Goal: Task Accomplishment & Management: Manage account settings

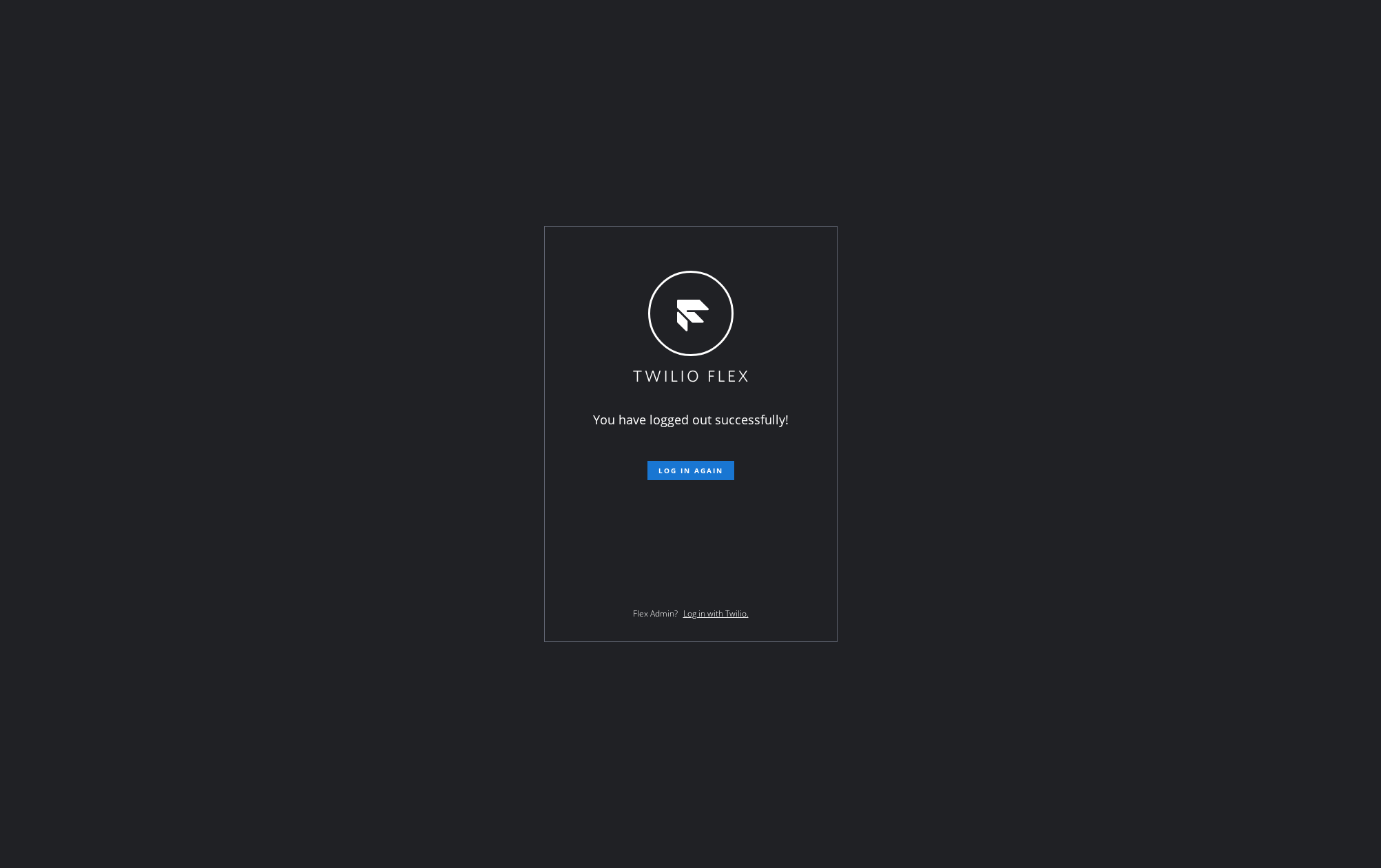
click at [392, 400] on div "You have logged out successfully! Log in again Flex Admin? Log in with Twilio." at bounding box center [690, 434] width 1381 height 868
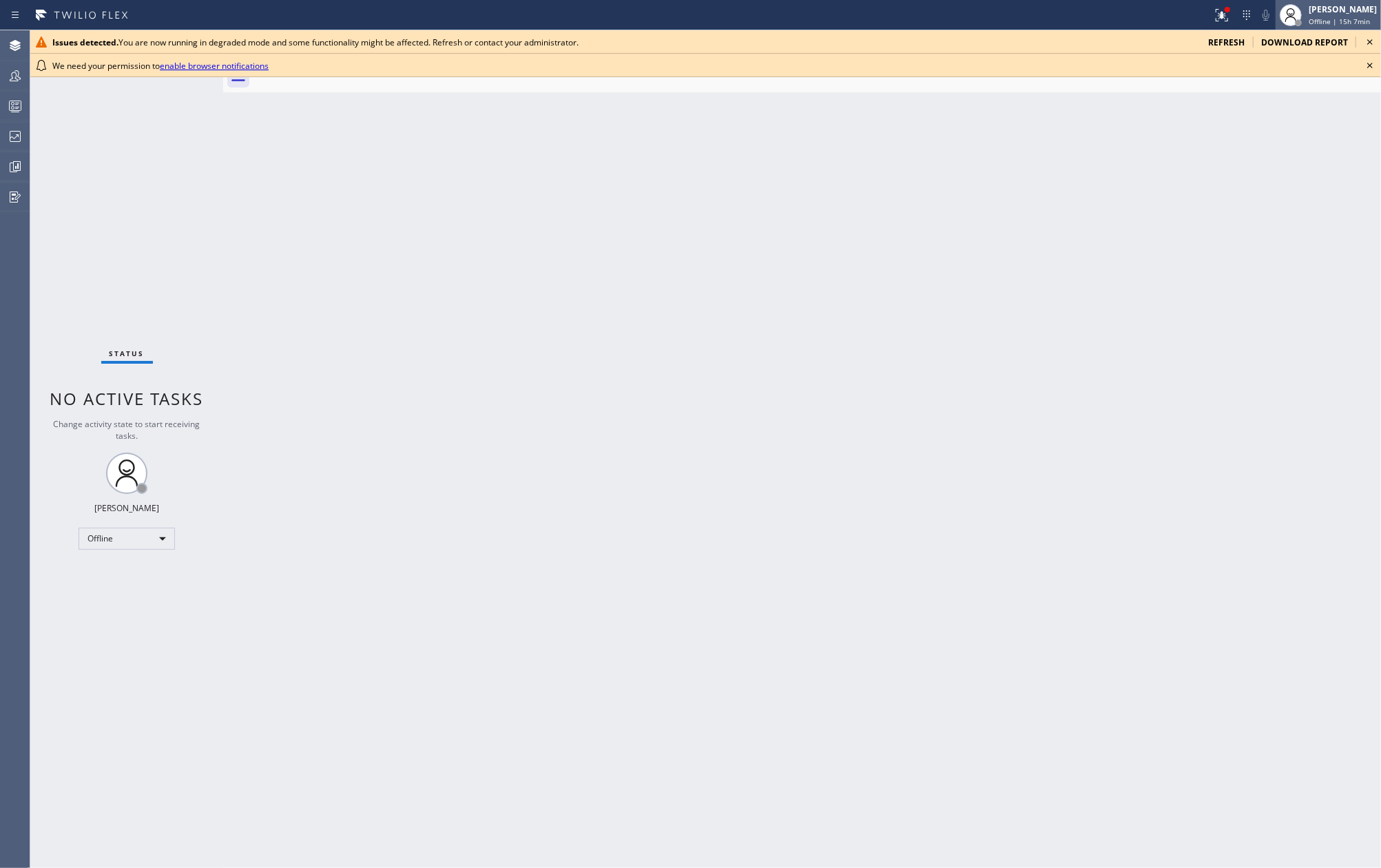
click at [1331, 4] on div "Jovelle Tadle" at bounding box center [1343, 9] width 68 height 11
click at [1302, 74] on button "Available" at bounding box center [1312, 72] width 138 height 18
click at [1337, 20] on span "Available | 2s" at bounding box center [1331, 21] width 46 height 10
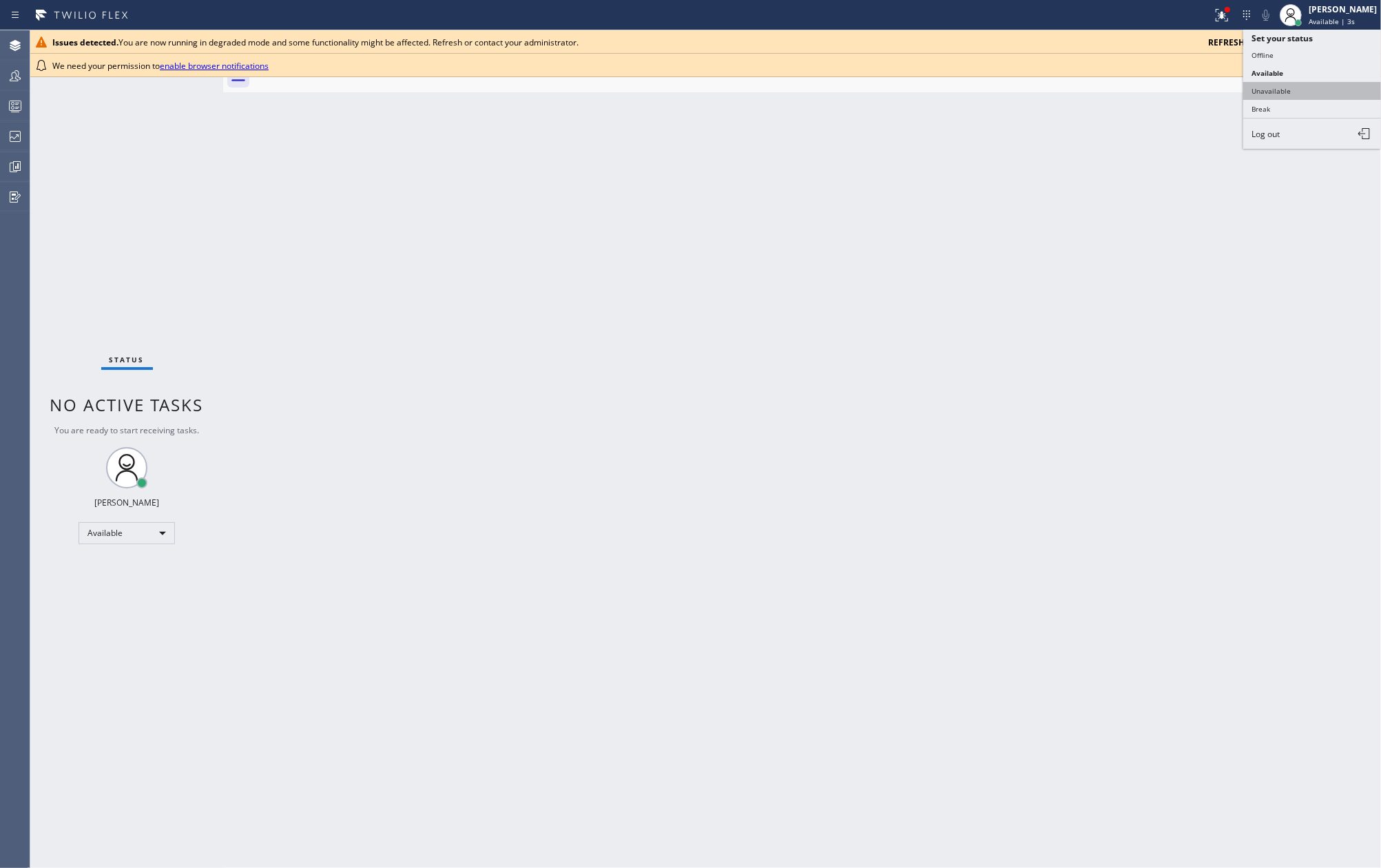
click at [1315, 82] on button "Unavailable" at bounding box center [1312, 91] width 138 height 18
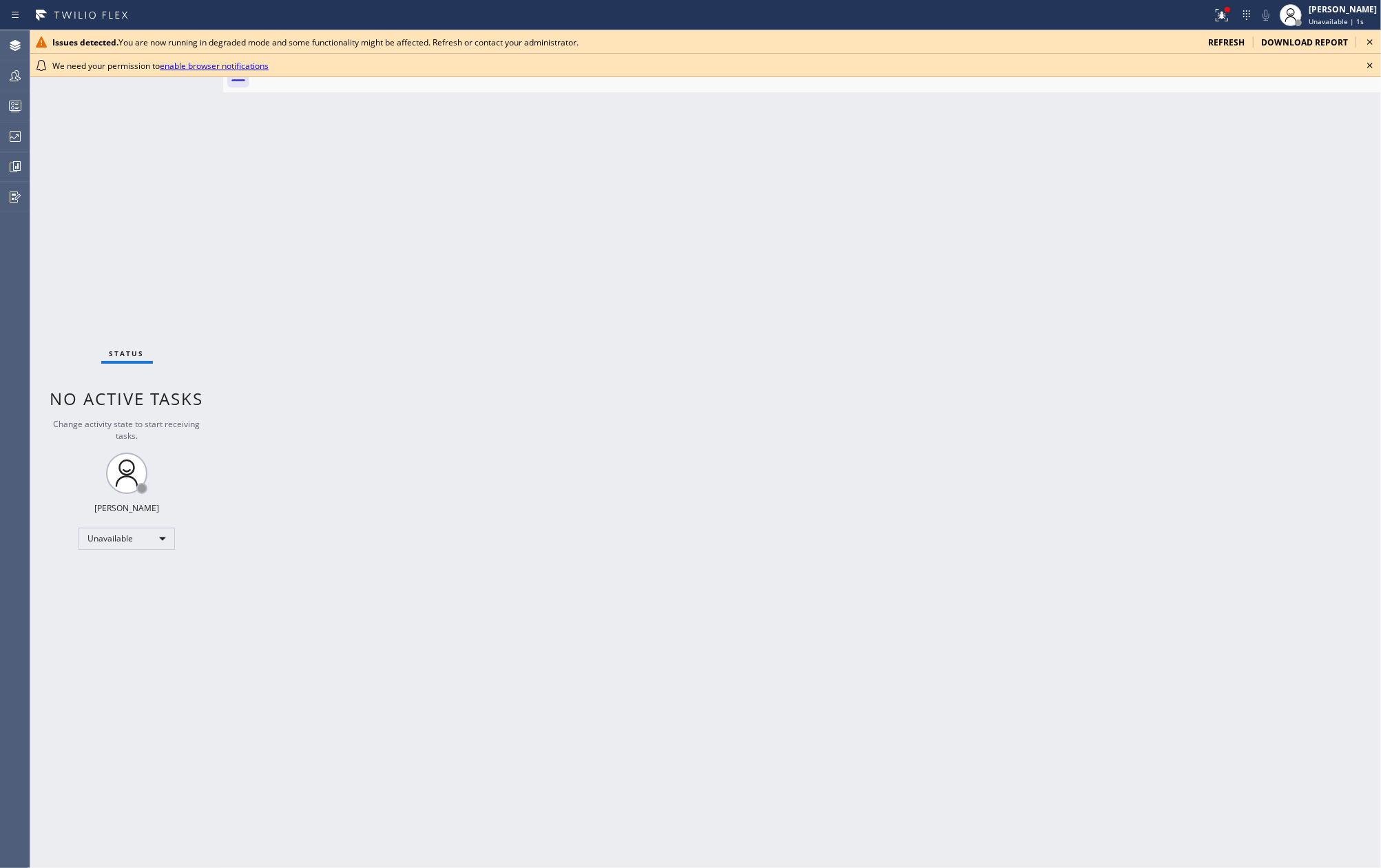
click at [1366, 66] on icon at bounding box center [1369, 65] width 17 height 17
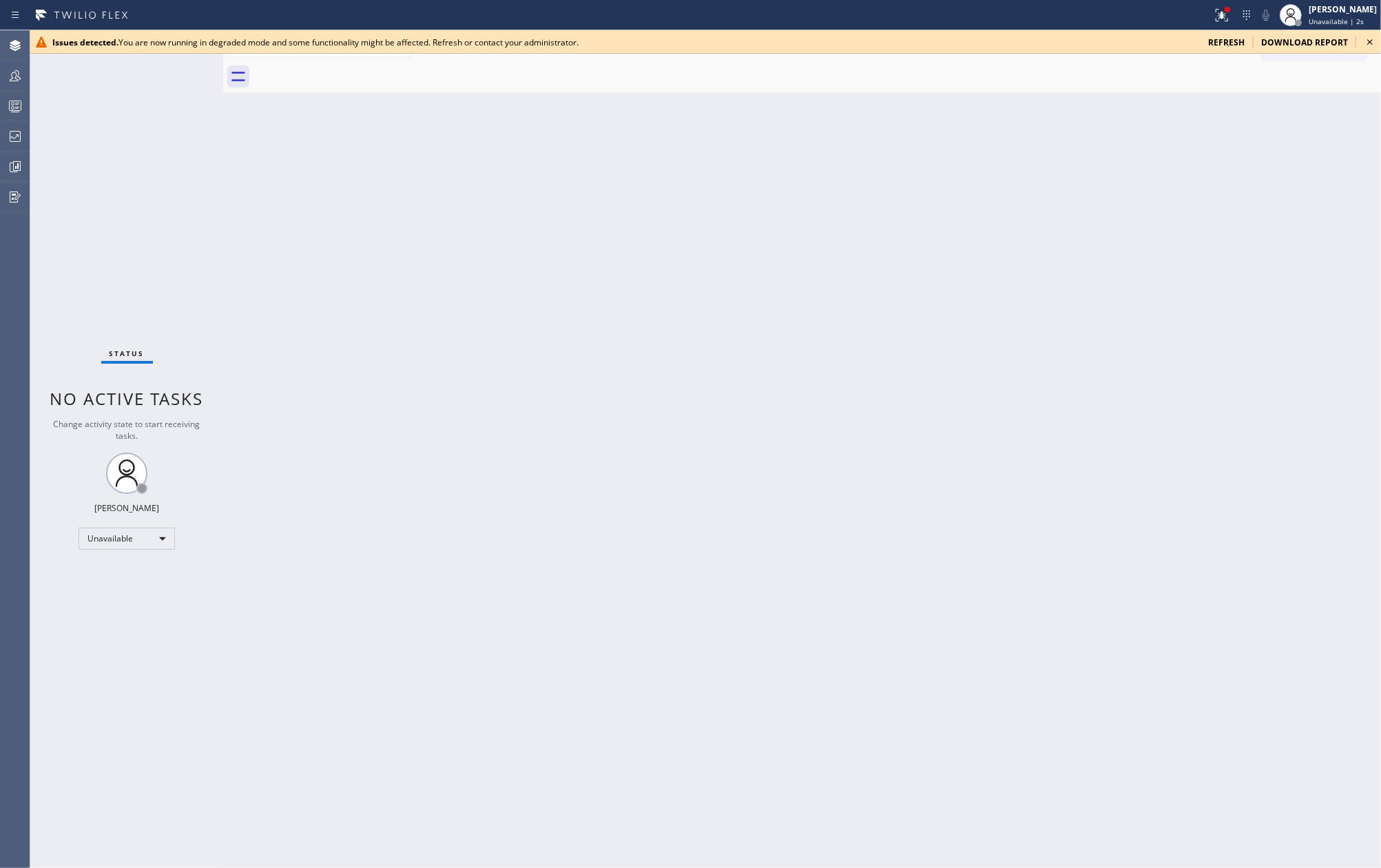
click at [1373, 41] on icon at bounding box center [1369, 42] width 17 height 17
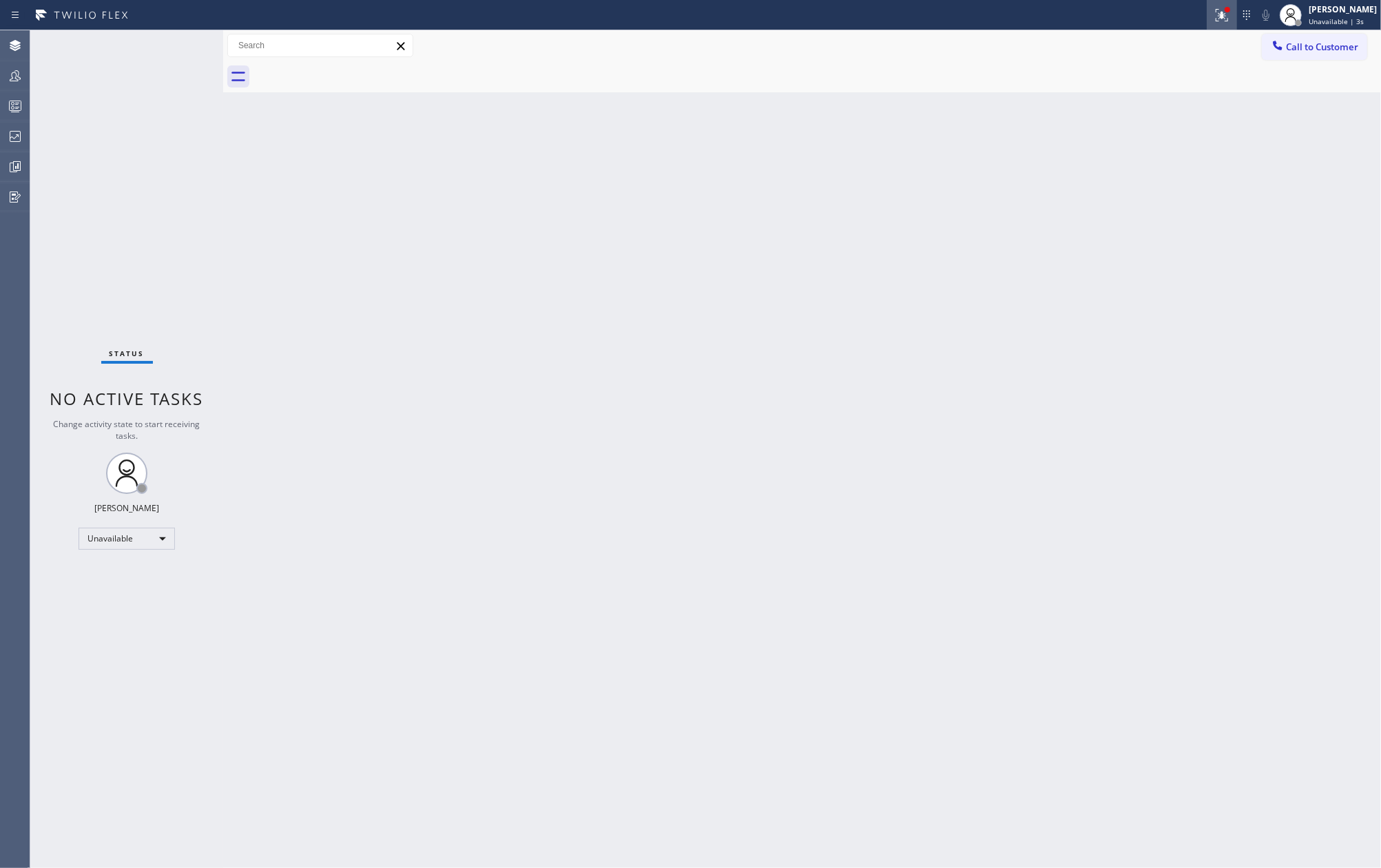
click at [1227, 19] on div at bounding box center [1221, 15] width 31 height 17
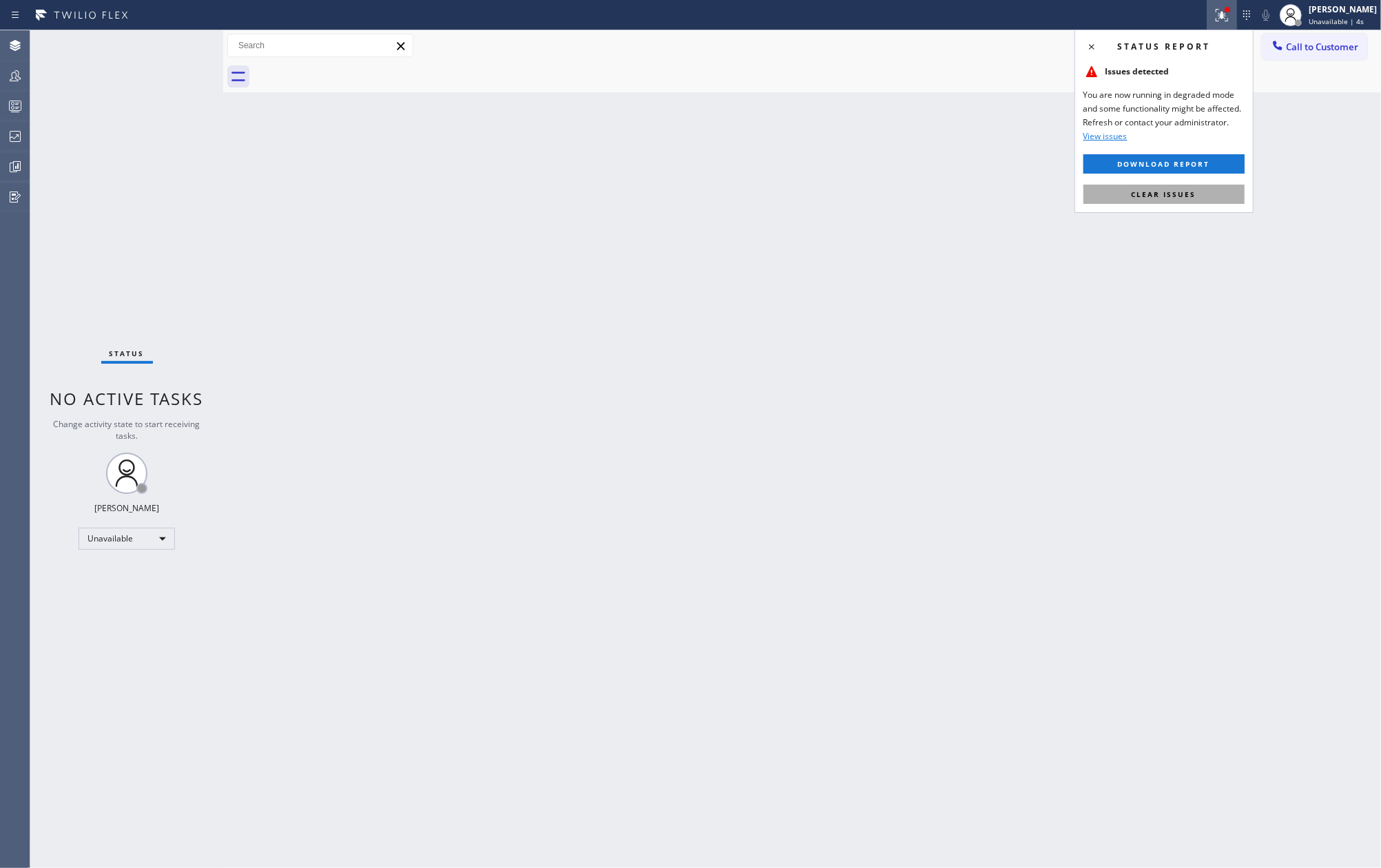
click at [1202, 195] on button "Clear issues" at bounding box center [1164, 195] width 161 height 19
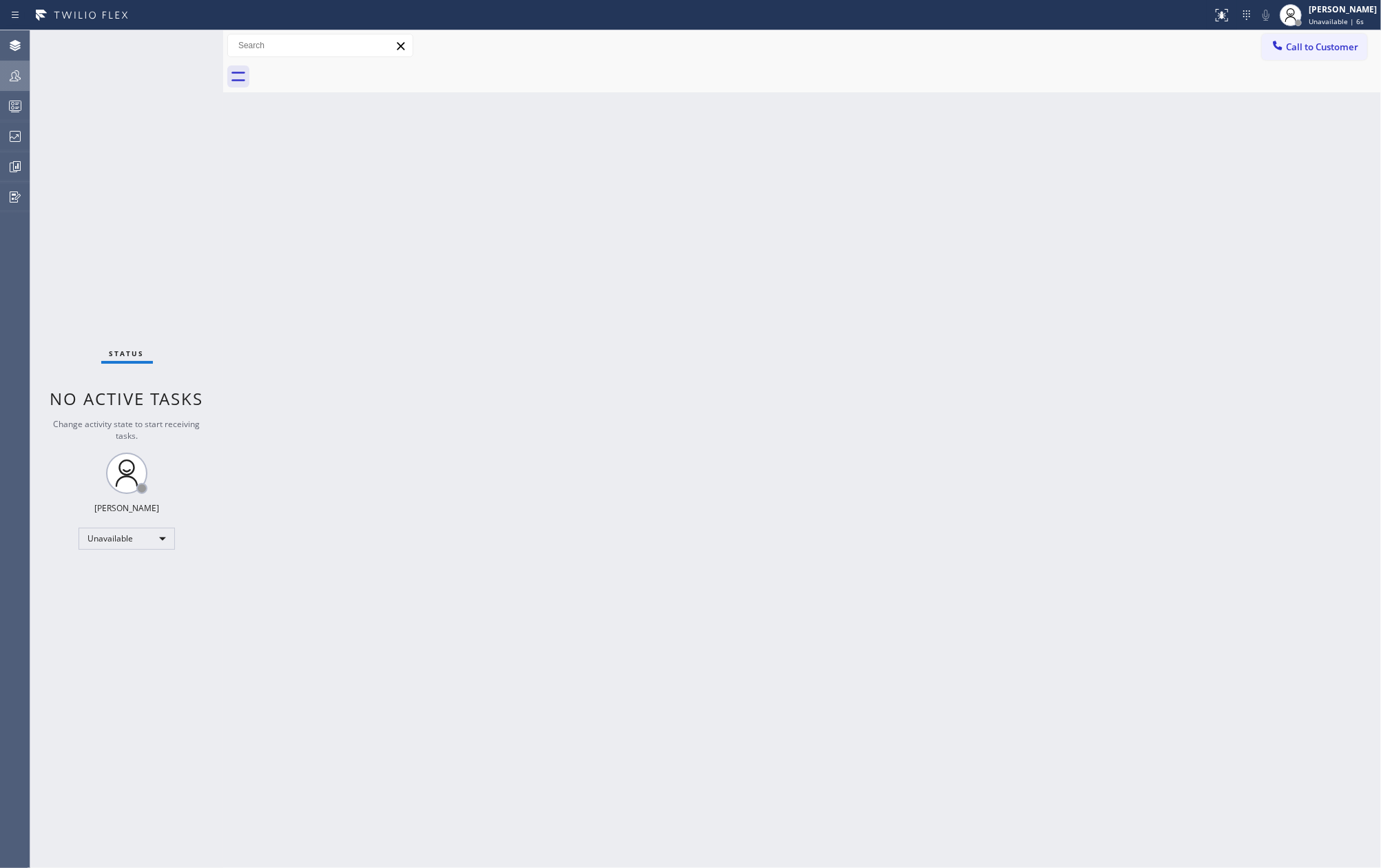
click at [10, 78] on icon at bounding box center [15, 75] width 17 height 17
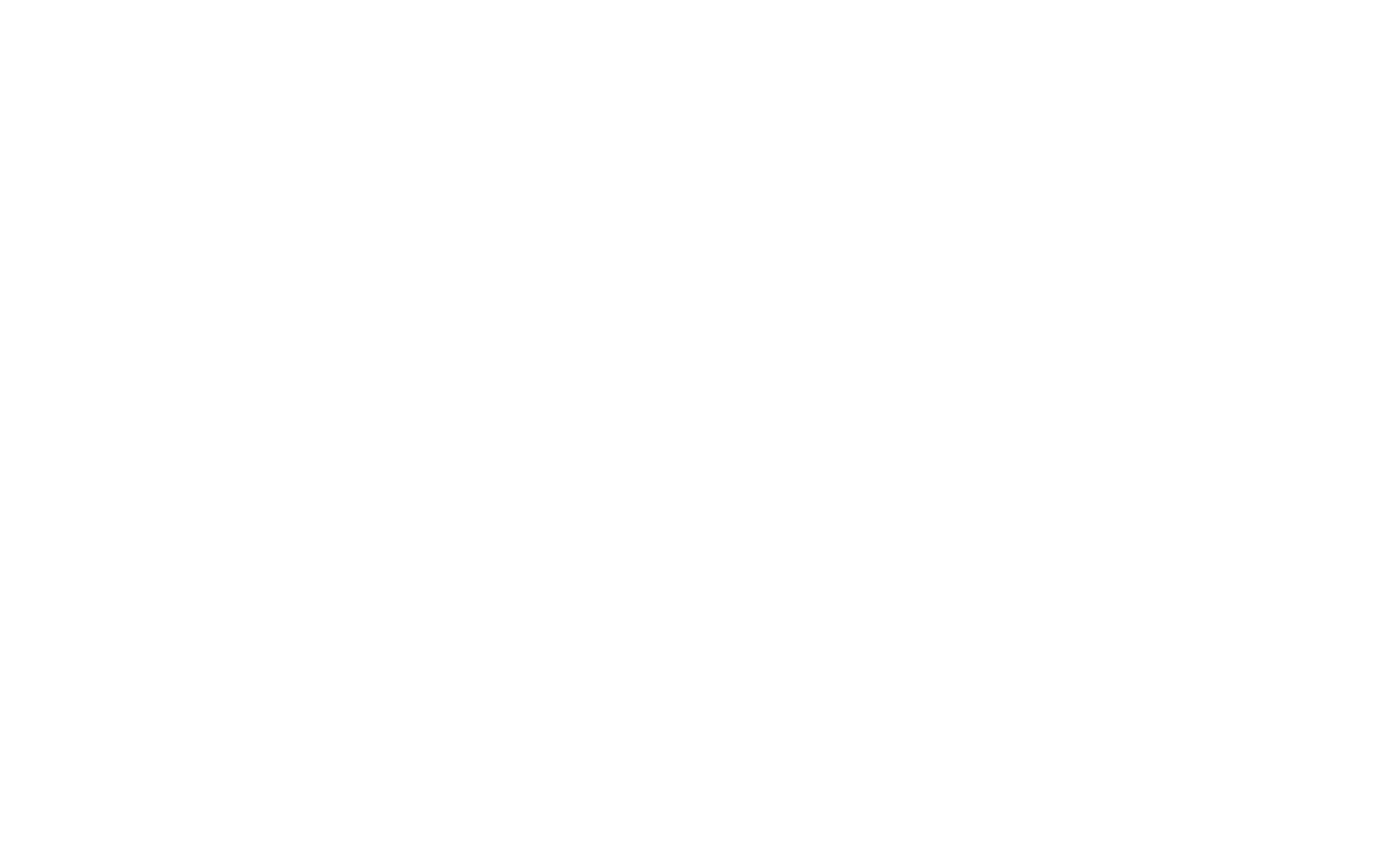
click at [361, 98] on div at bounding box center [690, 434] width 1381 height 868
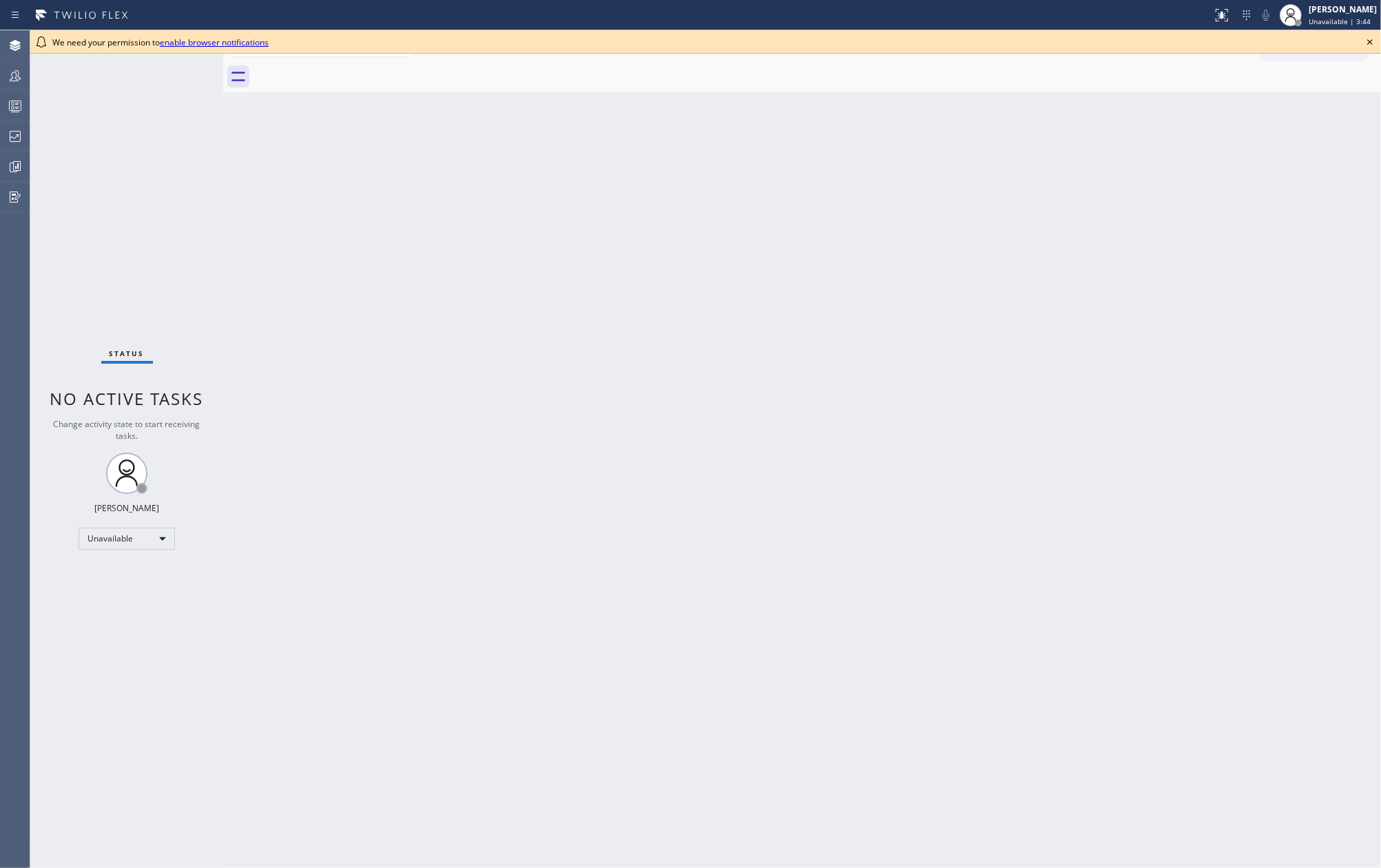
click at [380, 277] on div "Back to Dashboard Change Sender ID Customers Technicians Select a contact Outbo…" at bounding box center [802, 449] width 1158 height 837
click at [1366, 38] on icon at bounding box center [1369, 42] width 17 height 17
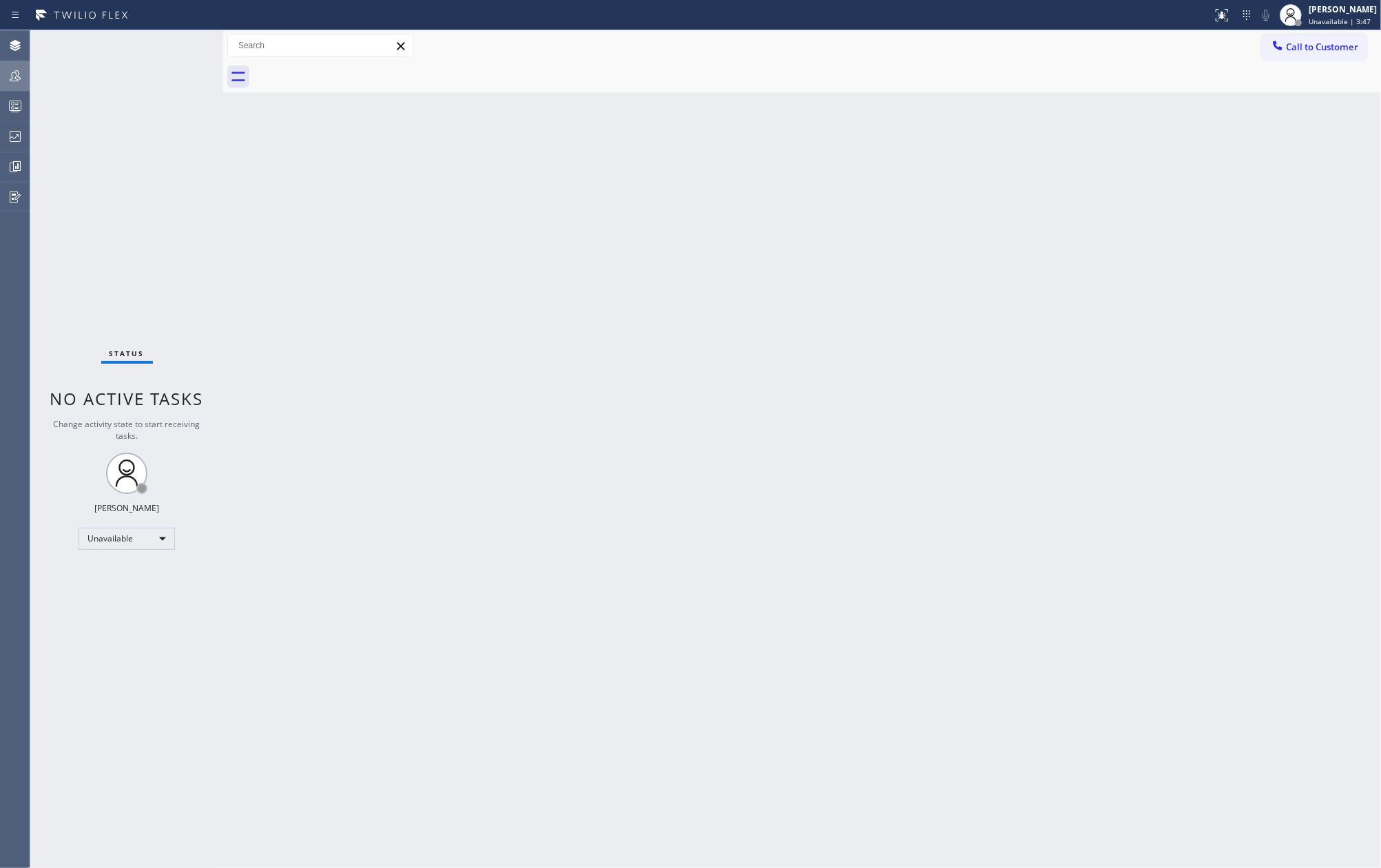
click at [20, 69] on icon at bounding box center [15, 75] width 17 height 17
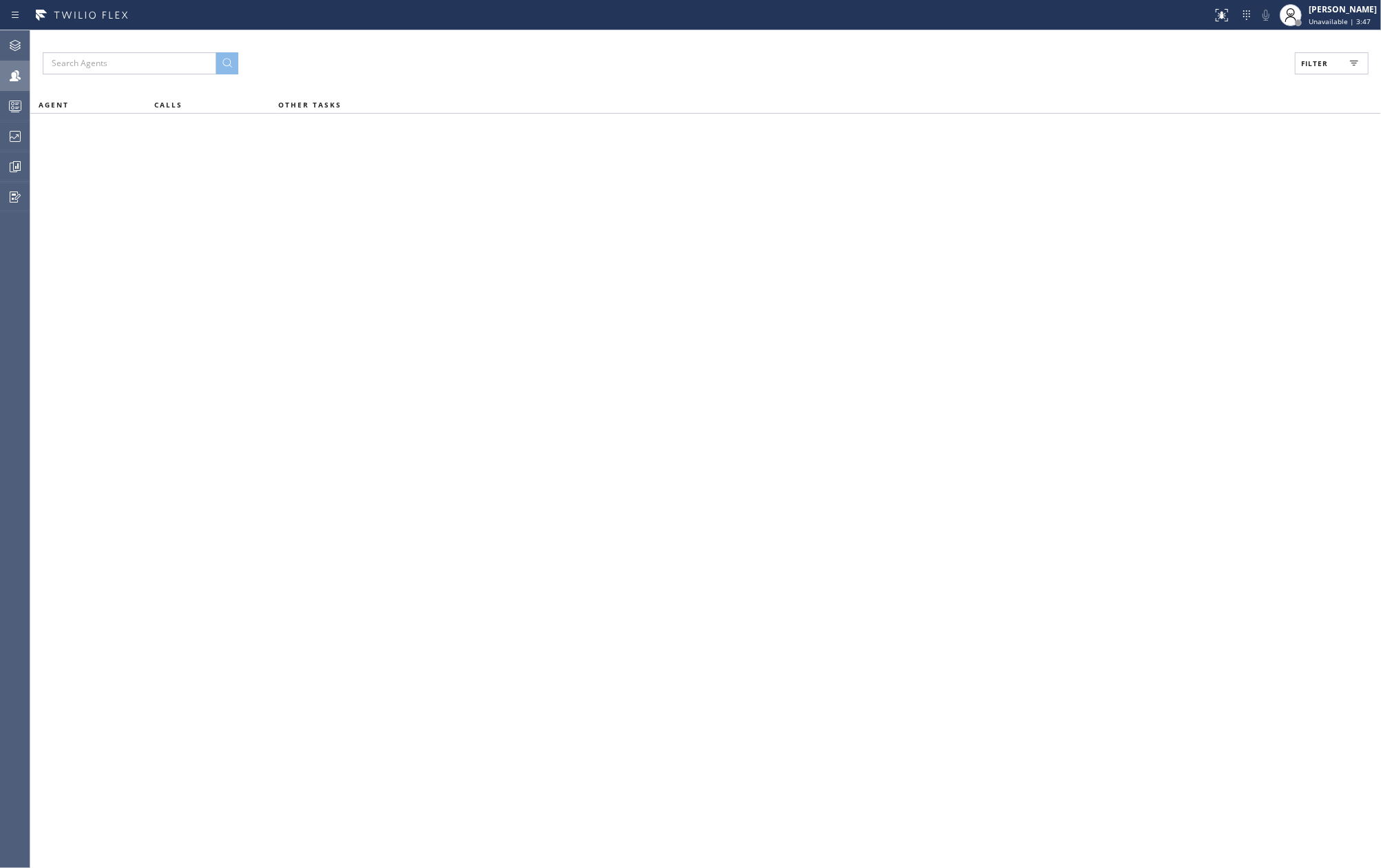
click at [1335, 64] on button "Filter" at bounding box center [1331, 63] width 73 height 22
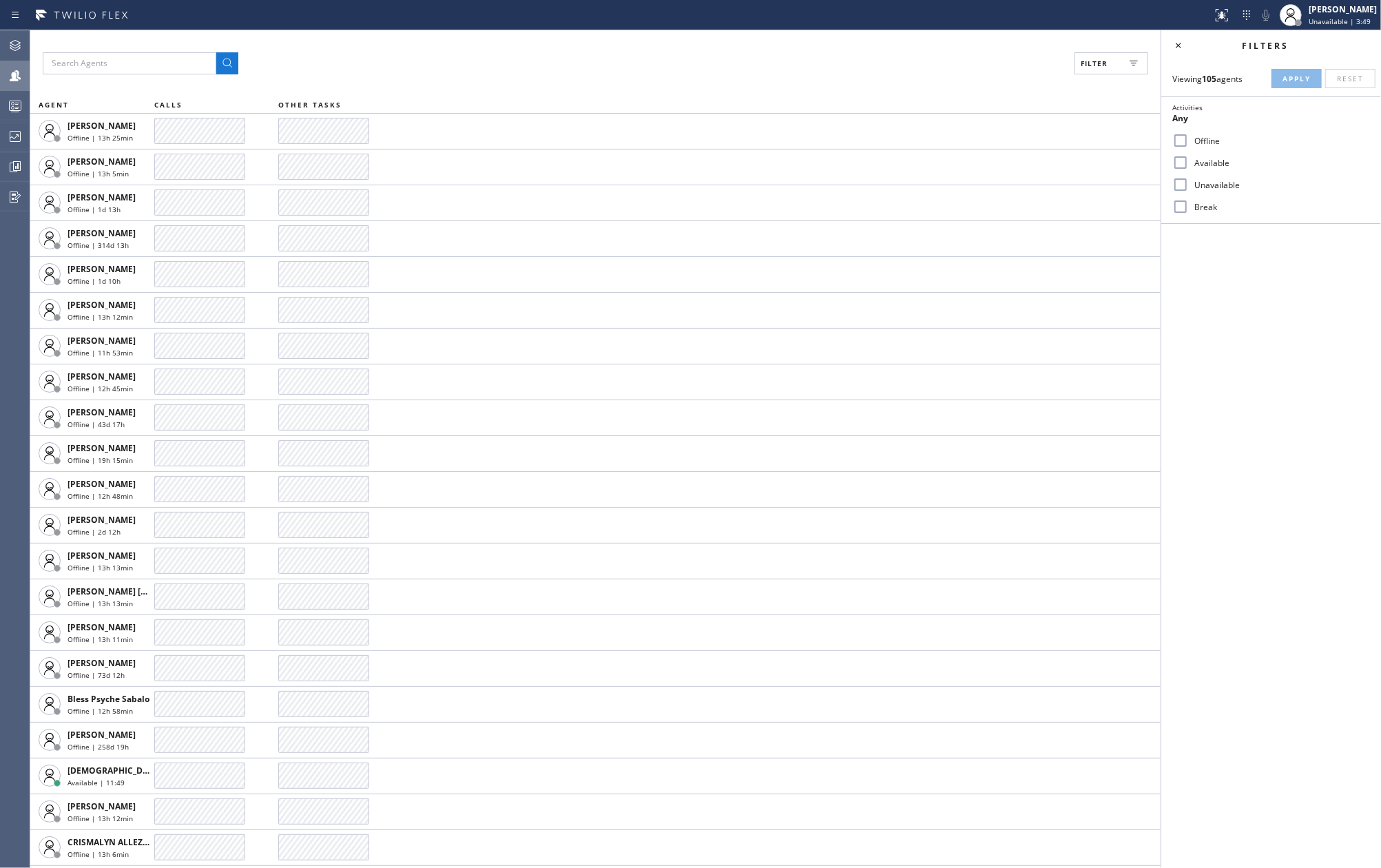
click at [1188, 159] on input "Available" at bounding box center [1179, 162] width 17 height 17
checkbox input "true"
click at [1182, 204] on input "Break" at bounding box center [1179, 206] width 17 height 17
checkbox input "true"
click at [1296, 81] on span "Apply" at bounding box center [1296, 78] width 28 height 10
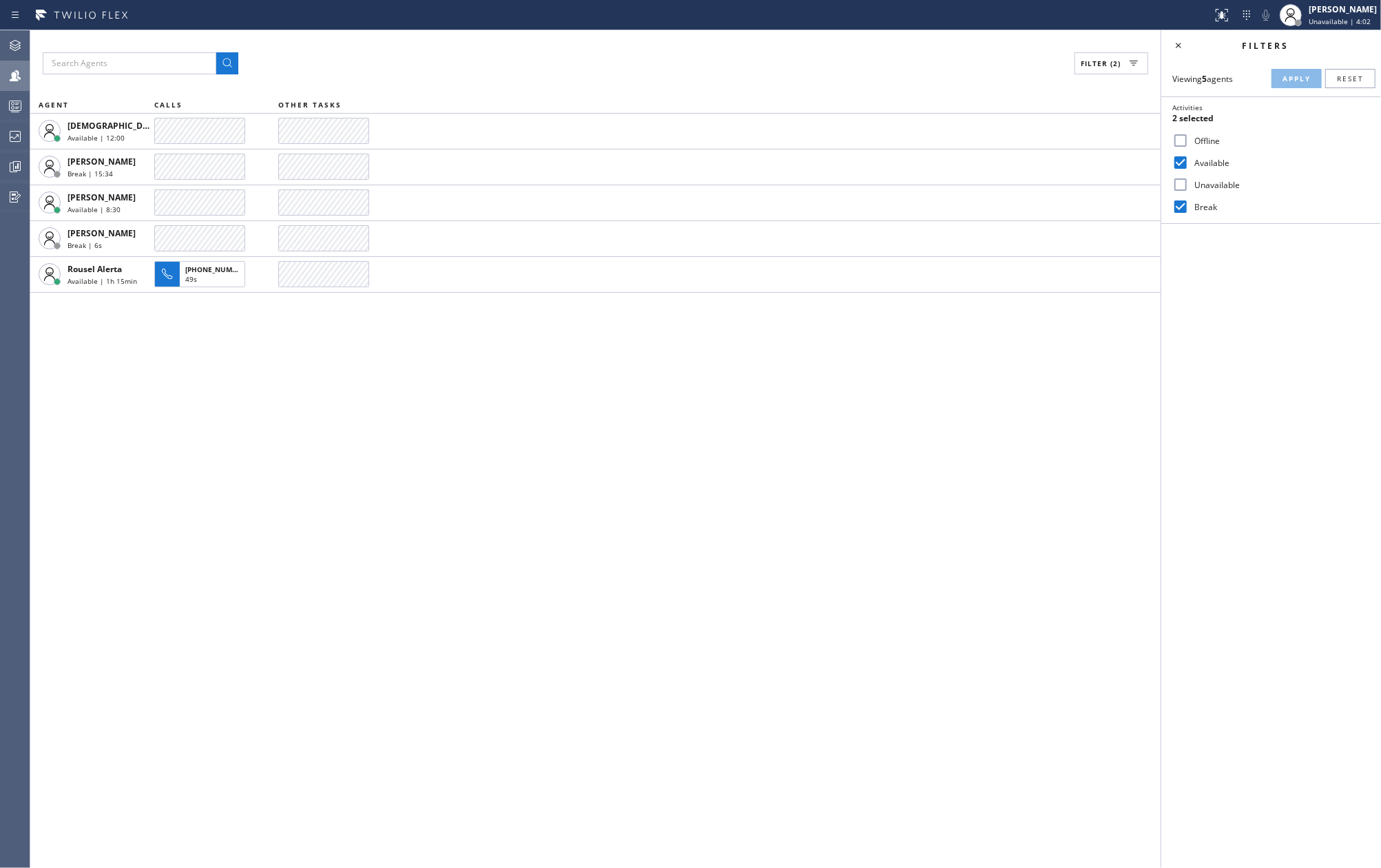
click at [1109, 423] on div "Filter (2) AGENT CALLS OTHER TASKS Christian Cinco Available | 12:00 Esmael Jar…" at bounding box center [595, 449] width 1130 height 837
click at [509, 419] on div "Filter (2) AGENT CALLS OTHER TASKS Christian Cinco Available | 12:35 Esmael Jar…" at bounding box center [595, 449] width 1130 height 837
drag, startPoint x: 446, startPoint y: 464, endPoint x: 446, endPoint y: 433, distance: 31.0
click at [446, 464] on div "Filter (2) AGENT CALLS OTHER TASKS Christian Cinco Available | 26:46 Esmael Jar…" at bounding box center [595, 449] width 1130 height 837
click at [1025, 571] on div "Filter (2) AGENT CALLS OTHER TASKS Christian Cinco Available | 29:43 Esmael Jar…" at bounding box center [595, 449] width 1130 height 837
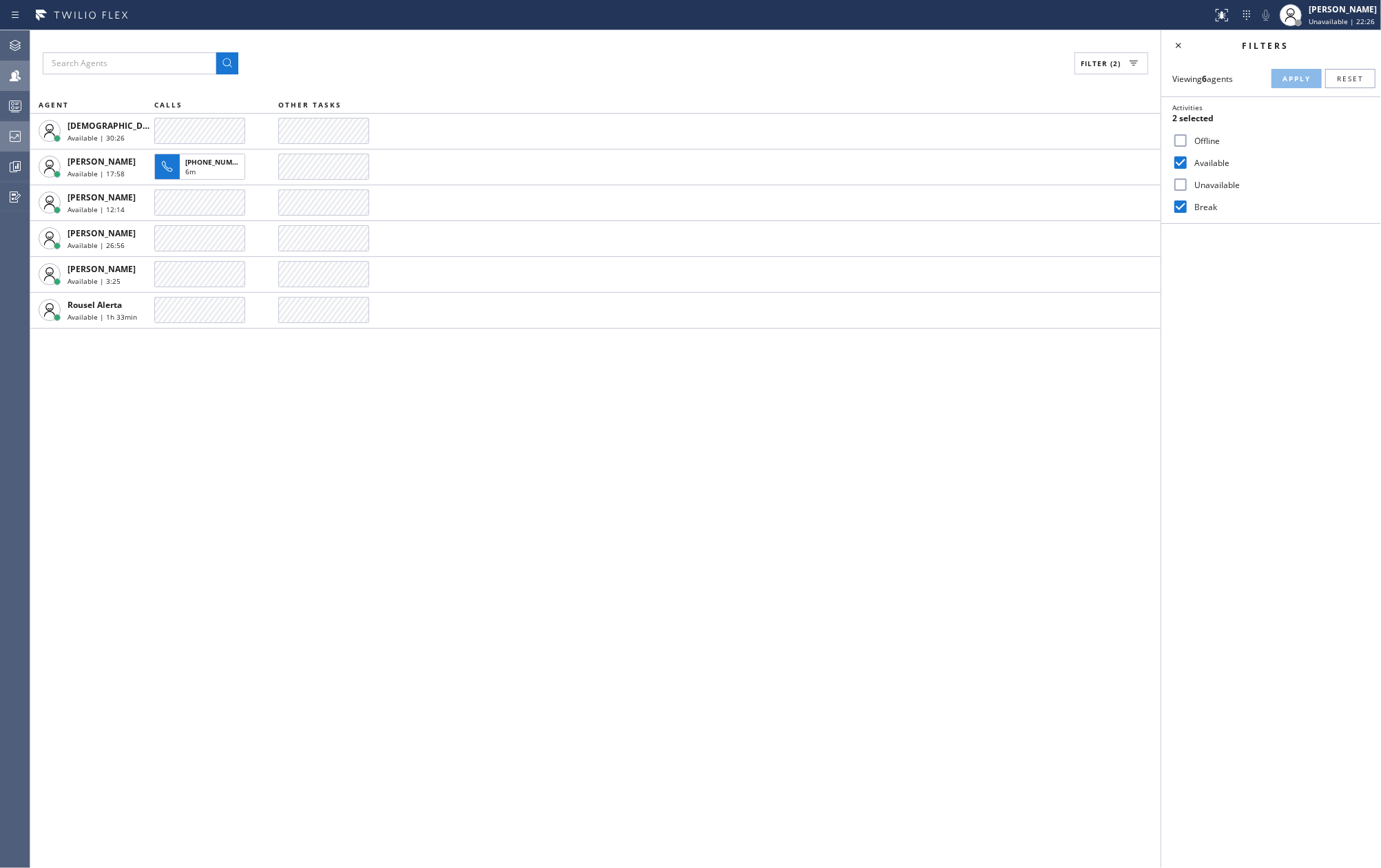
click at [10, 130] on icon at bounding box center [15, 136] width 17 height 17
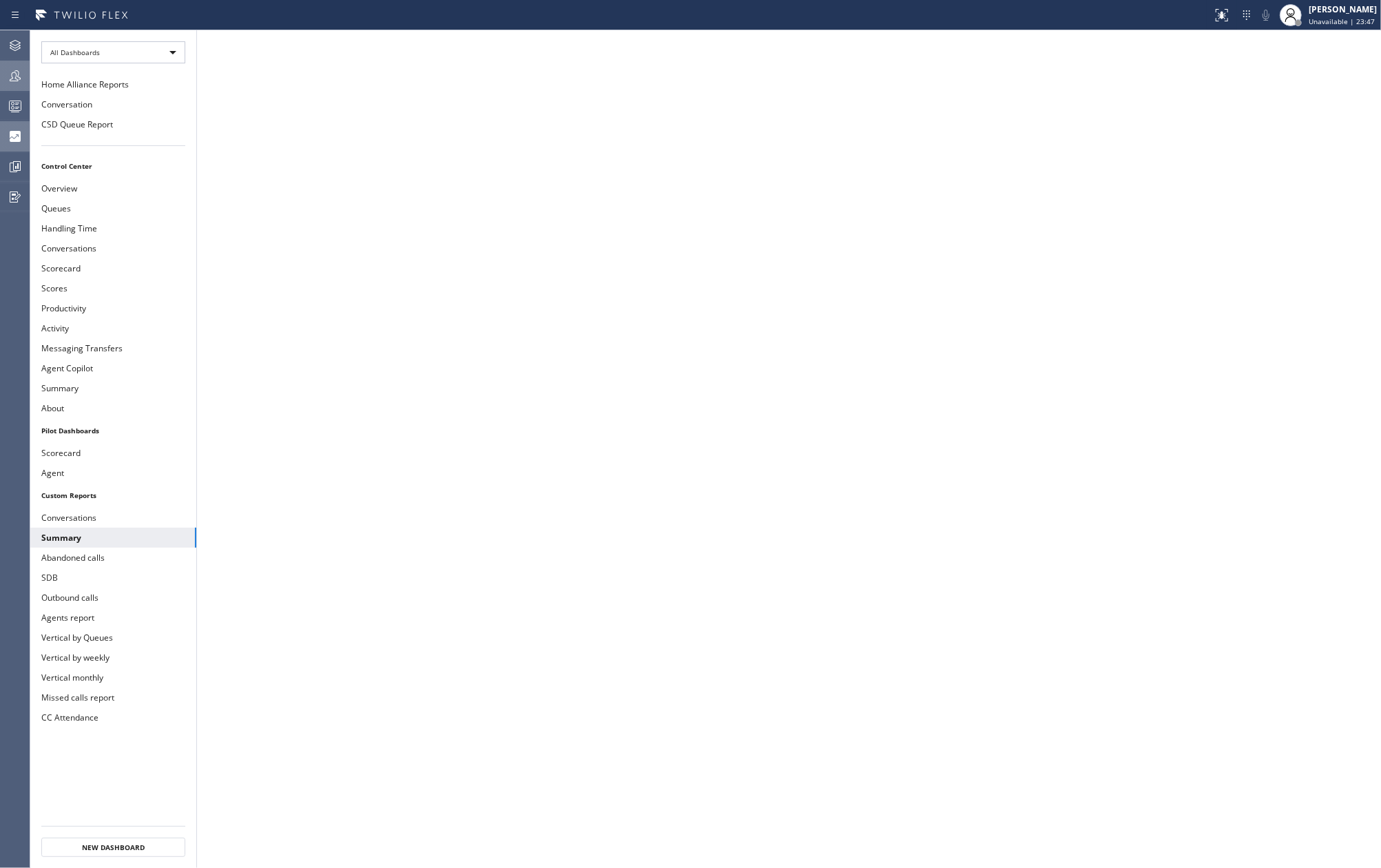
click at [24, 76] on div at bounding box center [15, 75] width 31 height 17
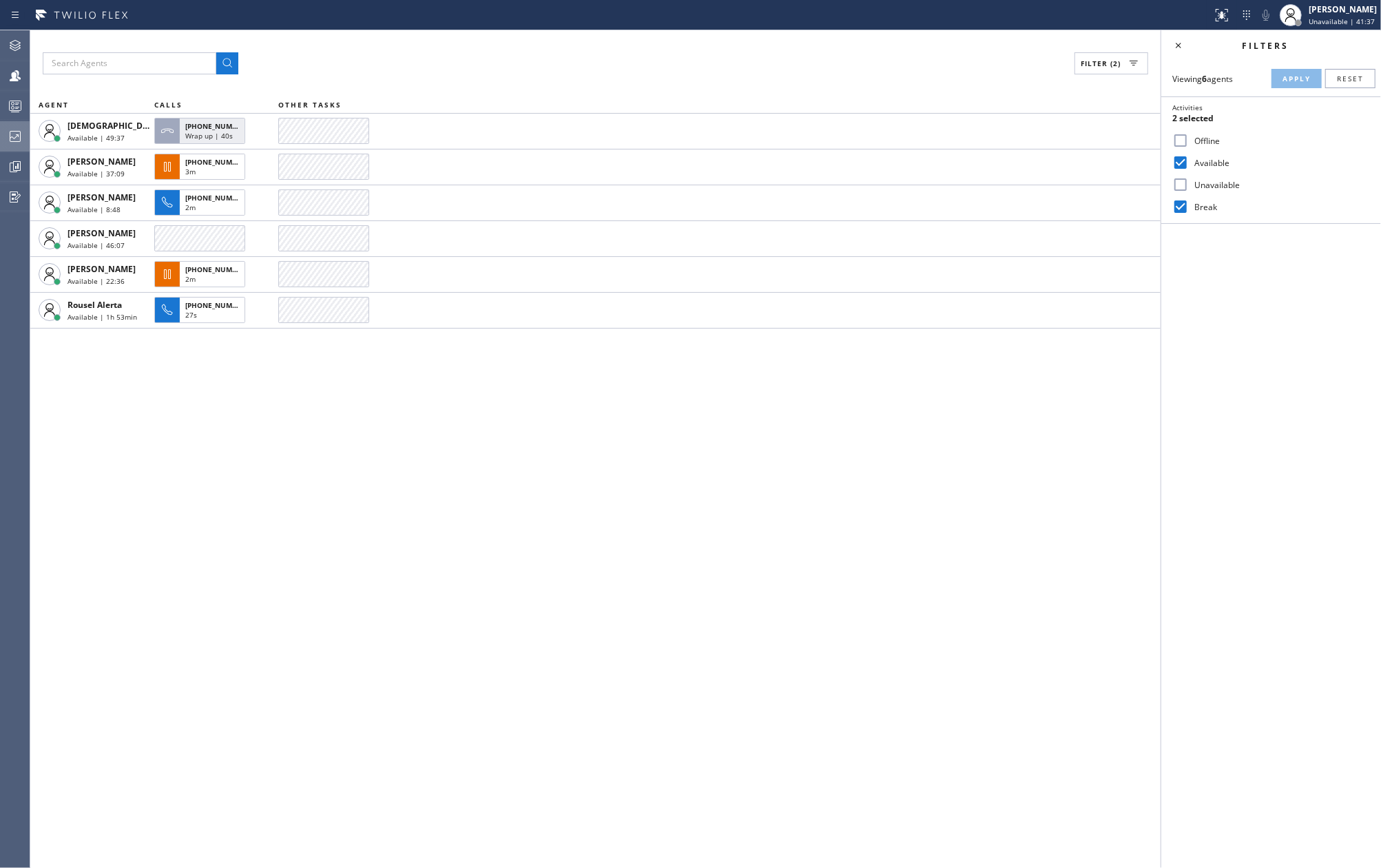
click at [304, 456] on div "Filter (2) AGENT CALLS OTHER TASKS Christian Cinco Available | 49:37 +191740717…" at bounding box center [595, 449] width 1130 height 837
click at [11, 86] on div at bounding box center [15, 76] width 31 height 28
click at [11, 99] on icon at bounding box center [15, 106] width 17 height 17
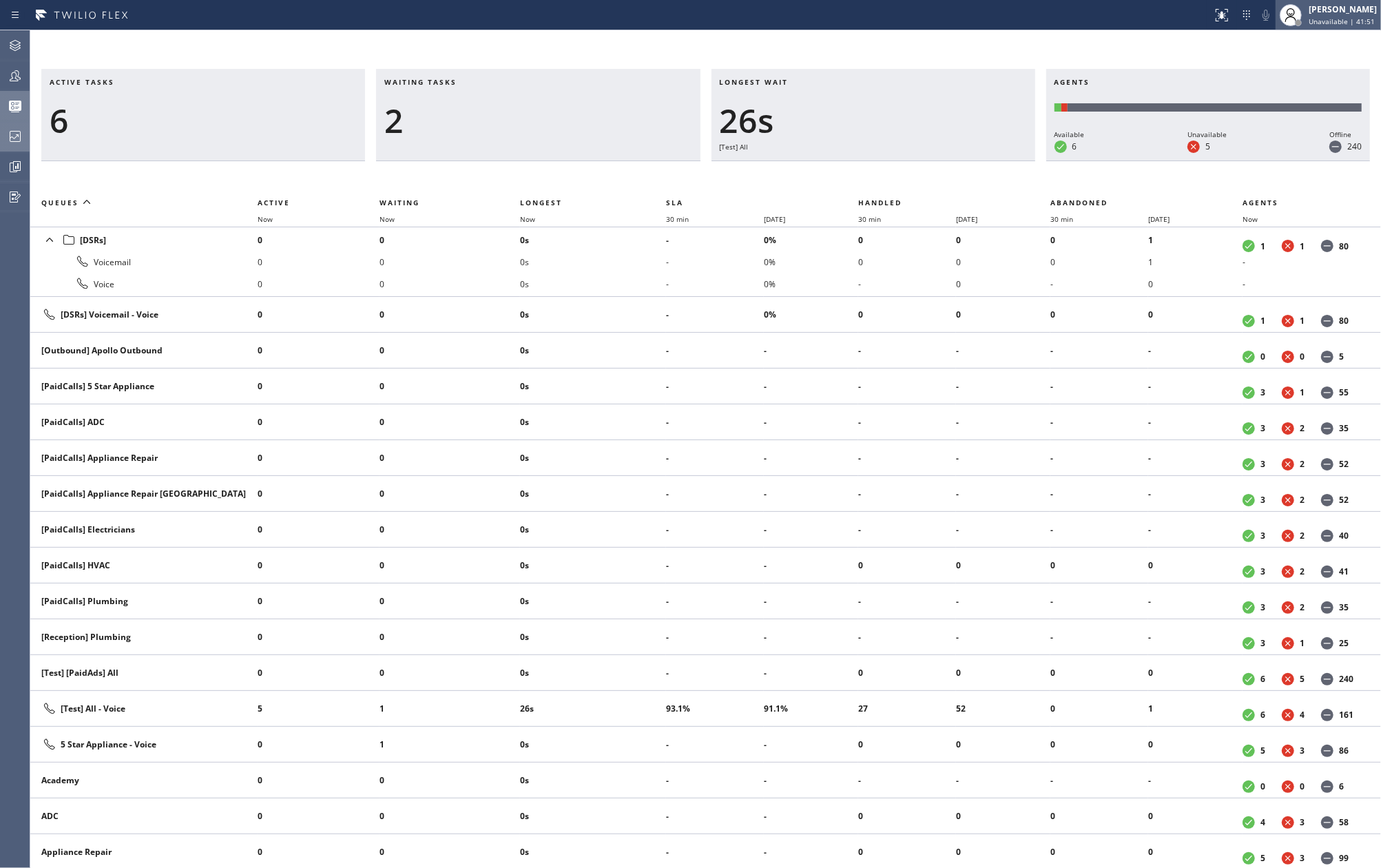
click at [1328, 11] on div "[PERSON_NAME]" at bounding box center [1343, 9] width 68 height 11
click at [1284, 72] on button "Available" at bounding box center [1312, 72] width 138 height 18
click at [14, 67] on icon at bounding box center [15, 75] width 17 height 17
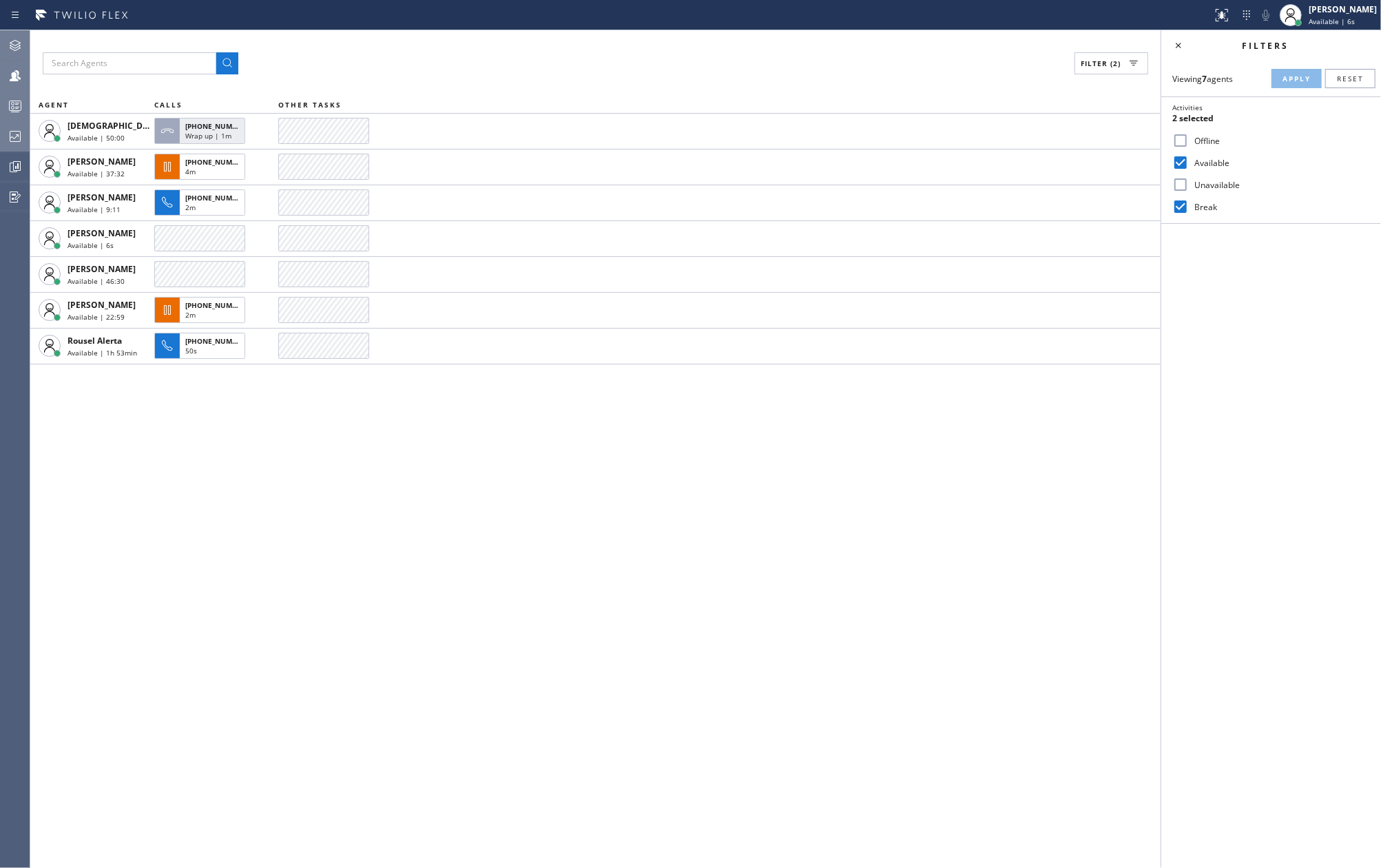
click at [17, 51] on icon at bounding box center [15, 45] width 17 height 17
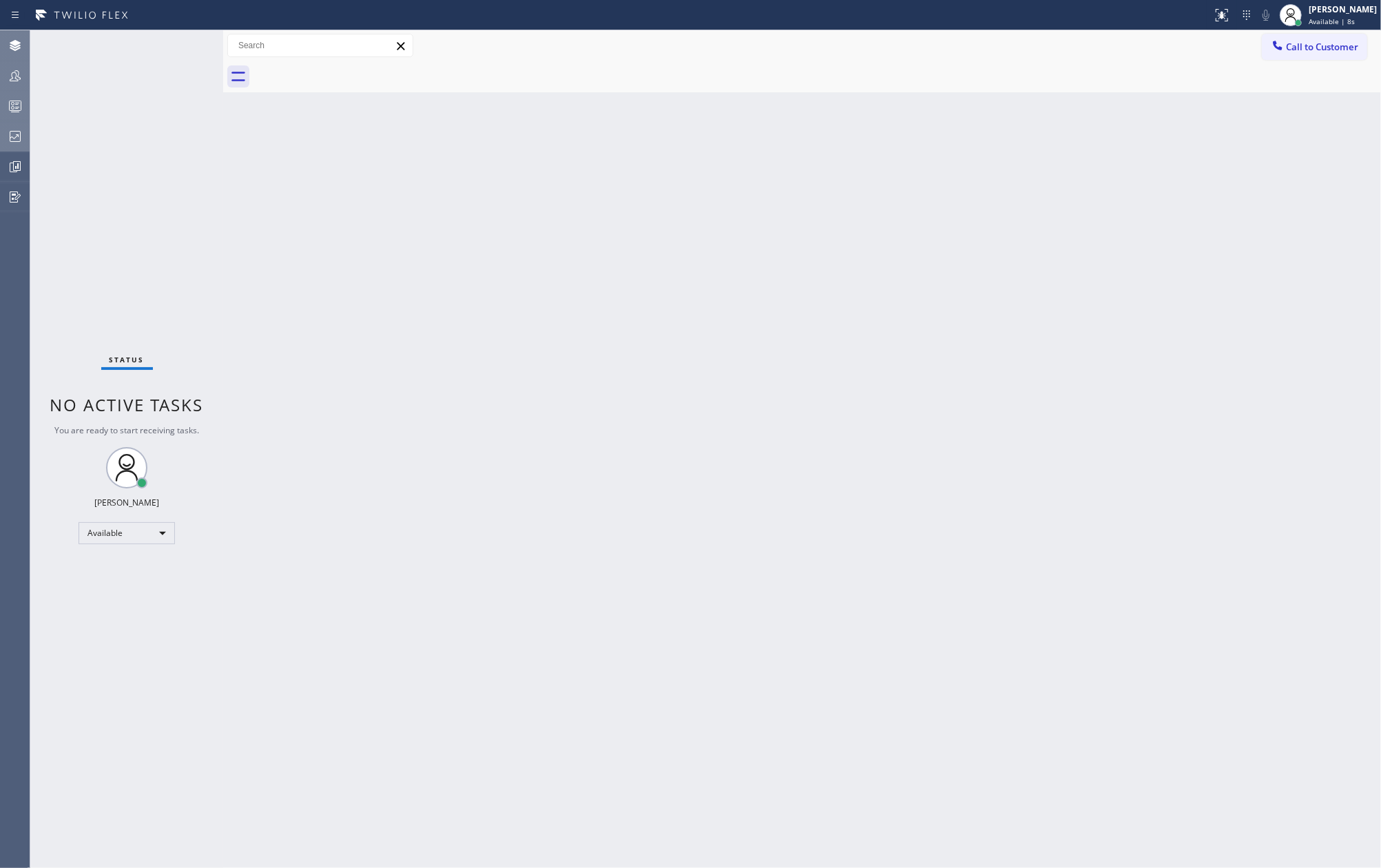
click at [11, 112] on icon at bounding box center [15, 107] width 8 height 9
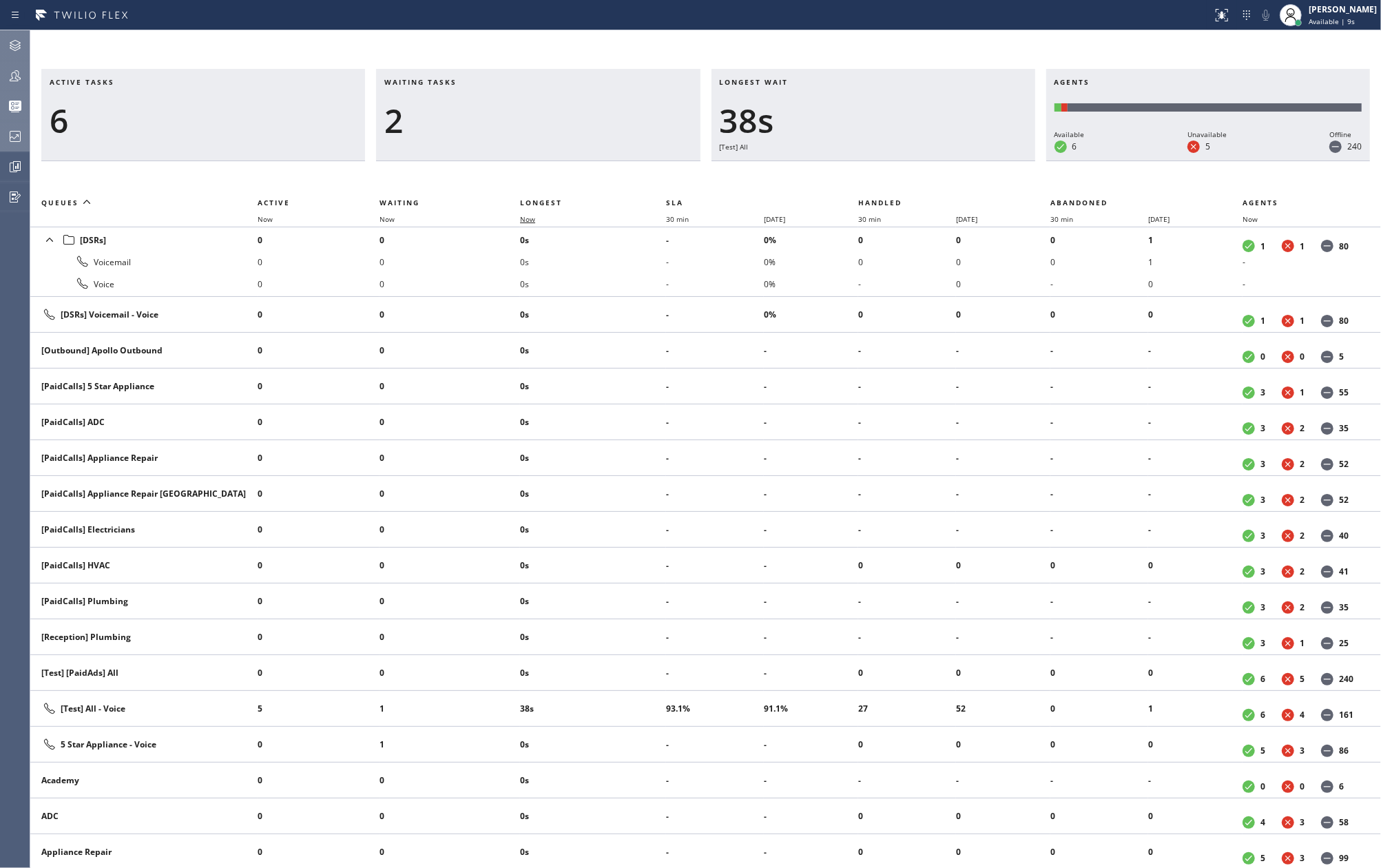
click at [535, 219] on span "Now" at bounding box center [527, 218] width 15 height 10
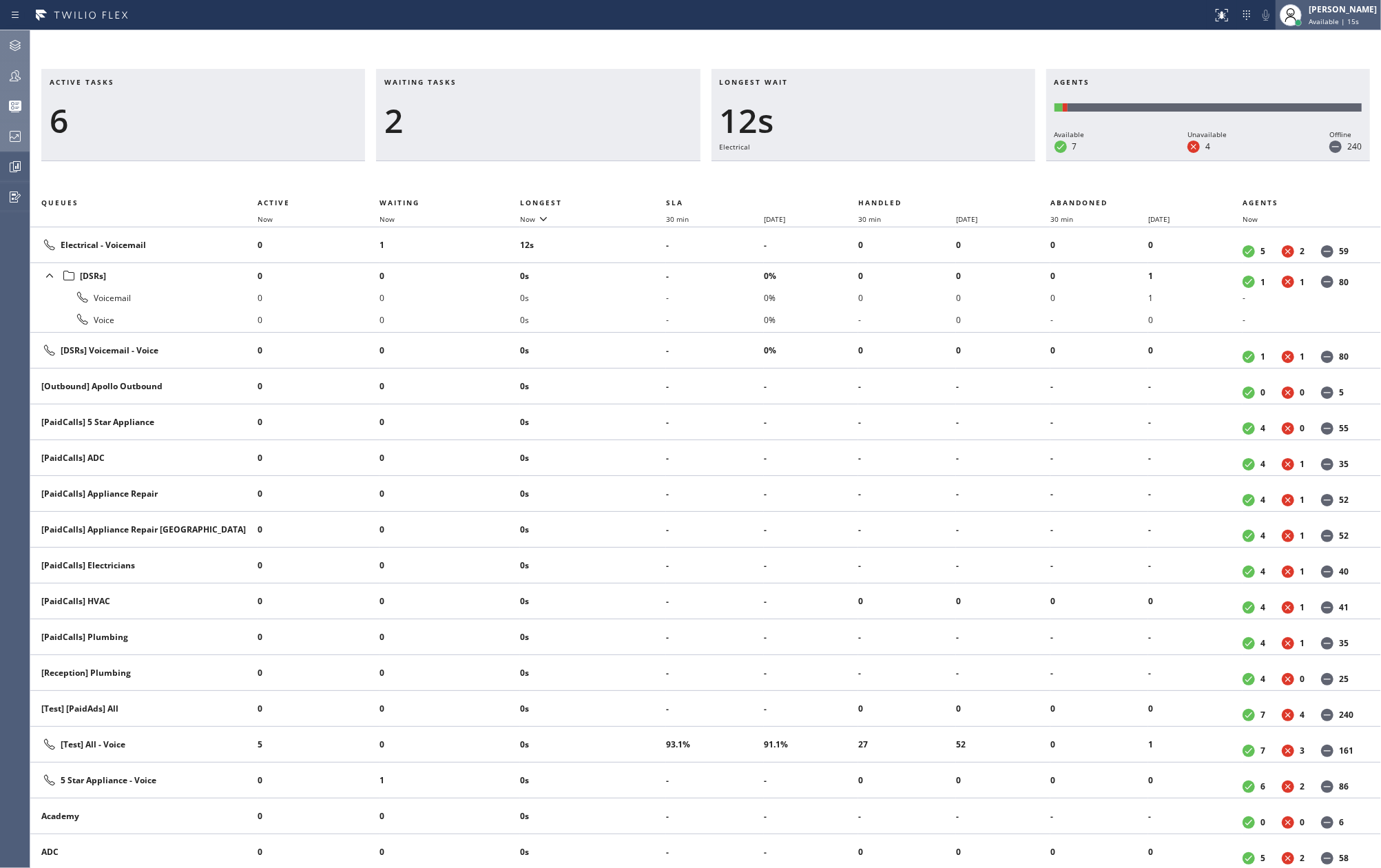
click at [1348, 21] on span "Available | 15s" at bounding box center [1334, 21] width 51 height 10
click at [10, 77] on icon at bounding box center [15, 75] width 17 height 17
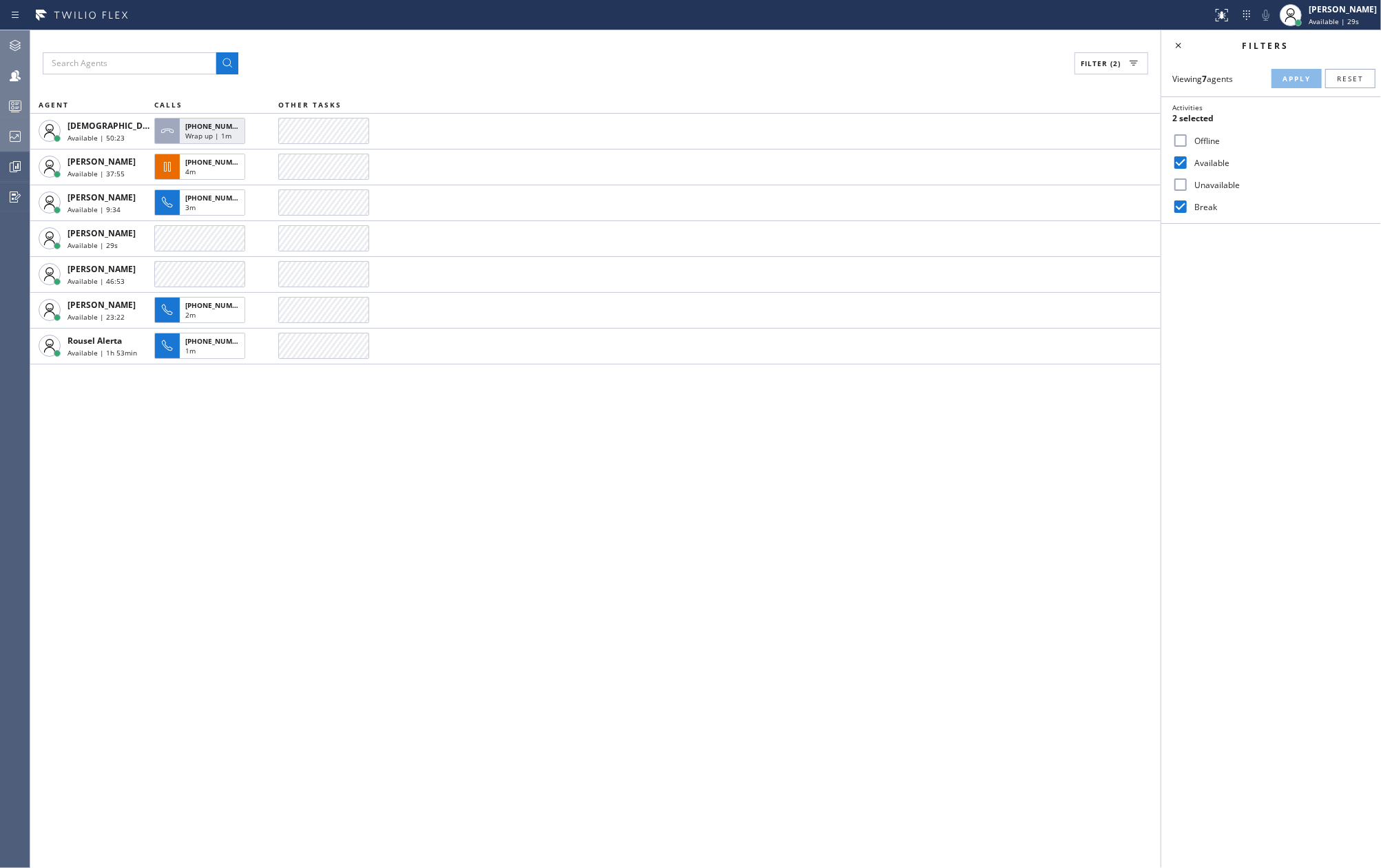
click at [24, 102] on div at bounding box center [15, 106] width 31 height 17
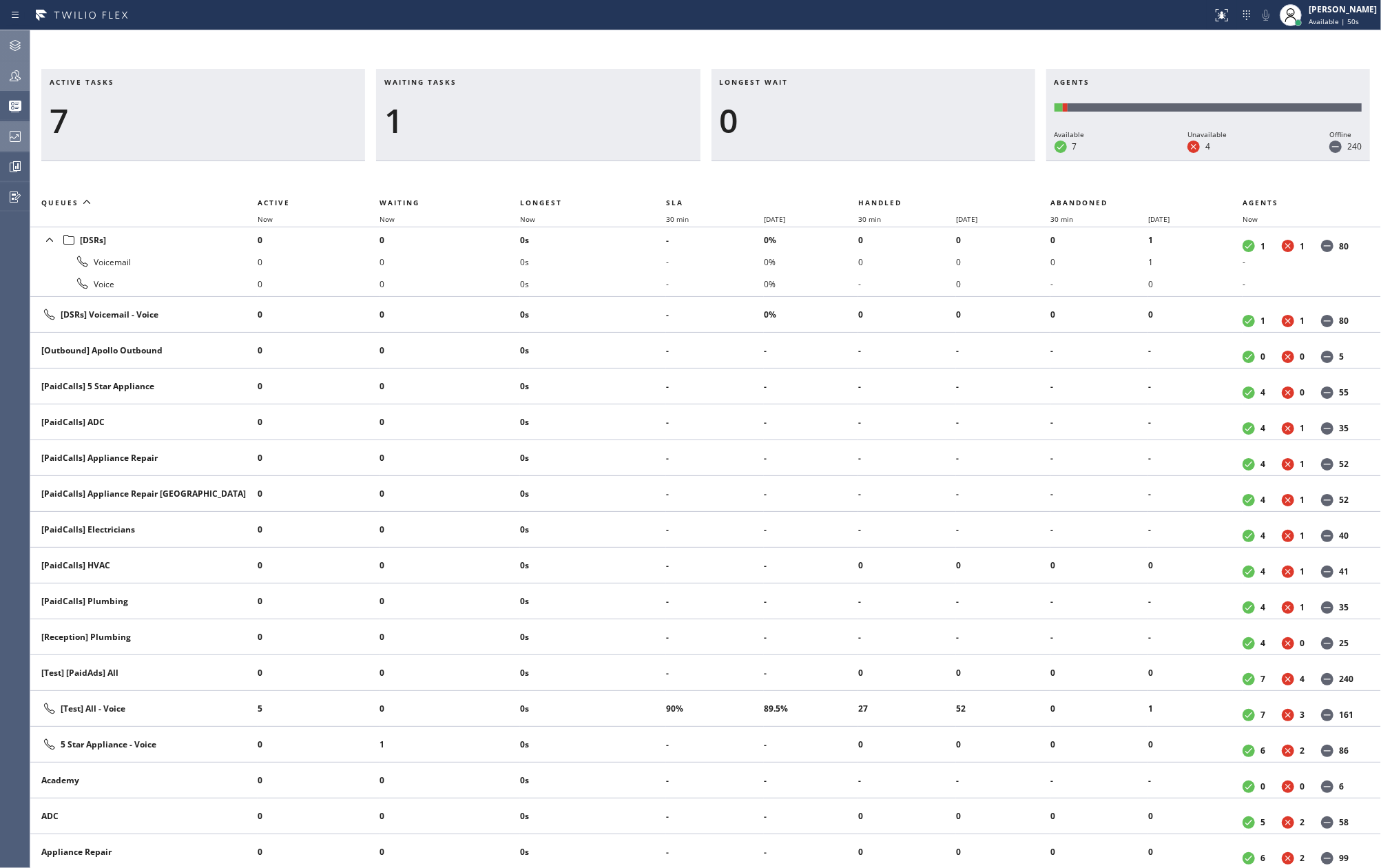
click at [10, 81] on icon at bounding box center [15, 75] width 17 height 17
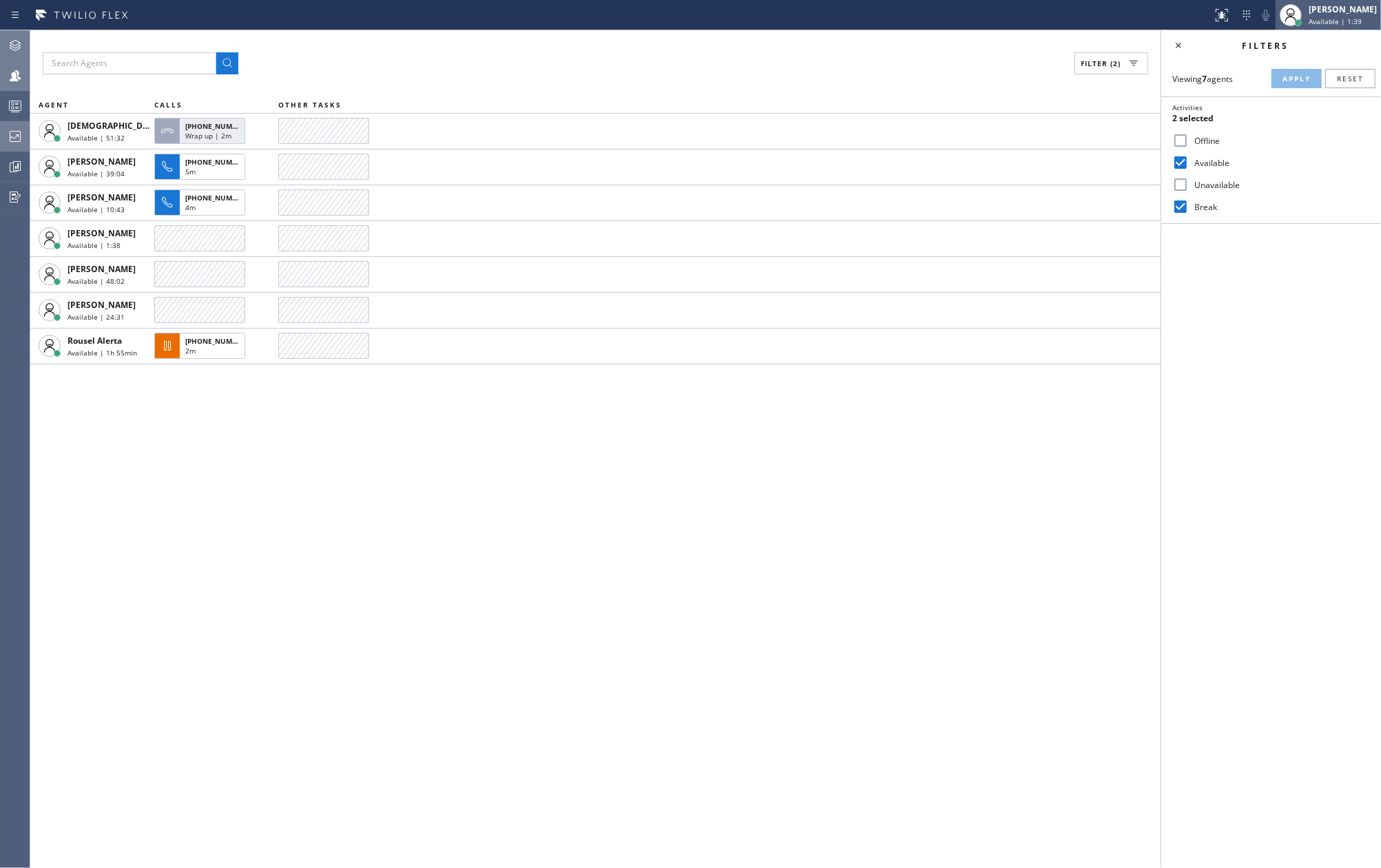
click at [1358, 20] on span "Available | 1:39" at bounding box center [1335, 21] width 53 height 10
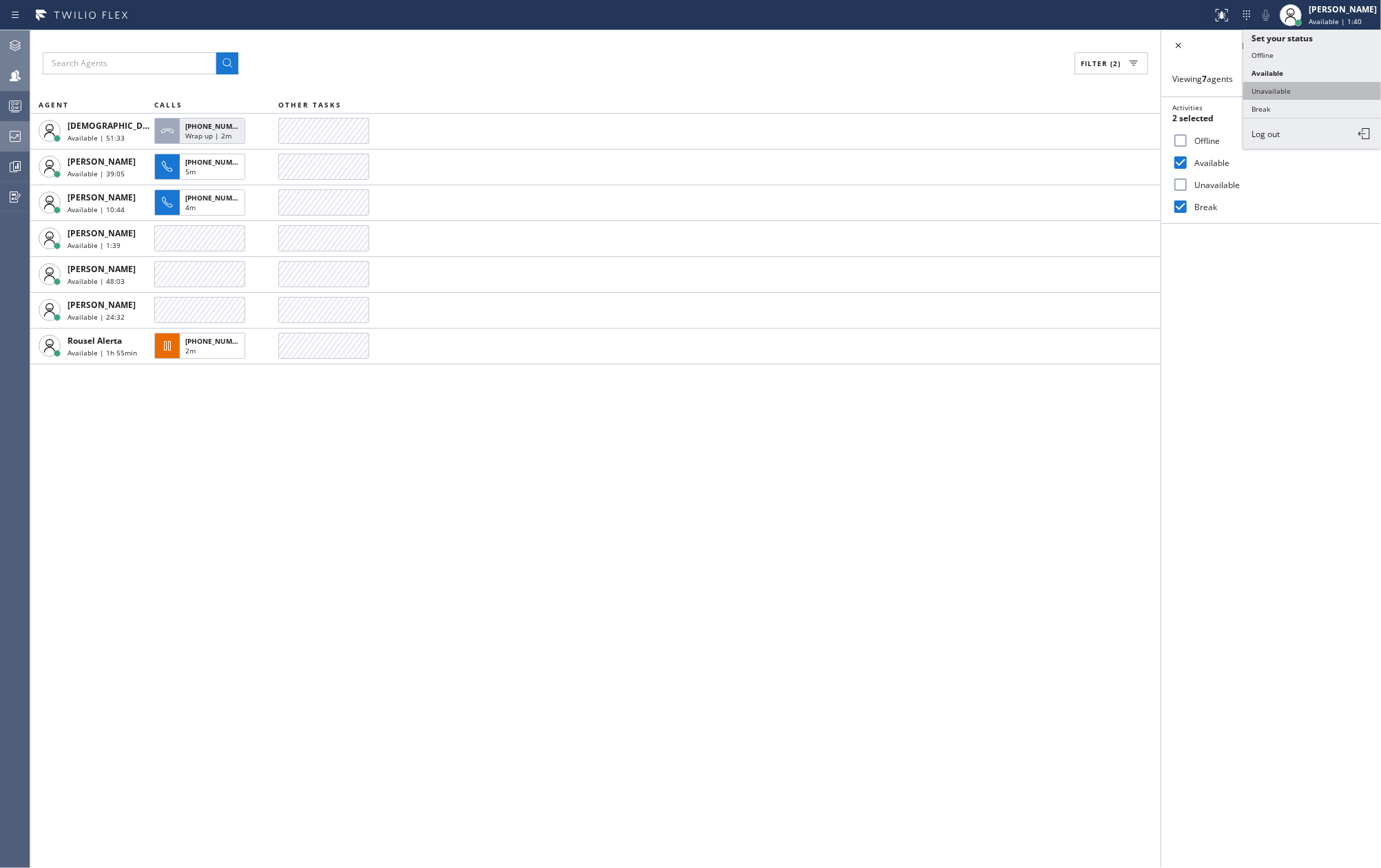
click at [1309, 86] on button "Unavailable" at bounding box center [1312, 91] width 138 height 18
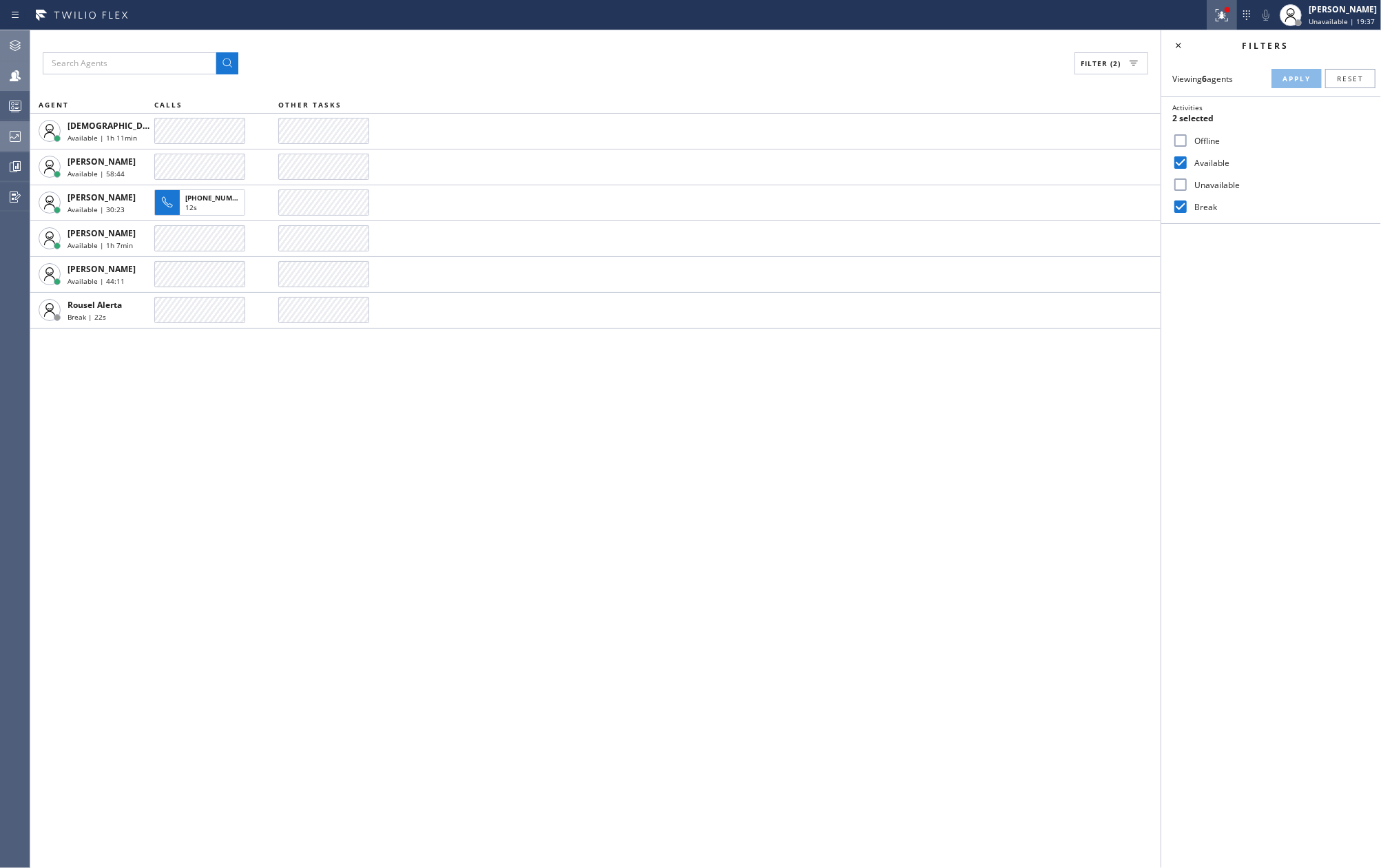
click at [1228, 21] on icon at bounding box center [1221, 15] width 17 height 17
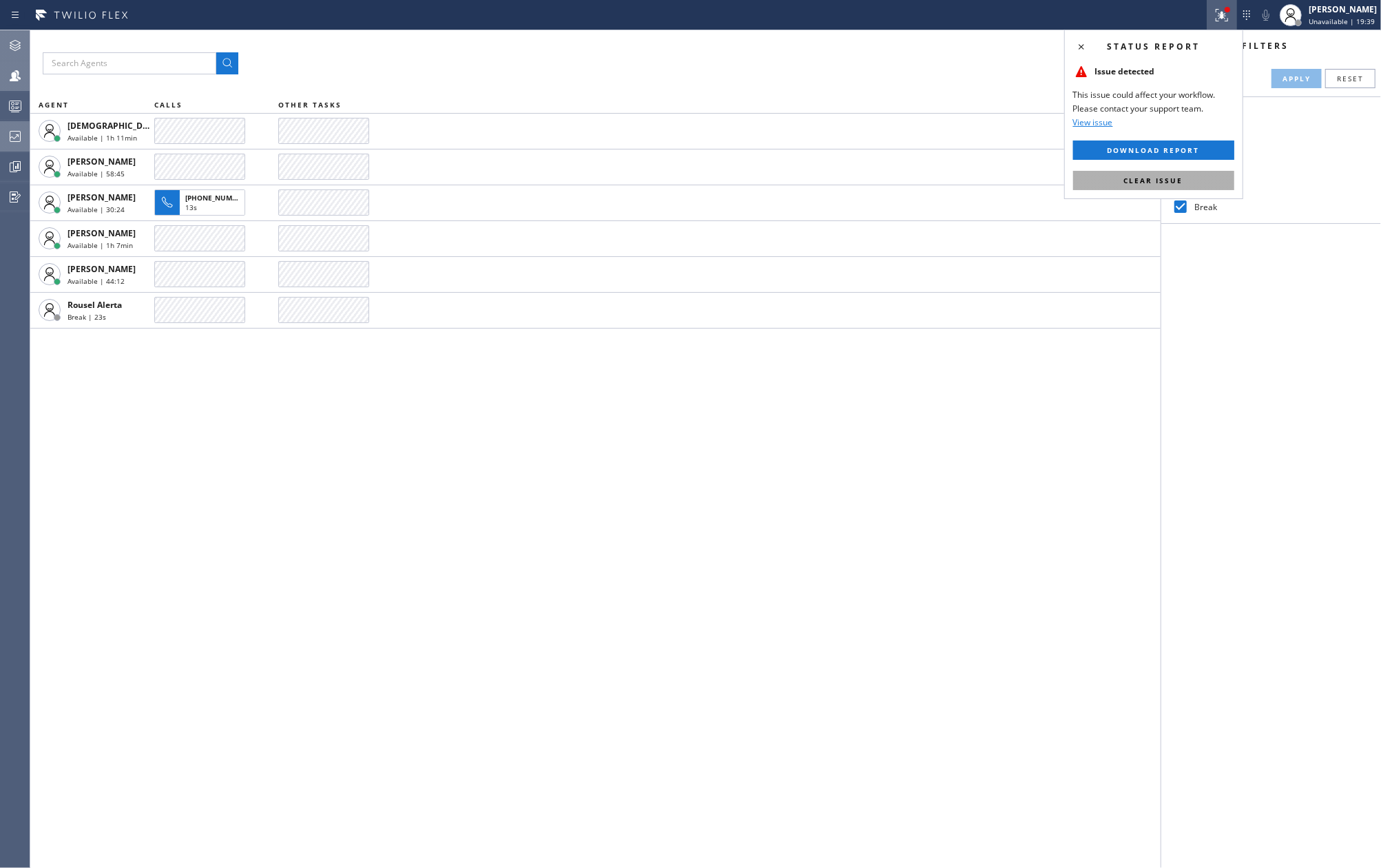
click at [1145, 174] on button "Clear issue" at bounding box center [1153, 181] width 161 height 19
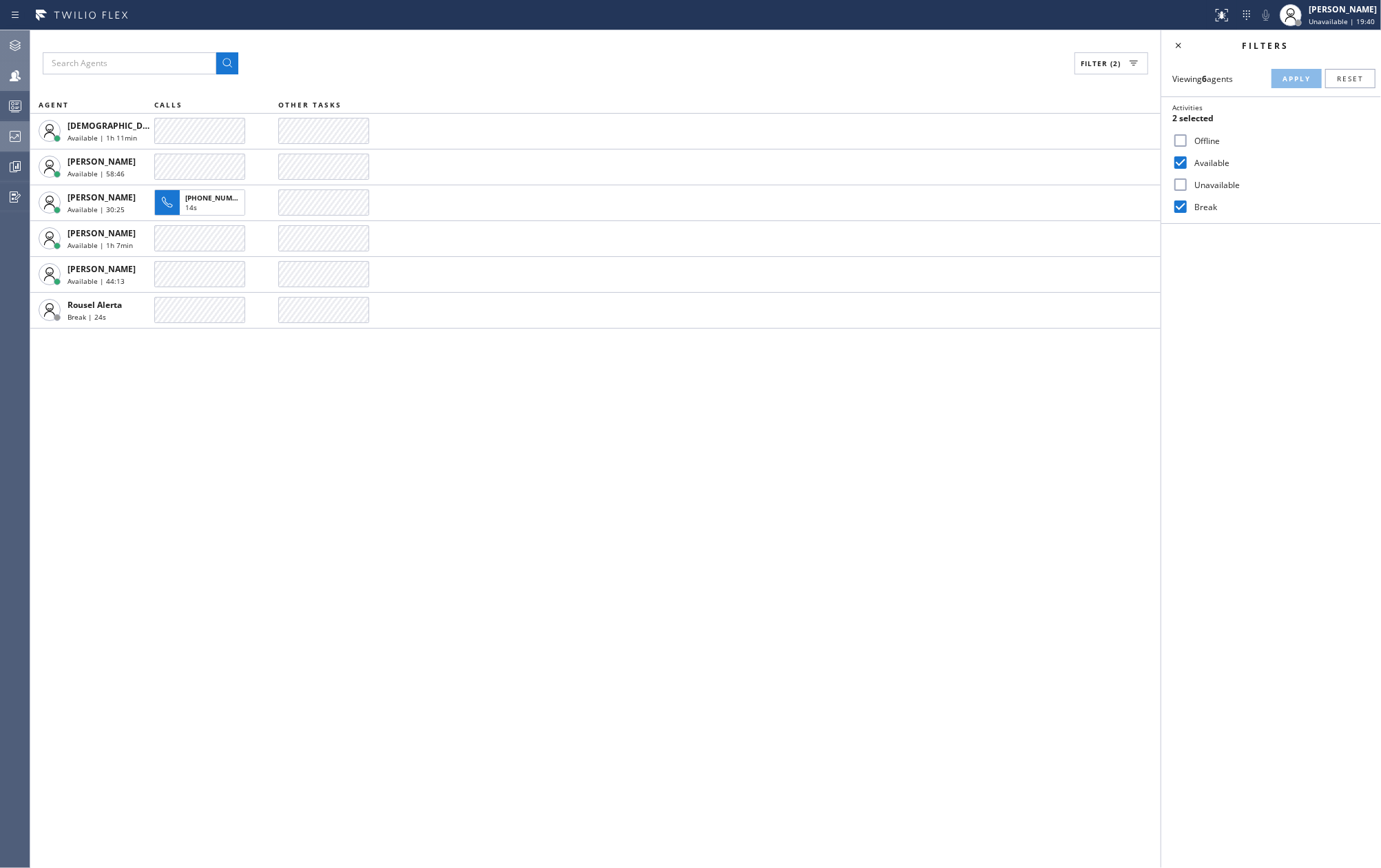
click at [683, 424] on div "Filter (2) AGENT CALLS OTHER TASKS Christian Cinco Available | 1h 11min Esmael …" at bounding box center [595, 449] width 1130 height 837
click at [10, 103] on icon at bounding box center [15, 106] width 17 height 17
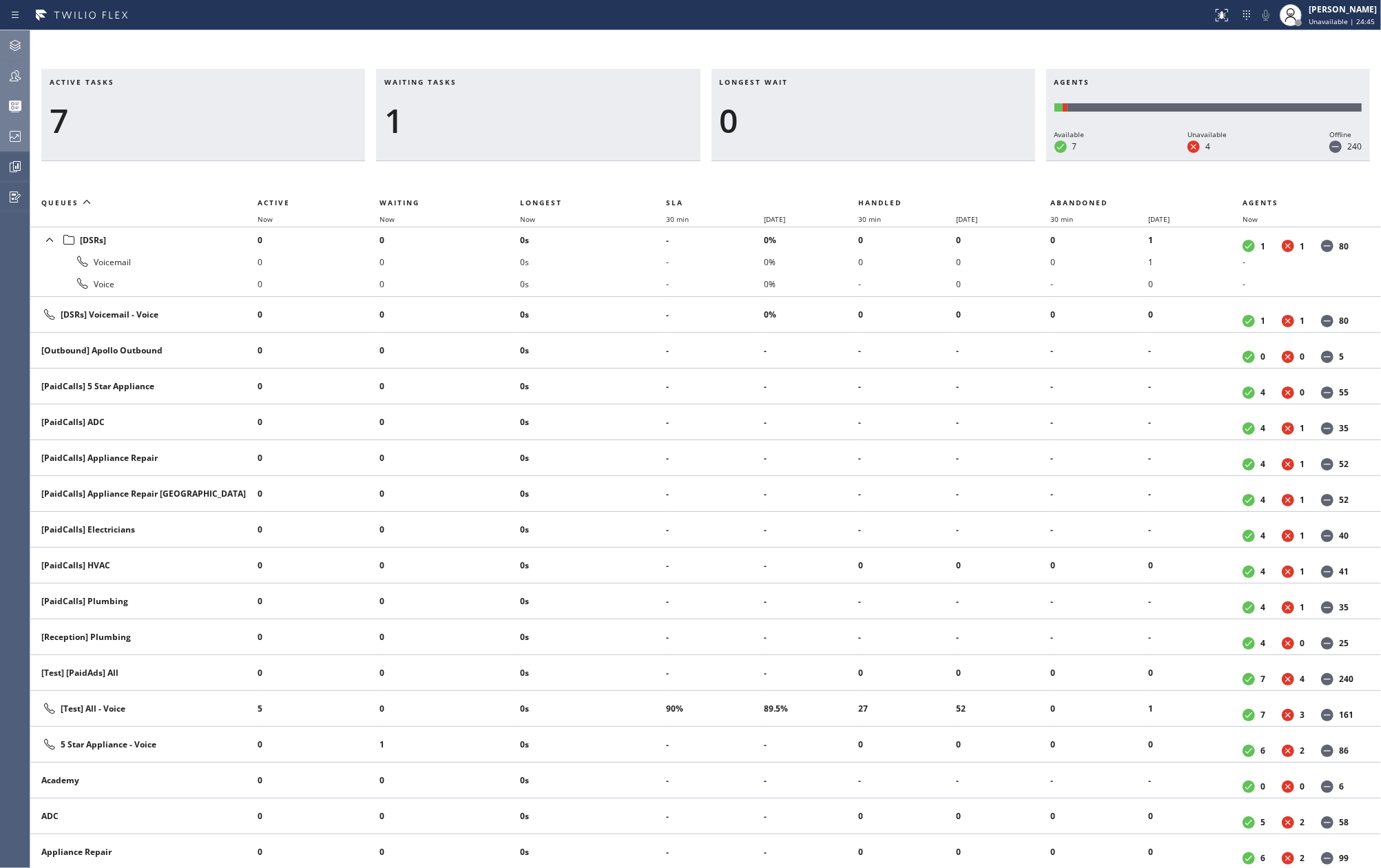
click at [18, 81] on icon at bounding box center [15, 75] width 17 height 17
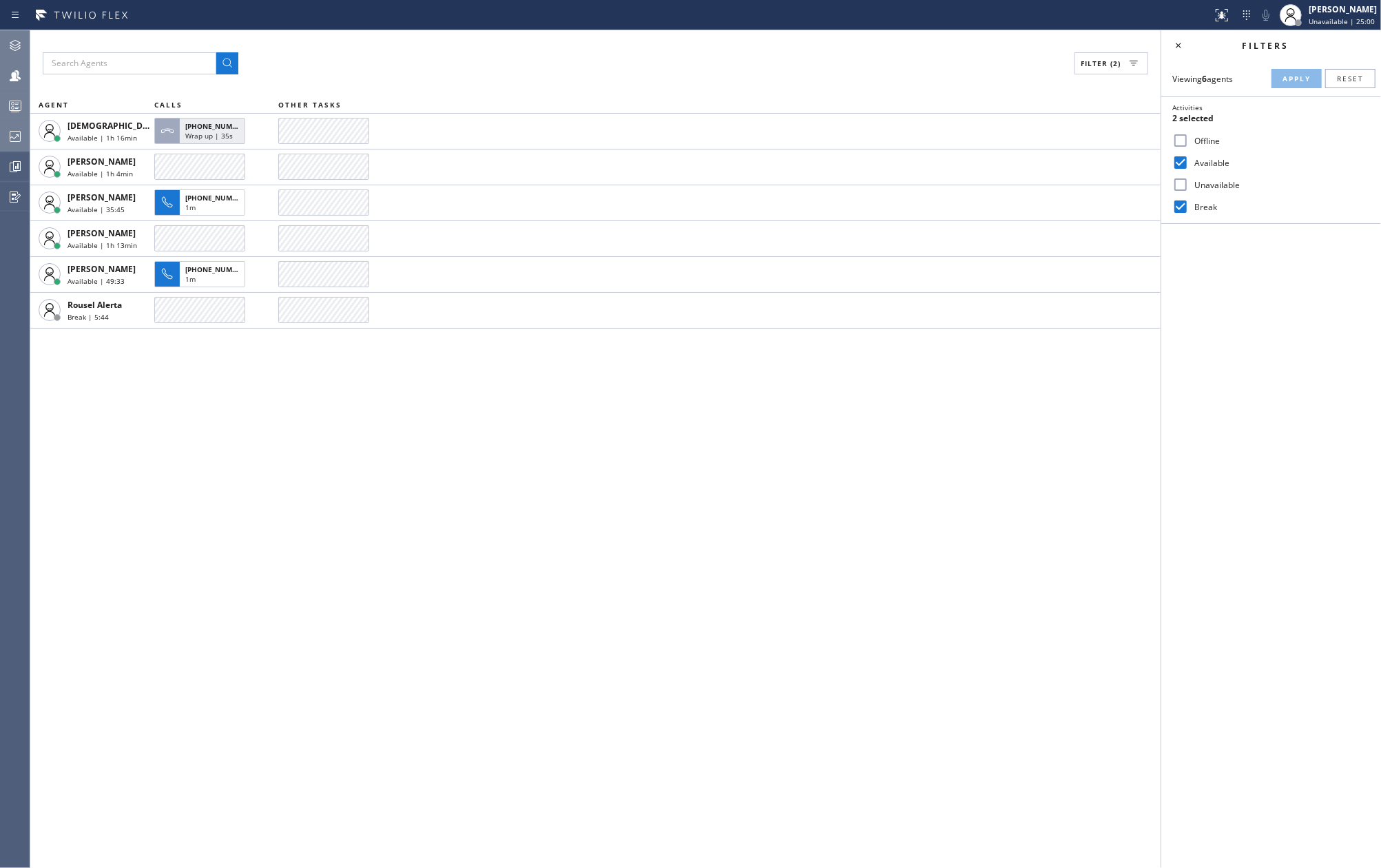
click at [790, 522] on div "Filter (2) AGENT CALLS OTHER TASKS Christian Cinco Available | 1h 16min +185678…" at bounding box center [595, 449] width 1130 height 837
click at [370, 498] on div "Filter (2) AGENT CALLS OTHER TASKS Christian Cinco Available | 1h 21min Esmael …" at bounding box center [595, 449] width 1130 height 837
click at [505, 466] on div "Filter (2) AGENT CALLS OTHER TASKS Christian Cinco Available | 1h 21min Esmael …" at bounding box center [595, 449] width 1130 height 837
click at [24, 106] on div at bounding box center [15, 106] width 31 height 17
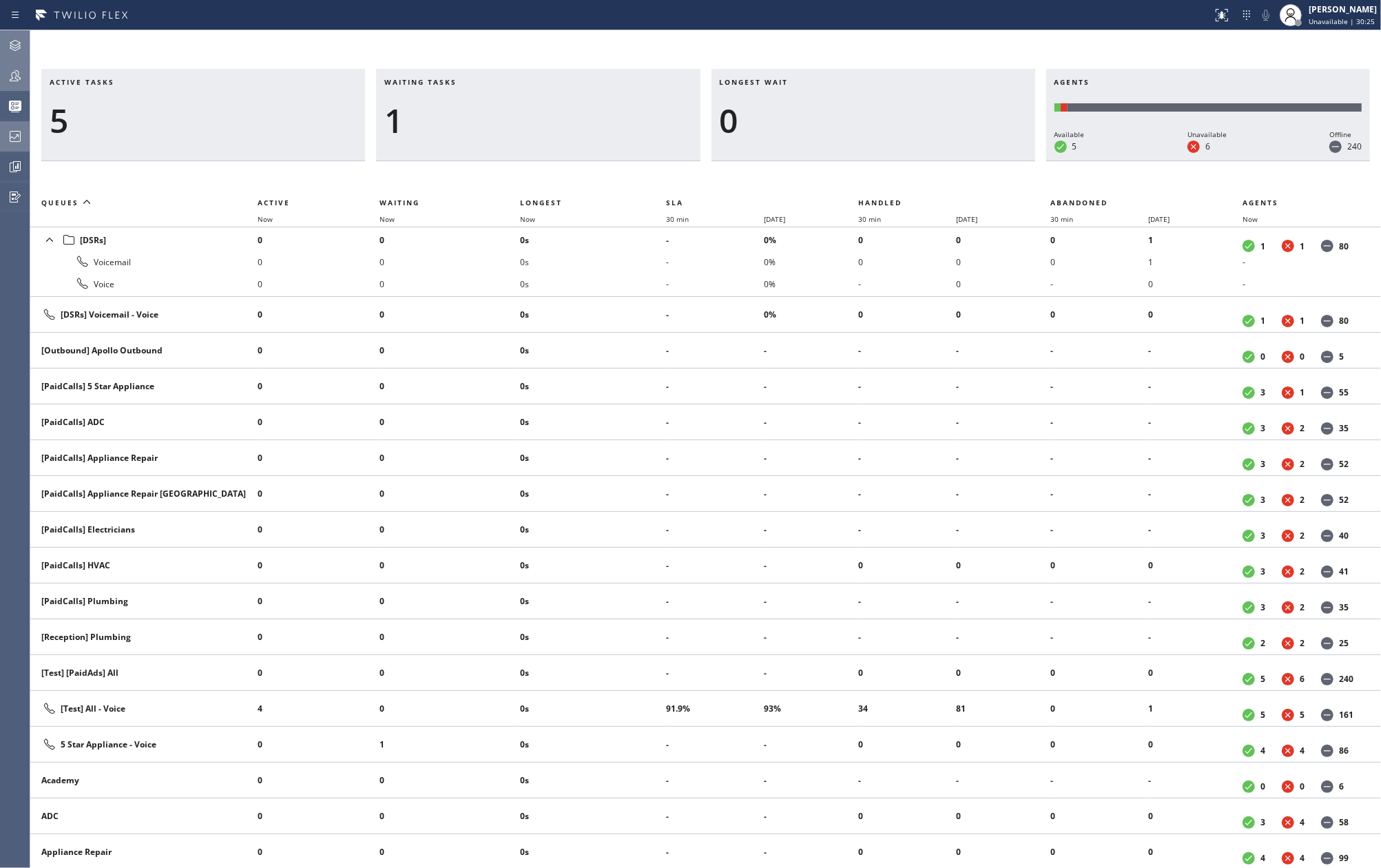
click at [17, 84] on icon at bounding box center [15, 75] width 17 height 17
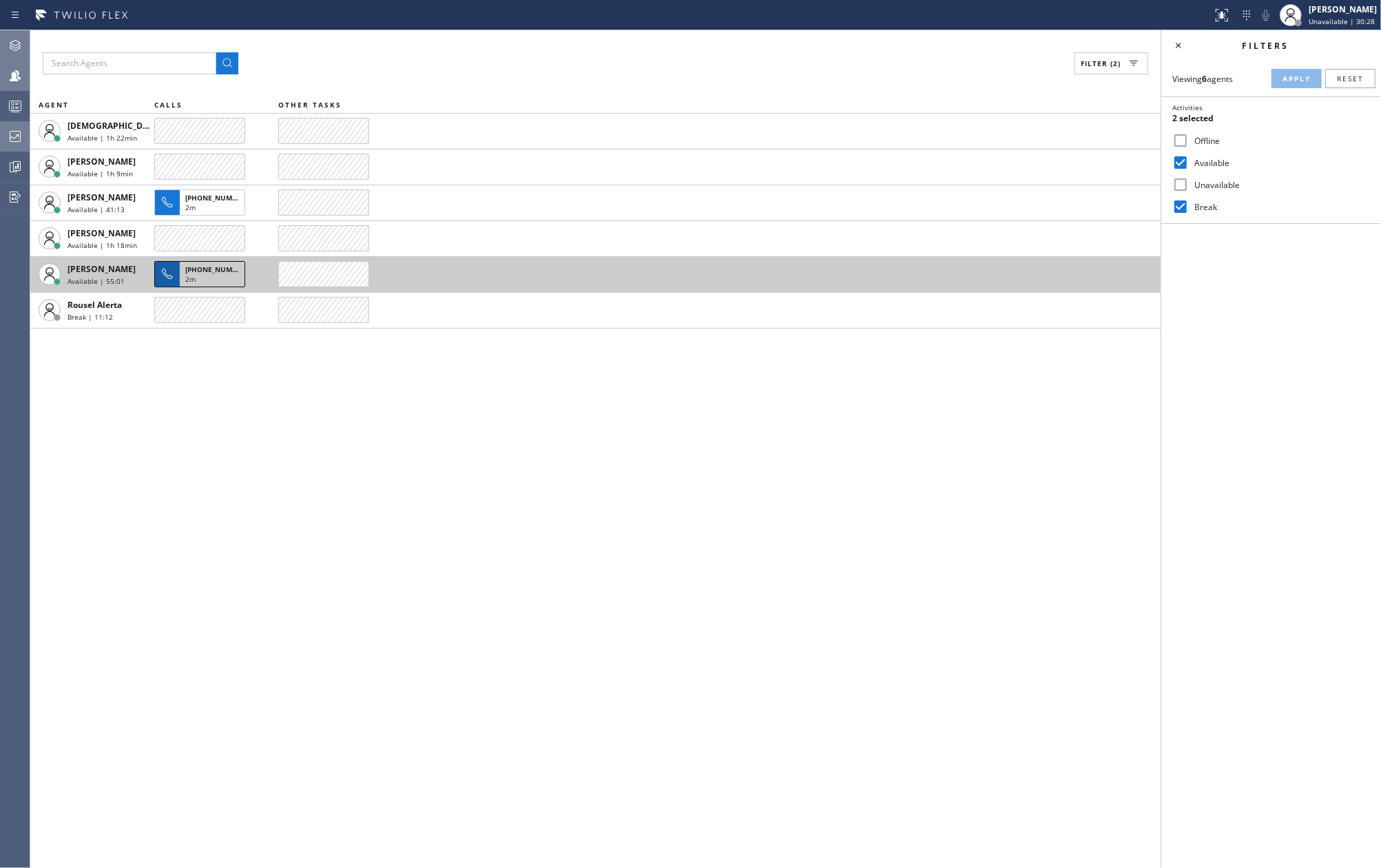
click at [202, 271] on span "[PHONE_NUMBER]" at bounding box center [216, 269] width 63 height 10
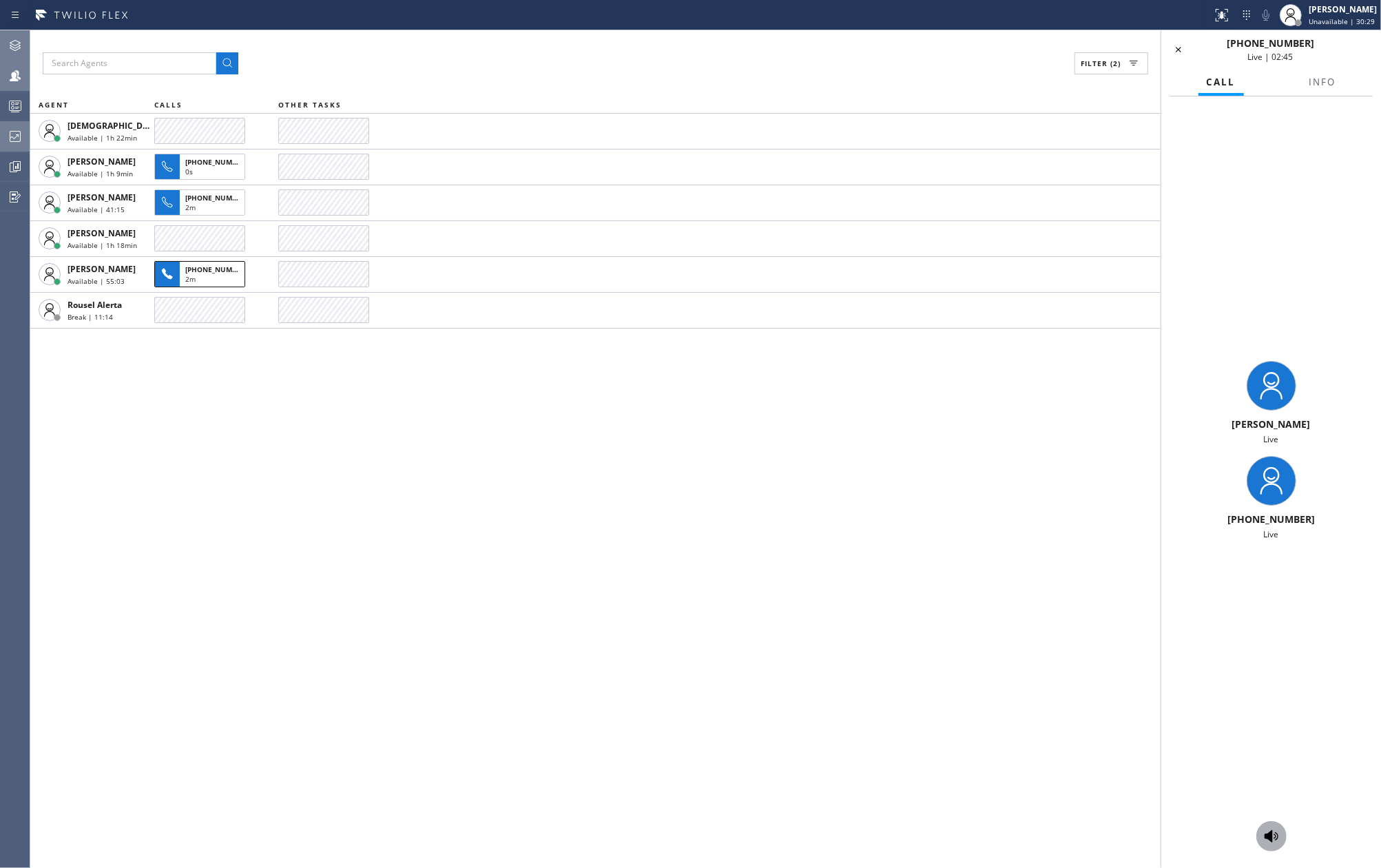
click at [1265, 835] on icon at bounding box center [1271, 836] width 14 height 12
click at [1267, 835] on icon at bounding box center [1271, 836] width 14 height 12
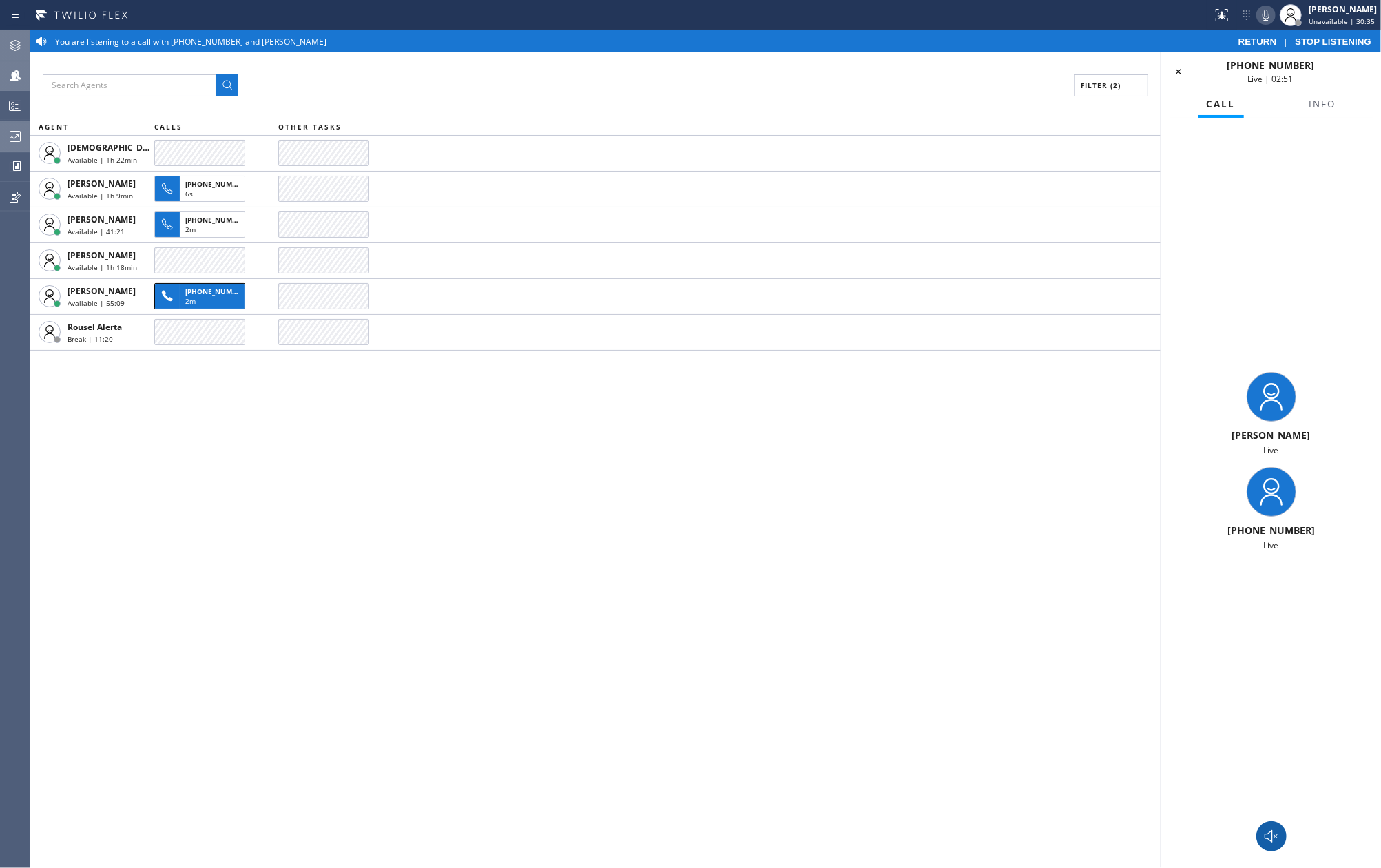
click at [1273, 11] on icon at bounding box center [1265, 15] width 17 height 17
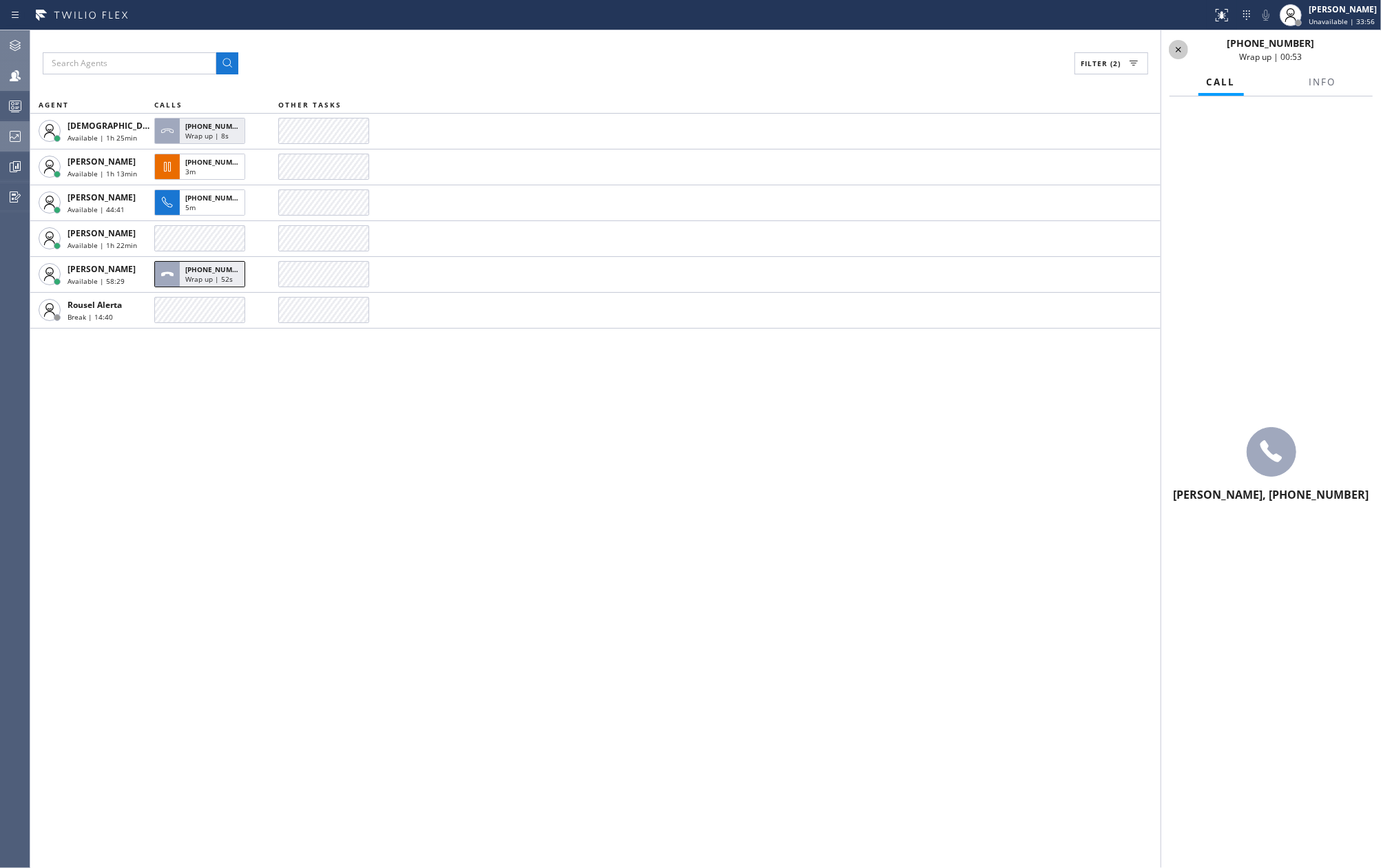
click at [1175, 57] on icon at bounding box center [1178, 49] width 17 height 17
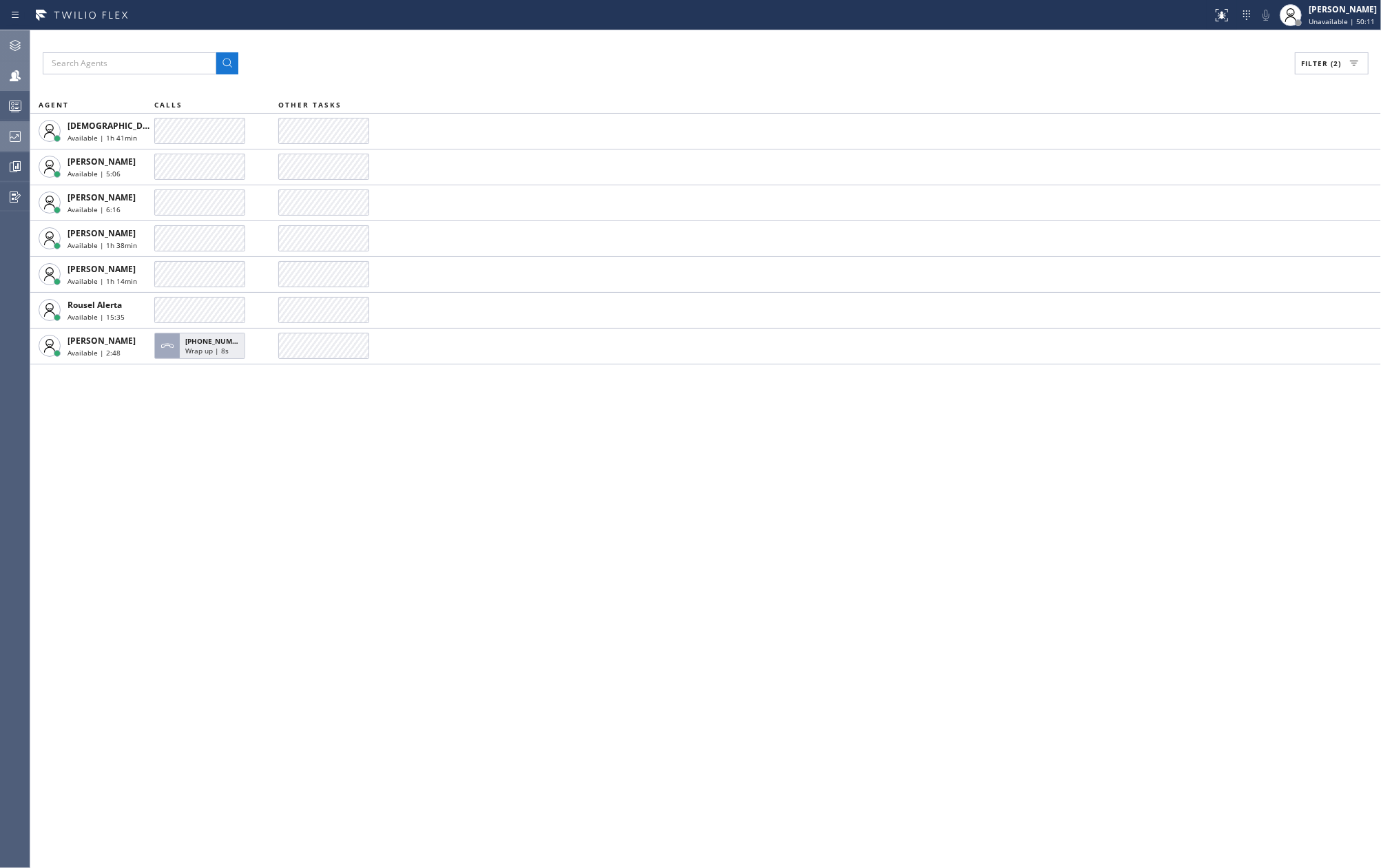
click at [378, 541] on div "Filter (2) AGENT CALLS OTHER TASKS Christian Cinco Available | 1h 41min Esmael …" at bounding box center [706, 449] width 1350 height 837
click at [10, 131] on icon at bounding box center [15, 136] width 11 height 11
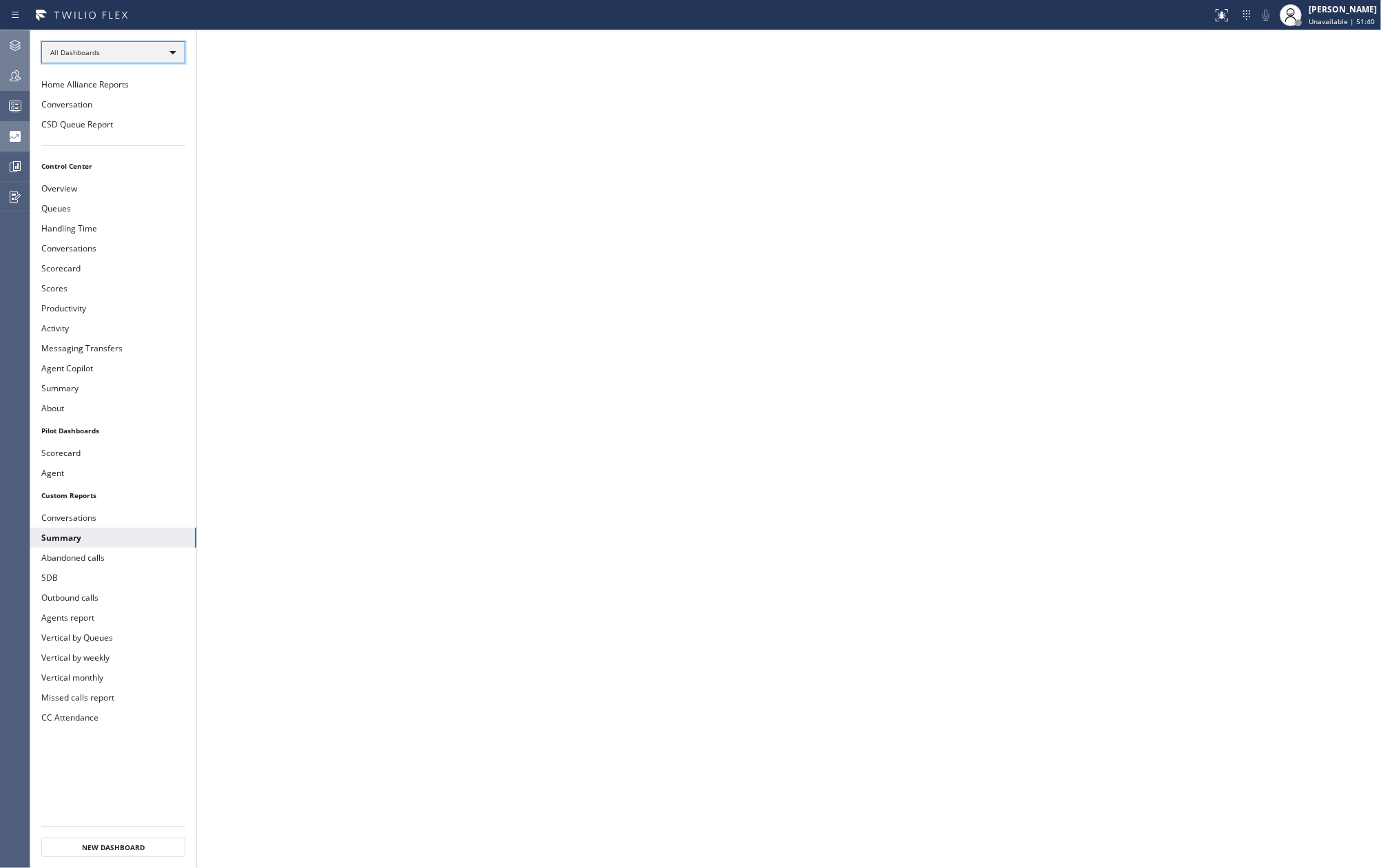
click at [145, 44] on div "All Dashboards" at bounding box center [113, 51] width 144 height 22
click at [11, 166] on div at bounding box center [690, 434] width 1381 height 868
click at [11, 166] on icon at bounding box center [15, 167] width 17 height 17
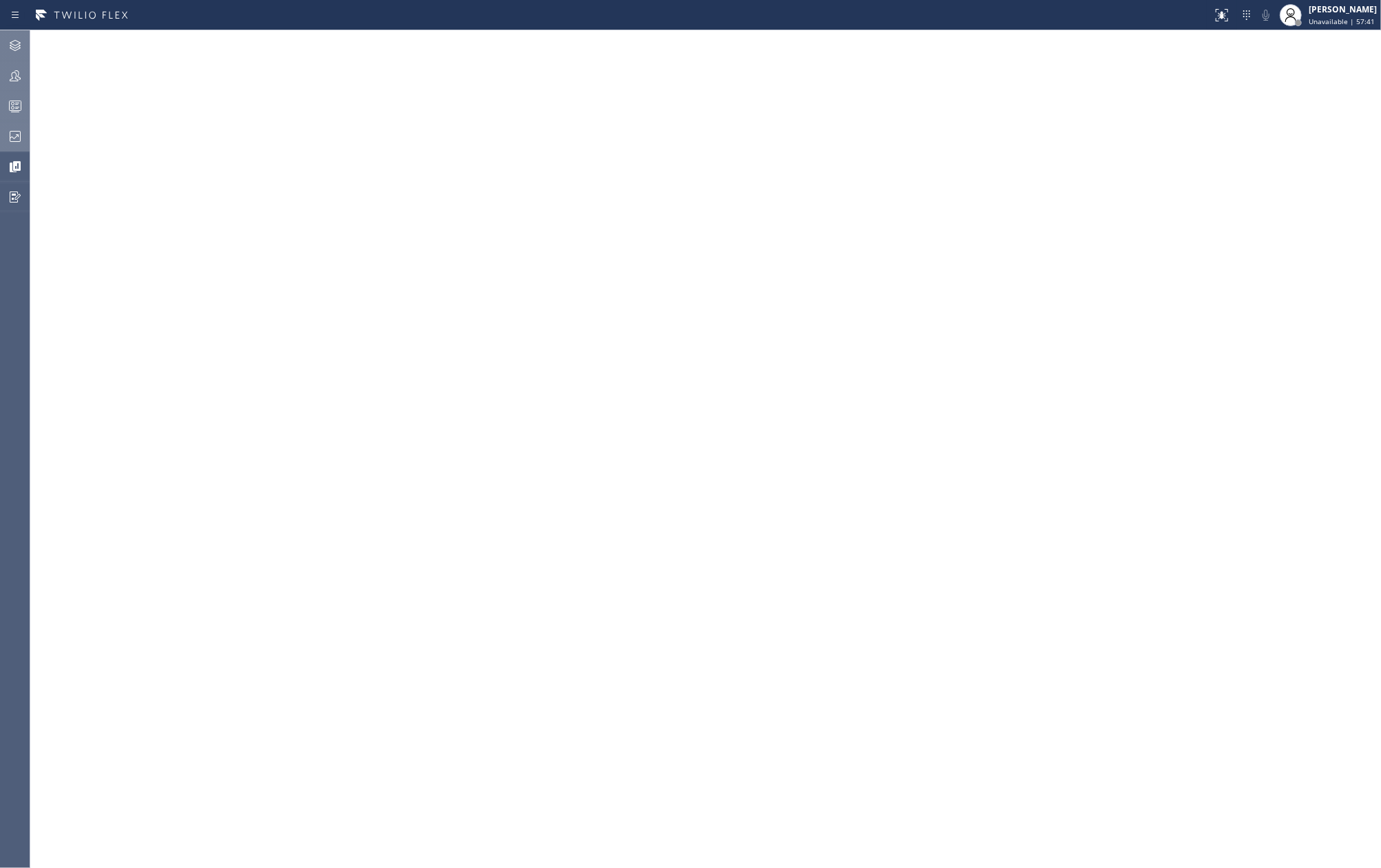
click at [15, 98] on icon at bounding box center [15, 106] width 17 height 17
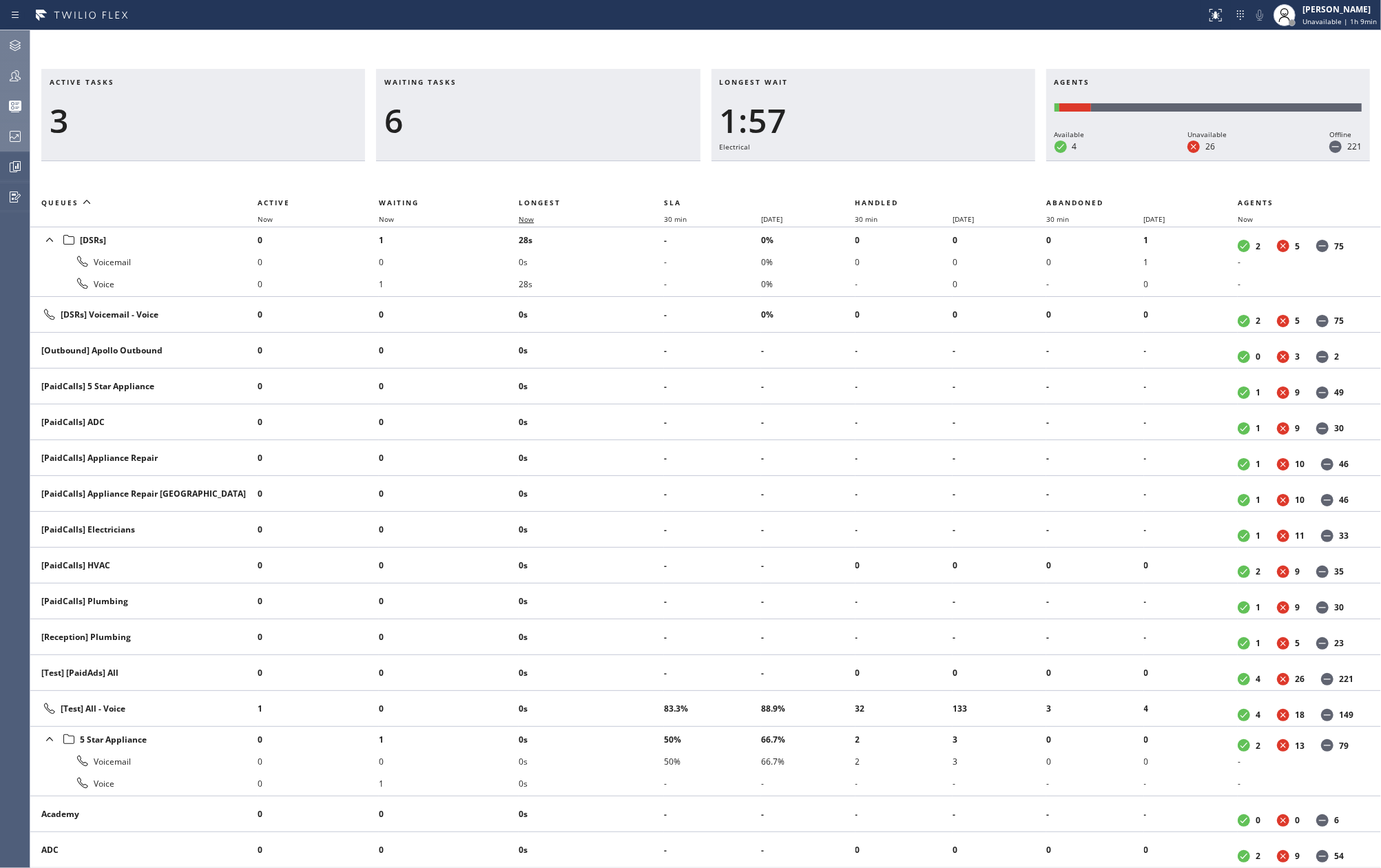
click at [530, 219] on span "Now" at bounding box center [525, 218] width 15 height 10
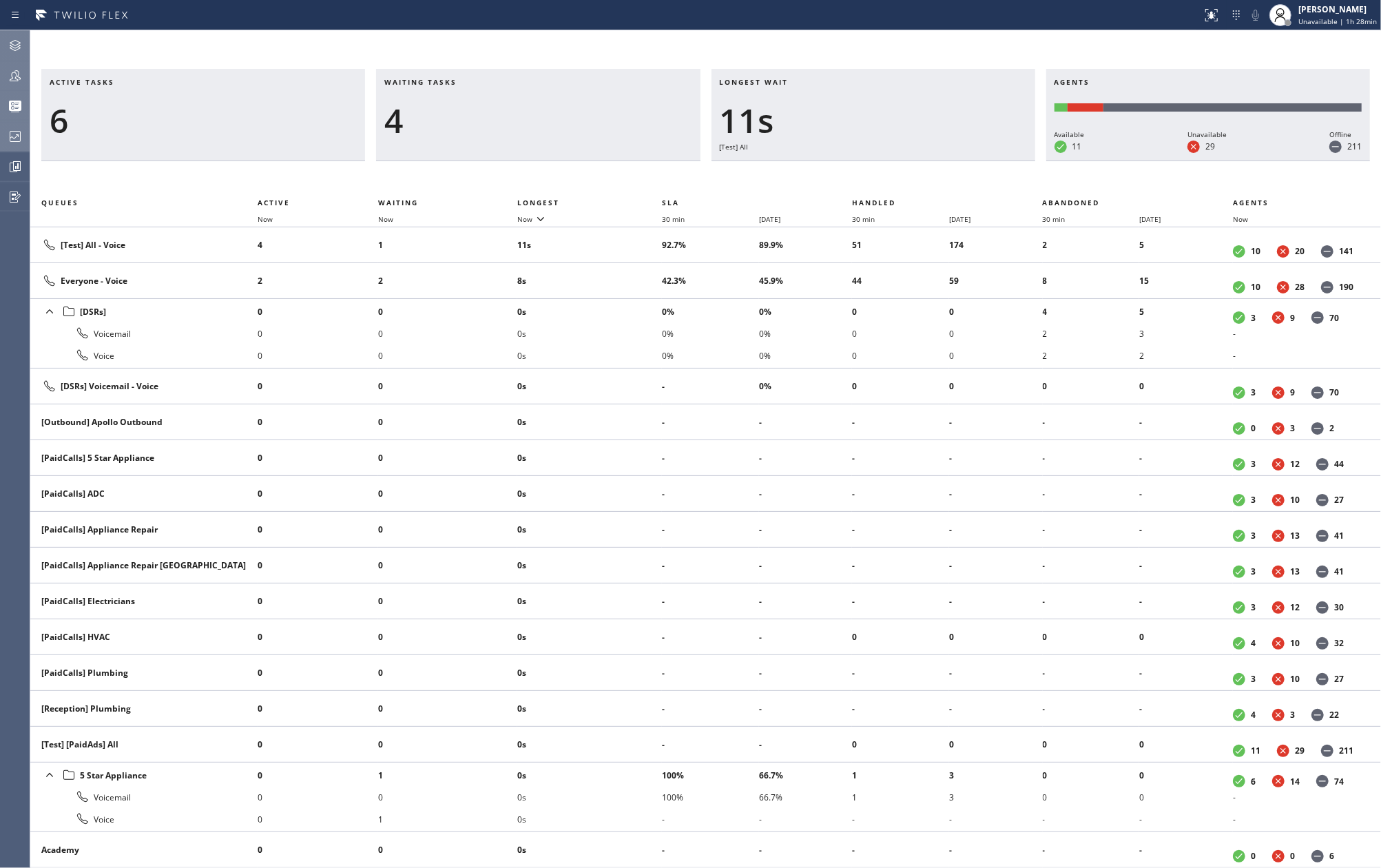
click at [455, 42] on div "Active tasks 6 Waiting tasks 4 Longest wait 11s [Test] All Agents Available 11 …" at bounding box center [706, 449] width 1350 height 837
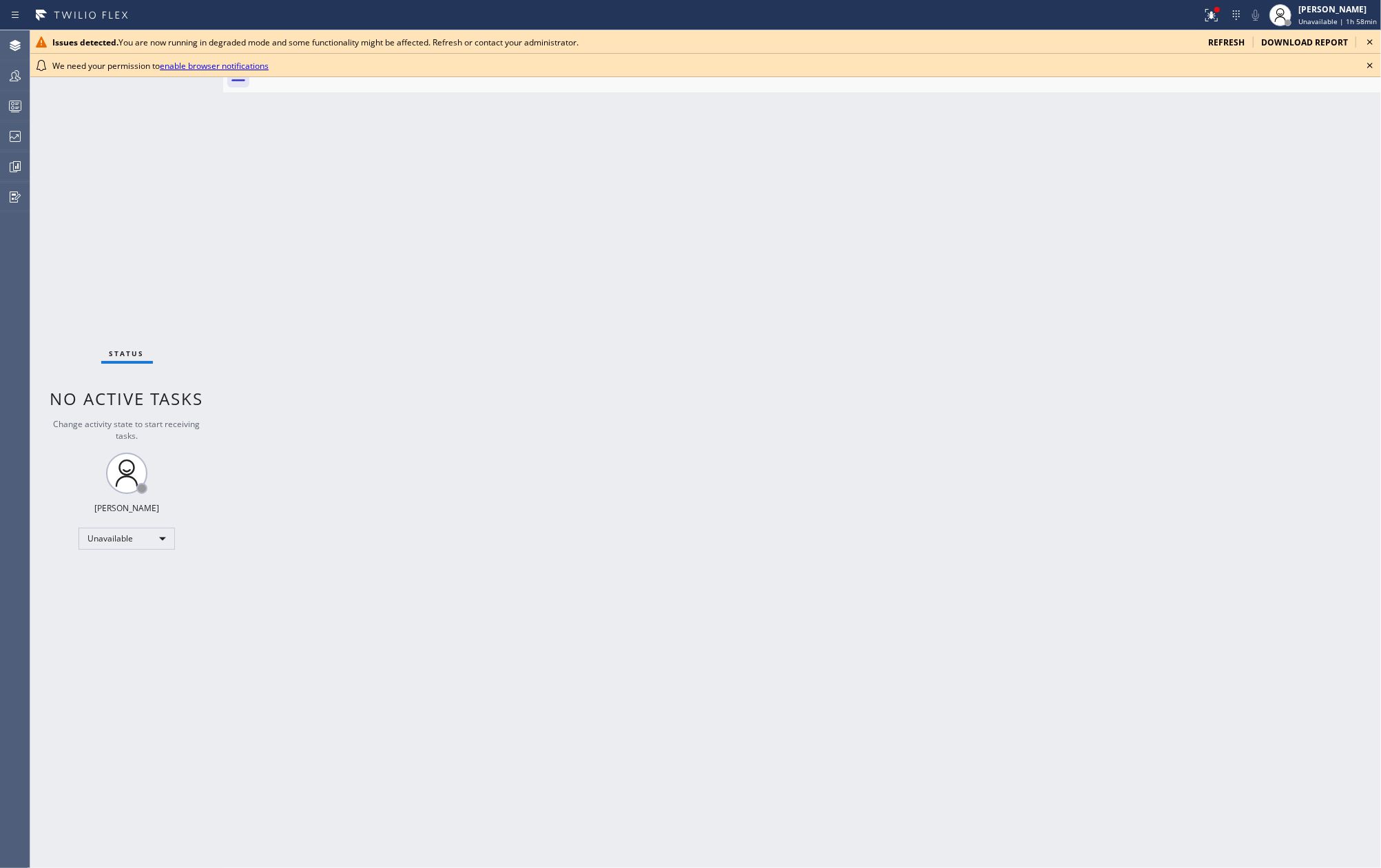
click at [1367, 43] on icon at bounding box center [1369, 42] width 17 height 17
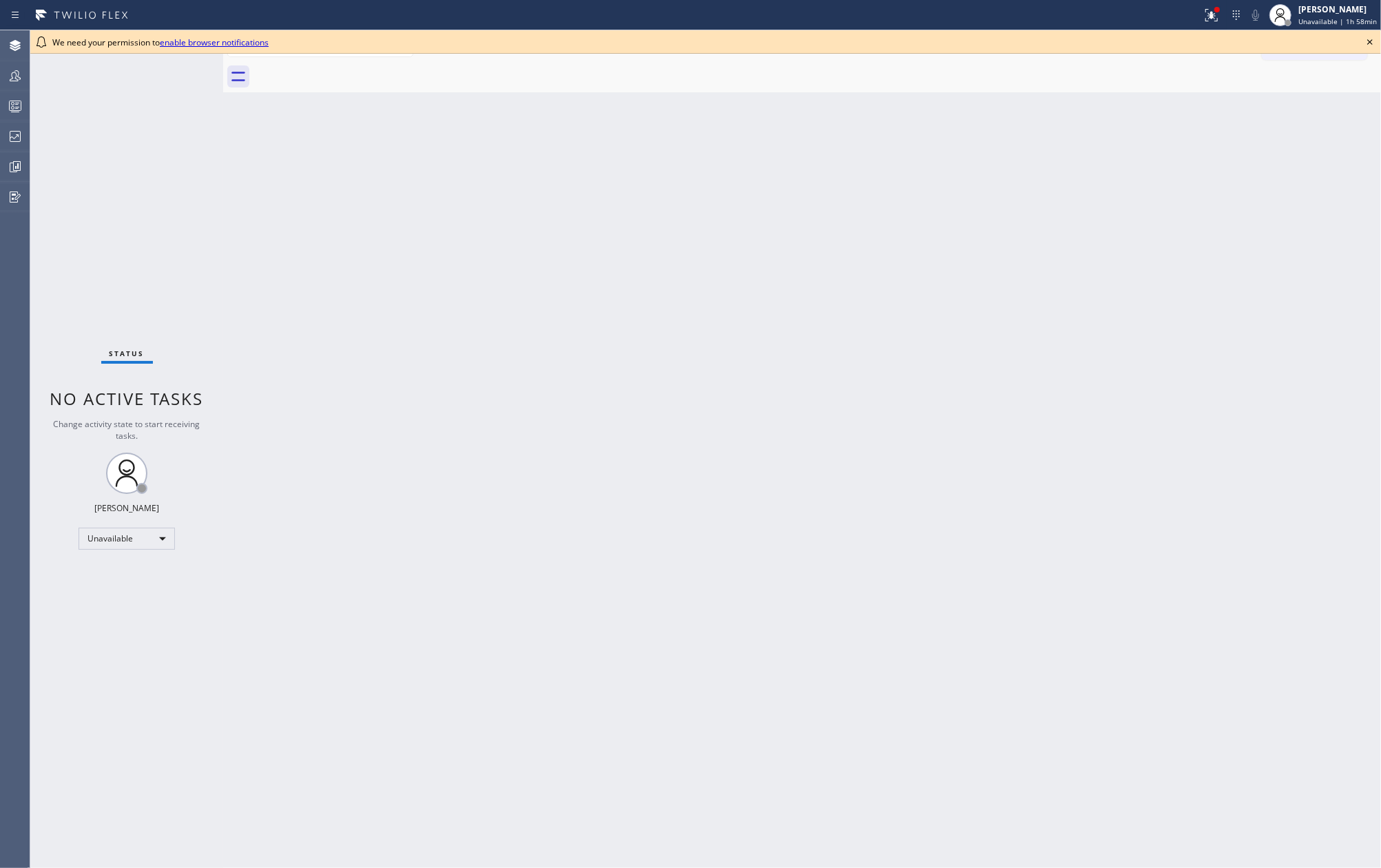
click at [1364, 41] on icon at bounding box center [1369, 42] width 17 height 17
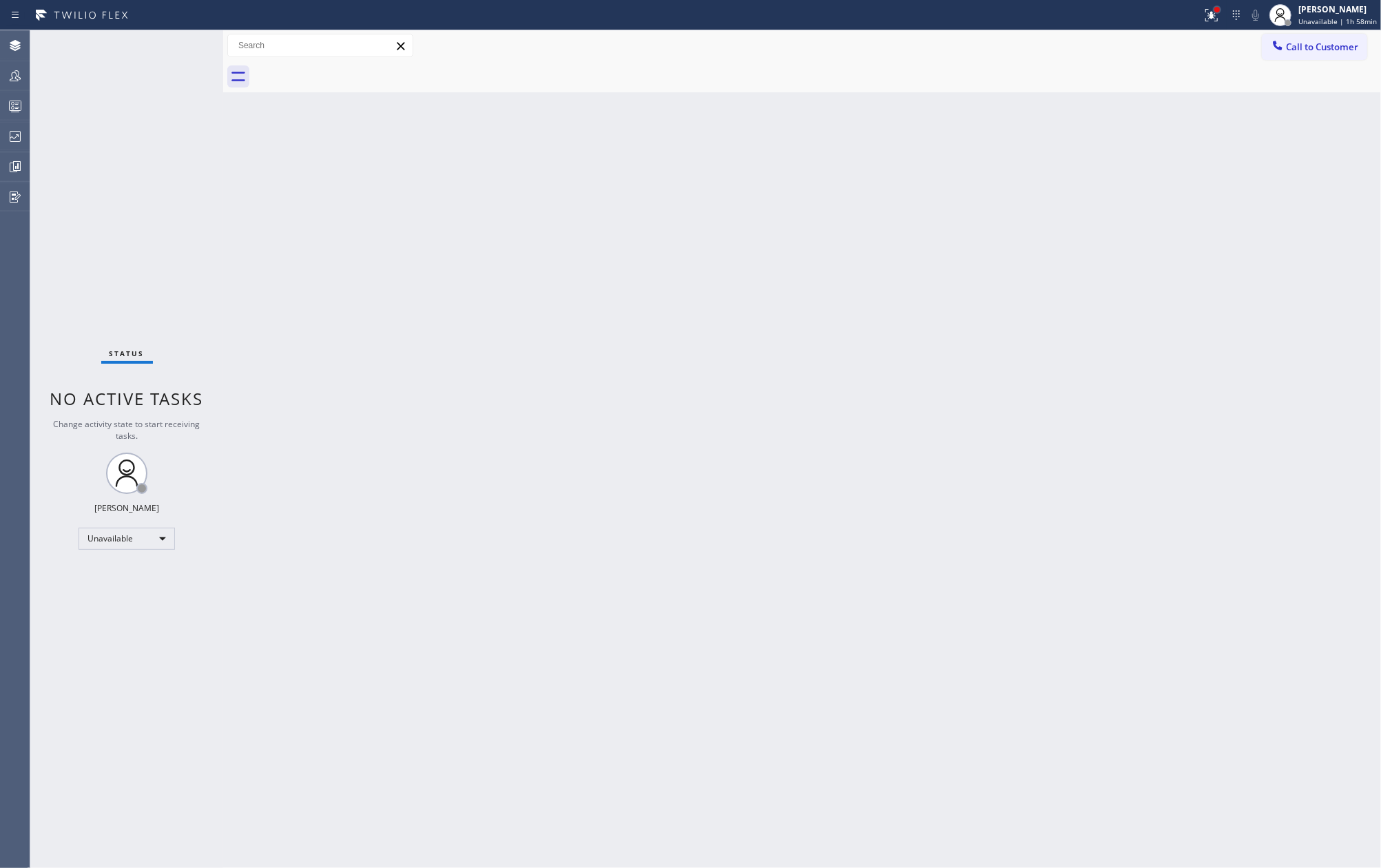
click at [1219, 11] on div at bounding box center [1217, 10] width 5 height 5
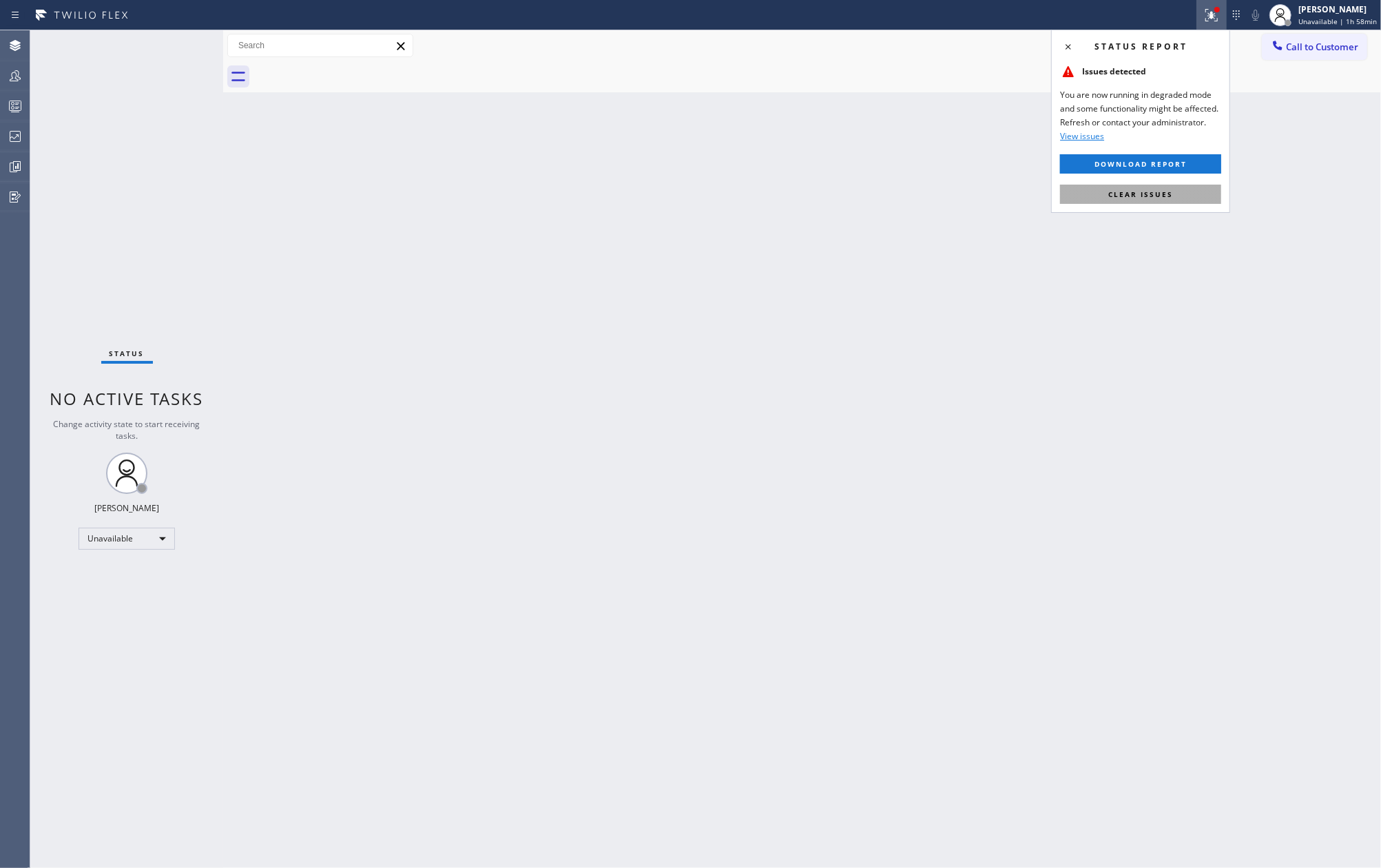
click at [1149, 193] on span "Clear issues" at bounding box center [1140, 194] width 65 height 10
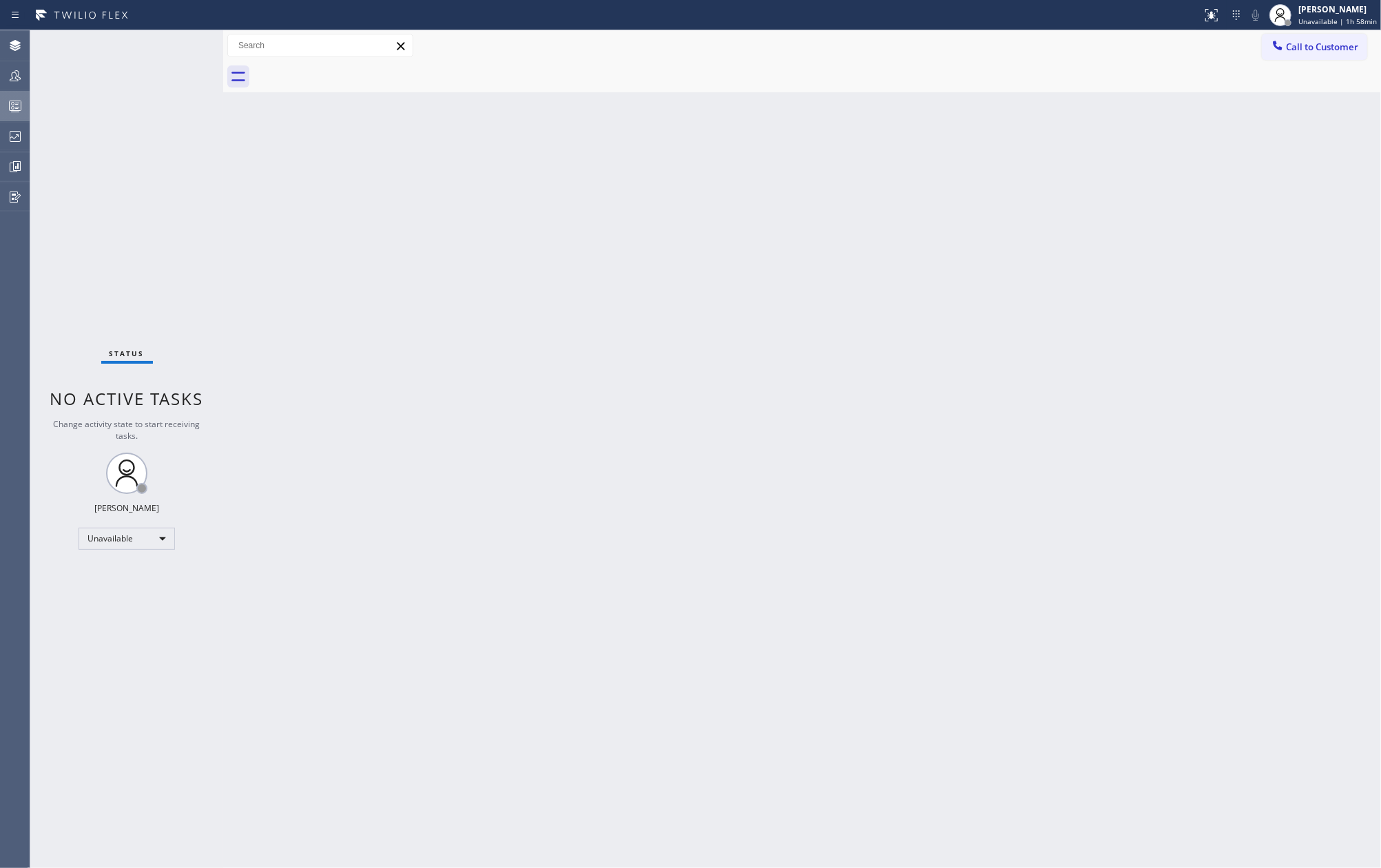
click at [18, 105] on icon at bounding box center [15, 106] width 17 height 17
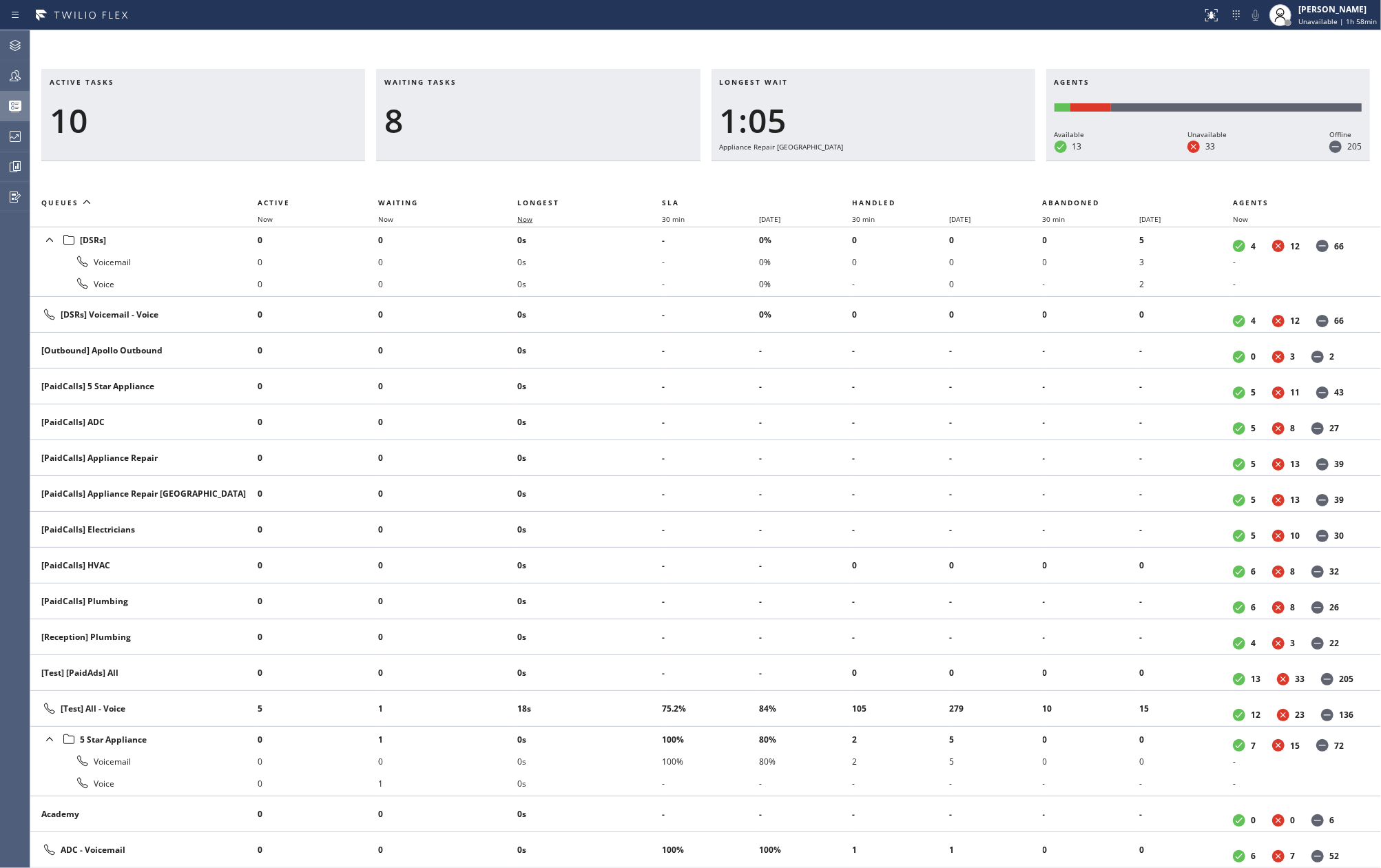
click at [532, 219] on span "Now" at bounding box center [524, 218] width 15 height 10
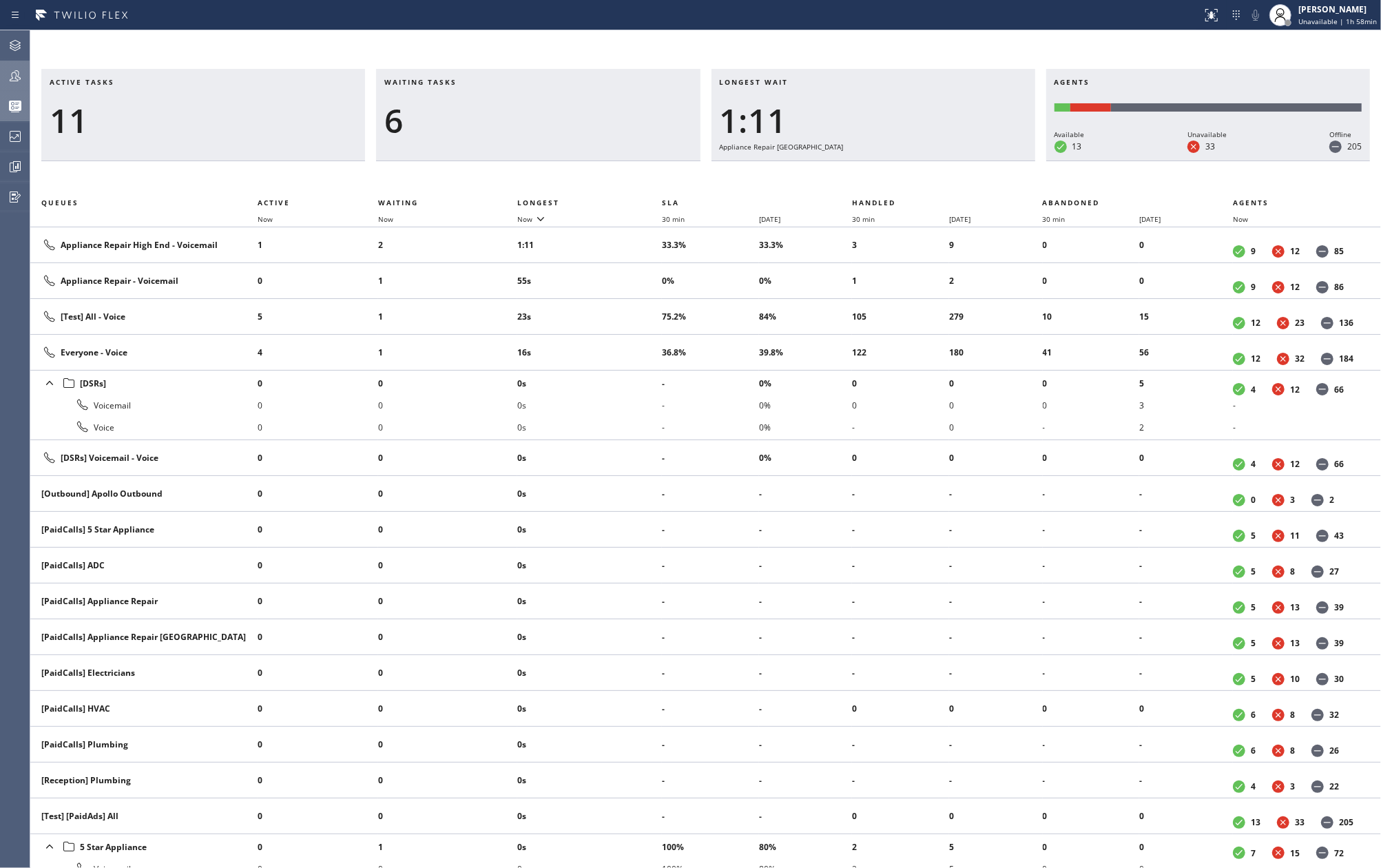
click at [10, 80] on icon at bounding box center [15, 76] width 11 height 11
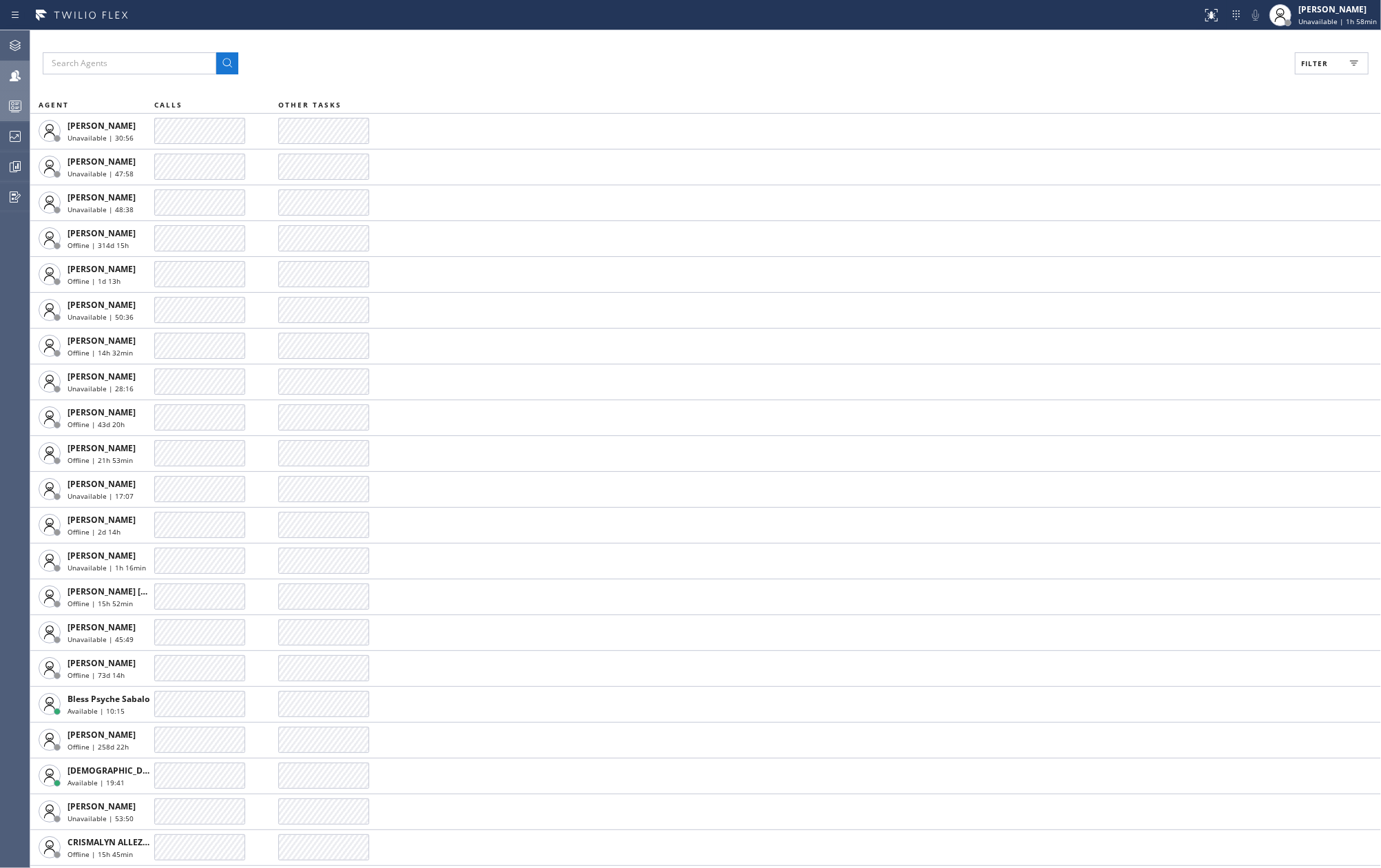
click at [1323, 67] on span "Filter" at bounding box center [1314, 63] width 27 height 10
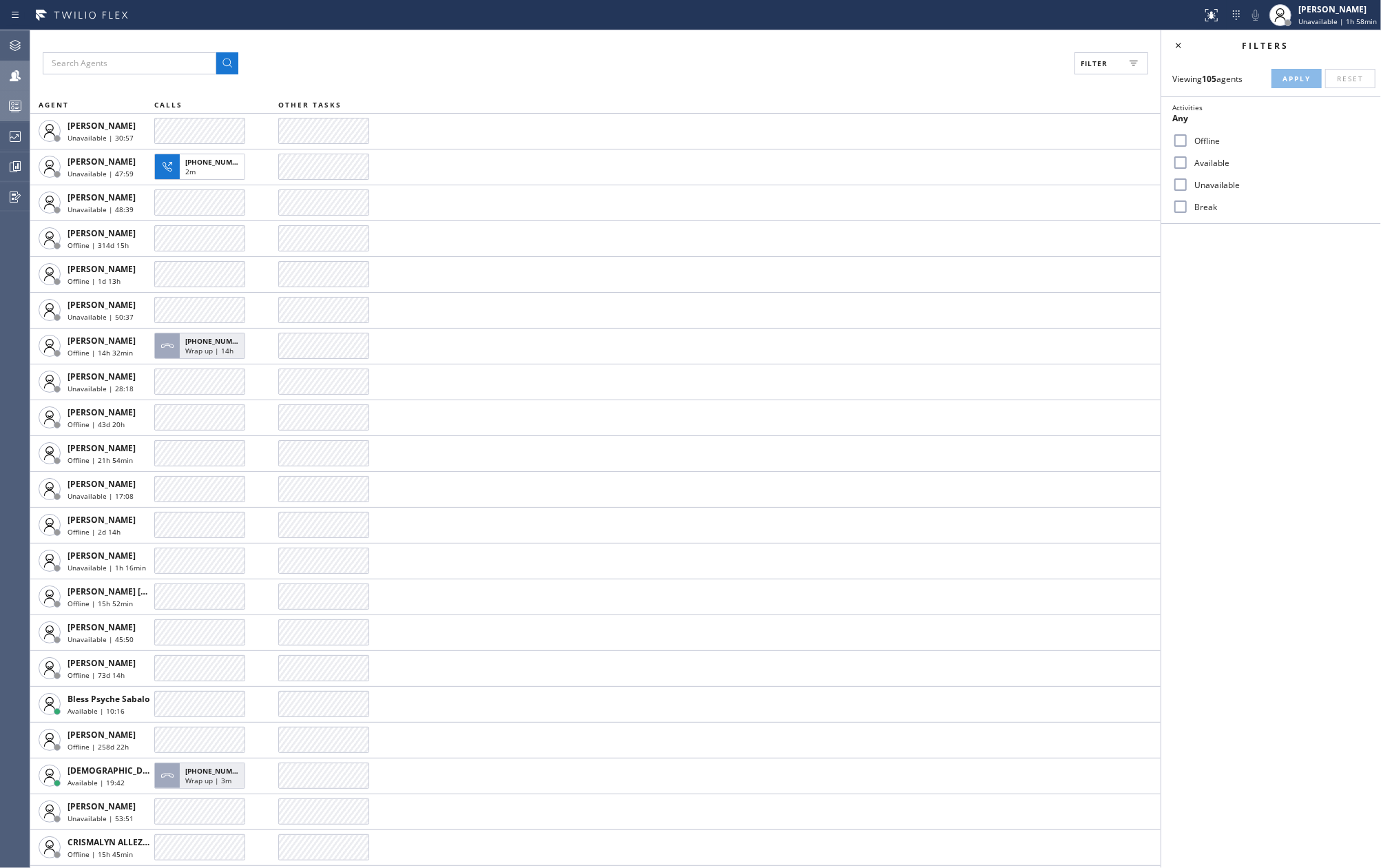
click at [1207, 162] on label "Available" at bounding box center [1279, 162] width 181 height 11
click at [1188, 162] on input "Available" at bounding box center [1179, 162] width 17 height 17
checkbox input "true"
click at [1292, 80] on span "Apply" at bounding box center [1296, 78] width 28 height 10
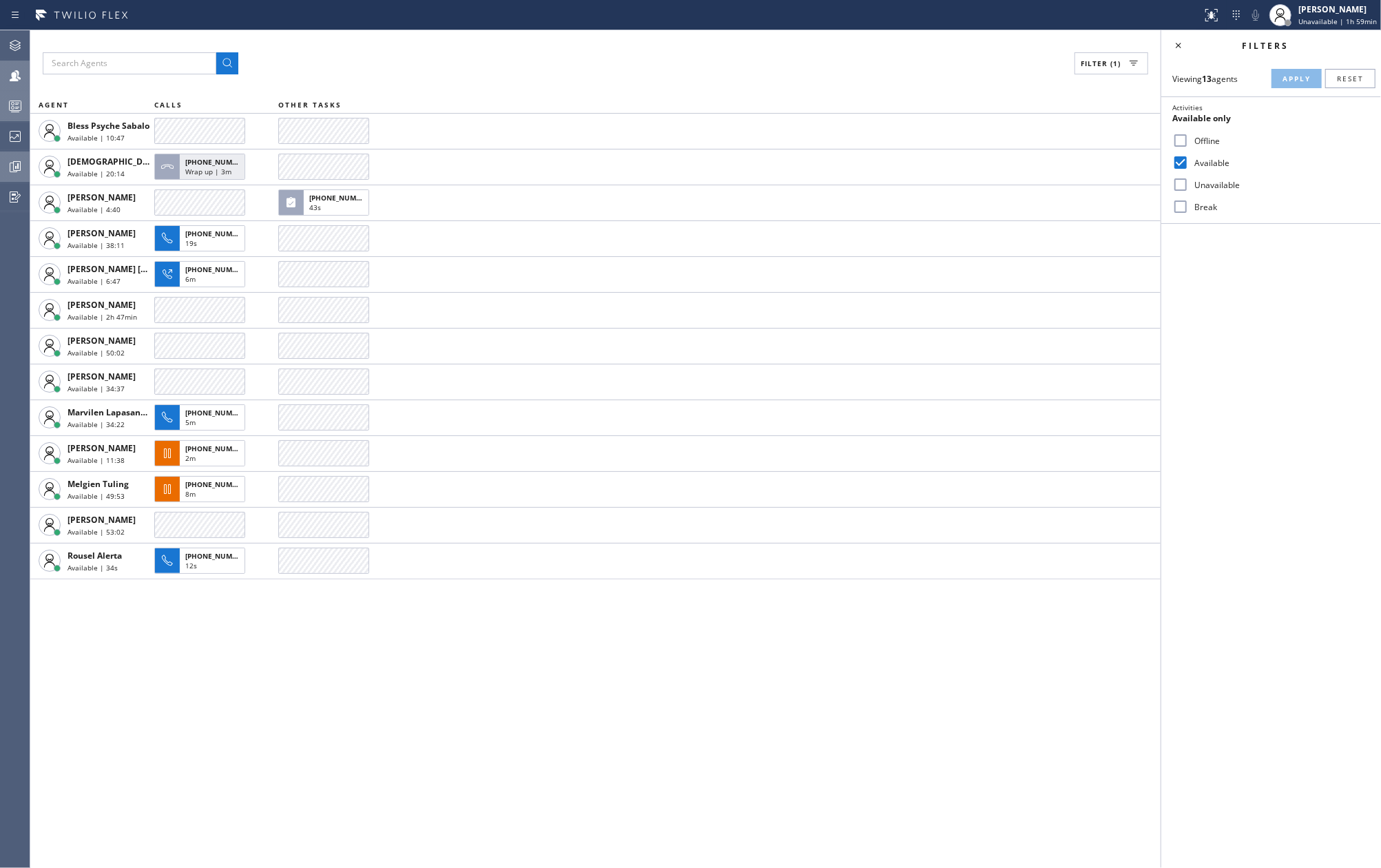
click at [14, 162] on icon at bounding box center [17, 166] width 8 height 10
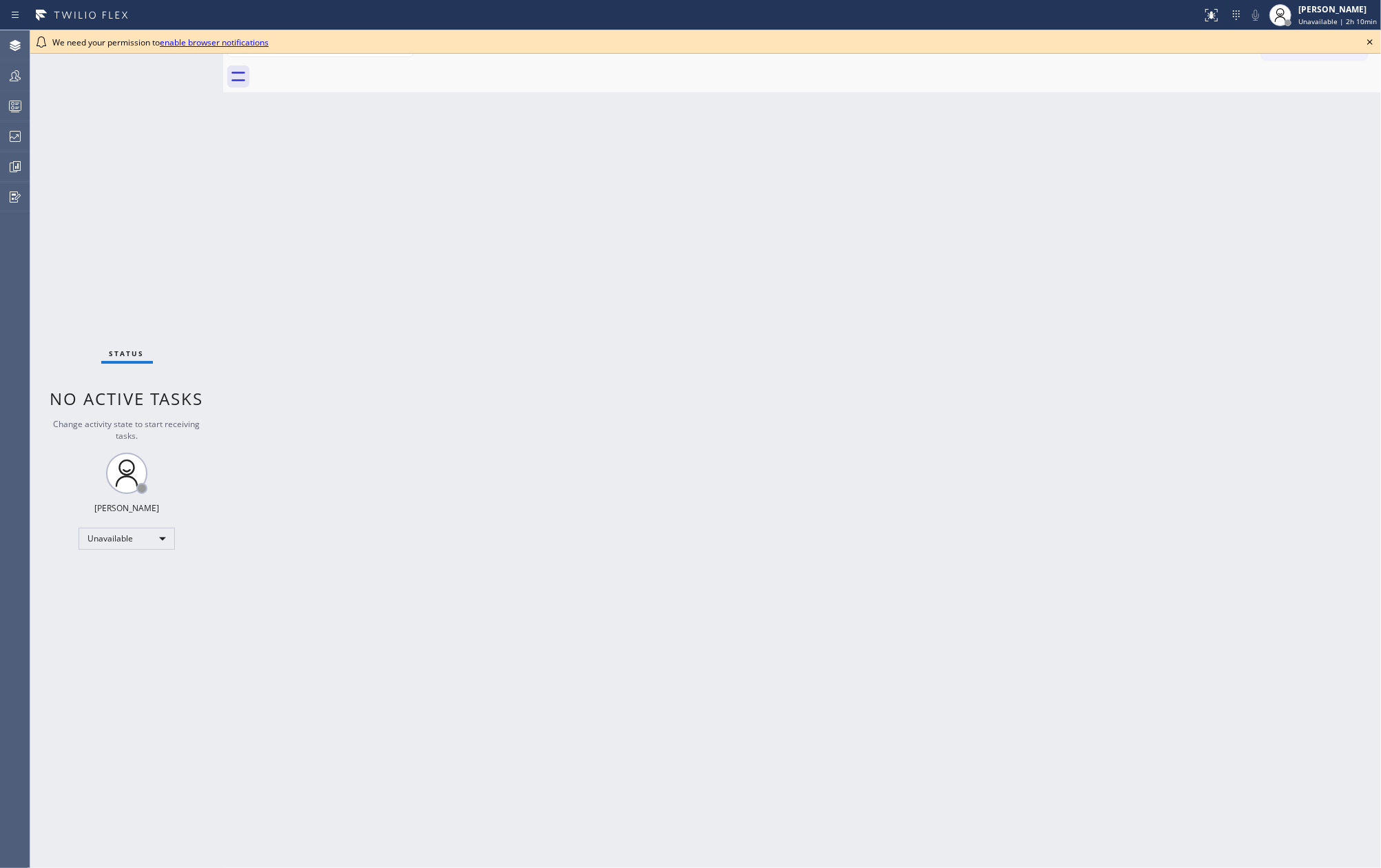
click at [1370, 44] on icon at bounding box center [1369, 42] width 17 height 17
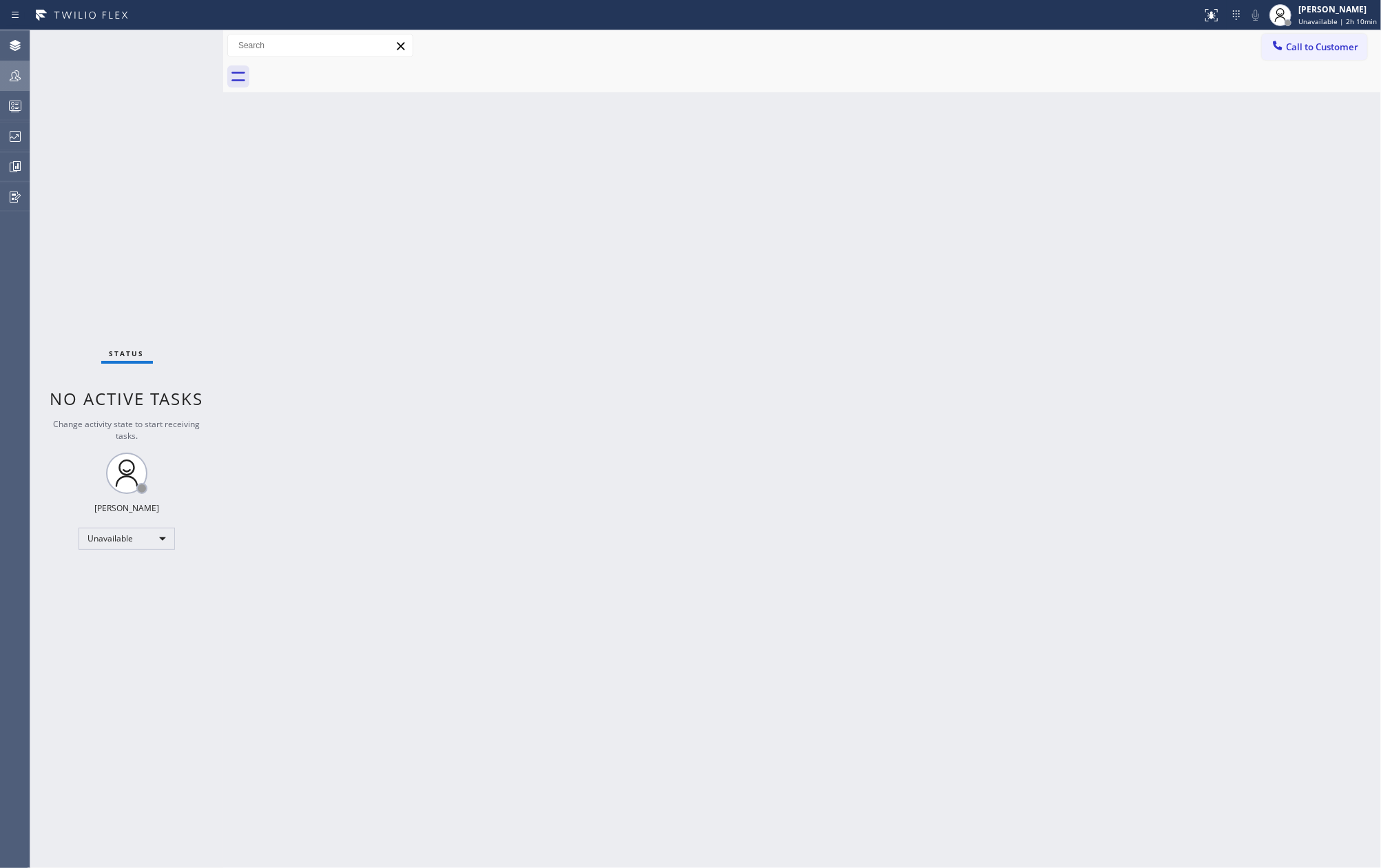
click at [10, 76] on icon at bounding box center [15, 75] width 17 height 17
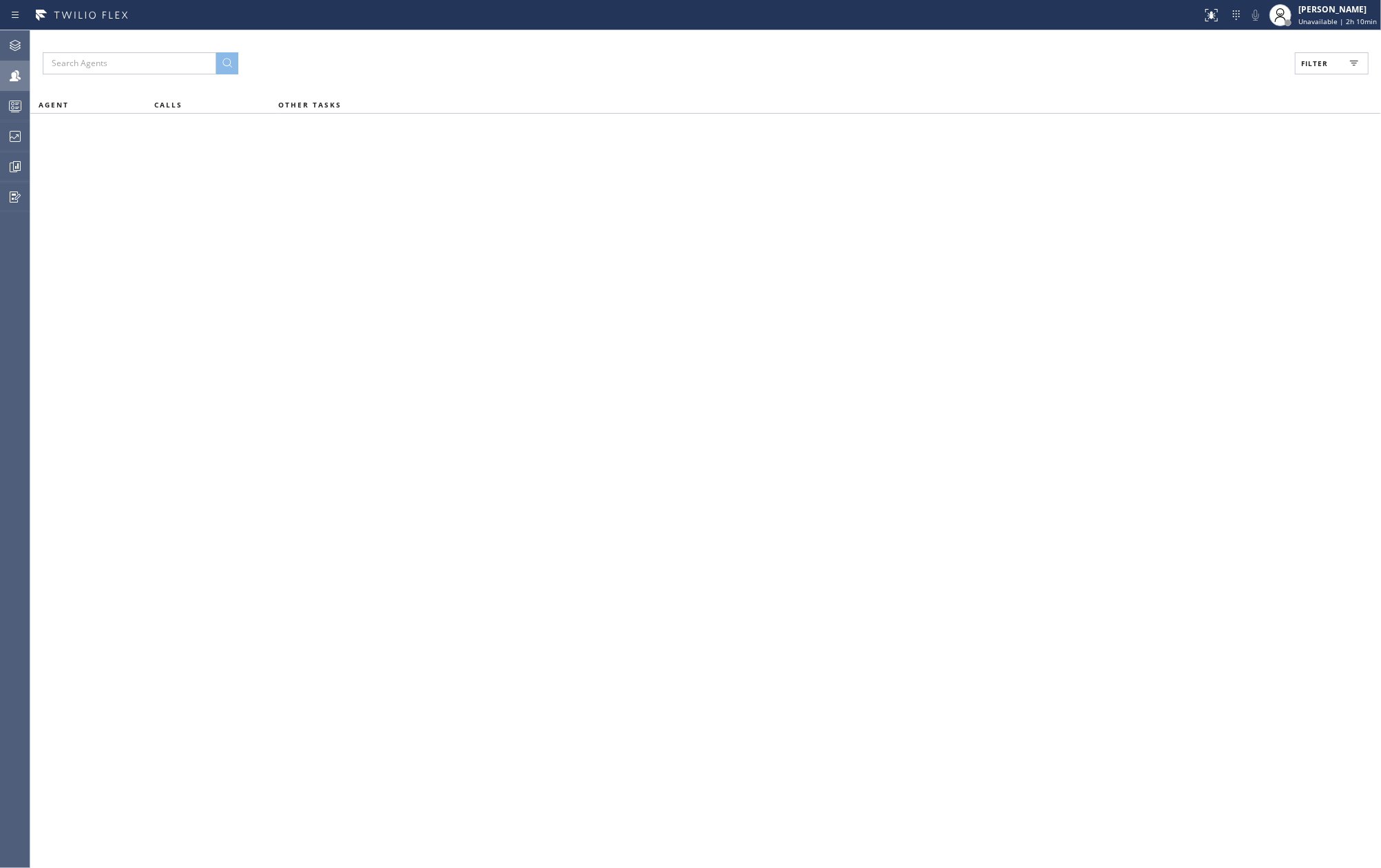
click at [1329, 62] on button "Filter" at bounding box center [1331, 63] width 73 height 22
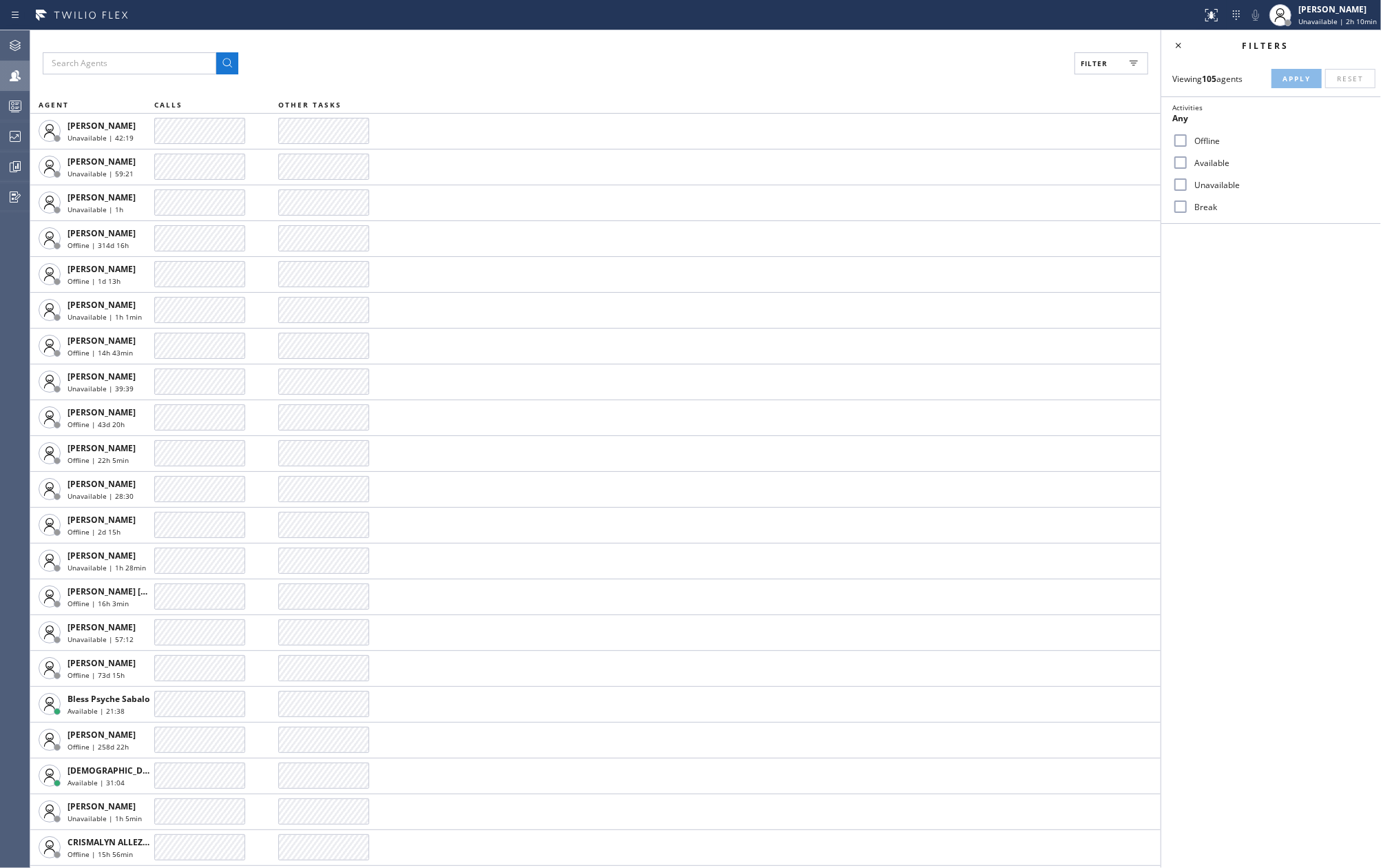
click at [1183, 157] on input "Available" at bounding box center [1179, 162] width 17 height 17
checkbox input "true"
click at [1185, 204] on input "Break" at bounding box center [1179, 206] width 17 height 17
checkbox input "true"
click at [1299, 74] on span "Apply" at bounding box center [1296, 78] width 28 height 10
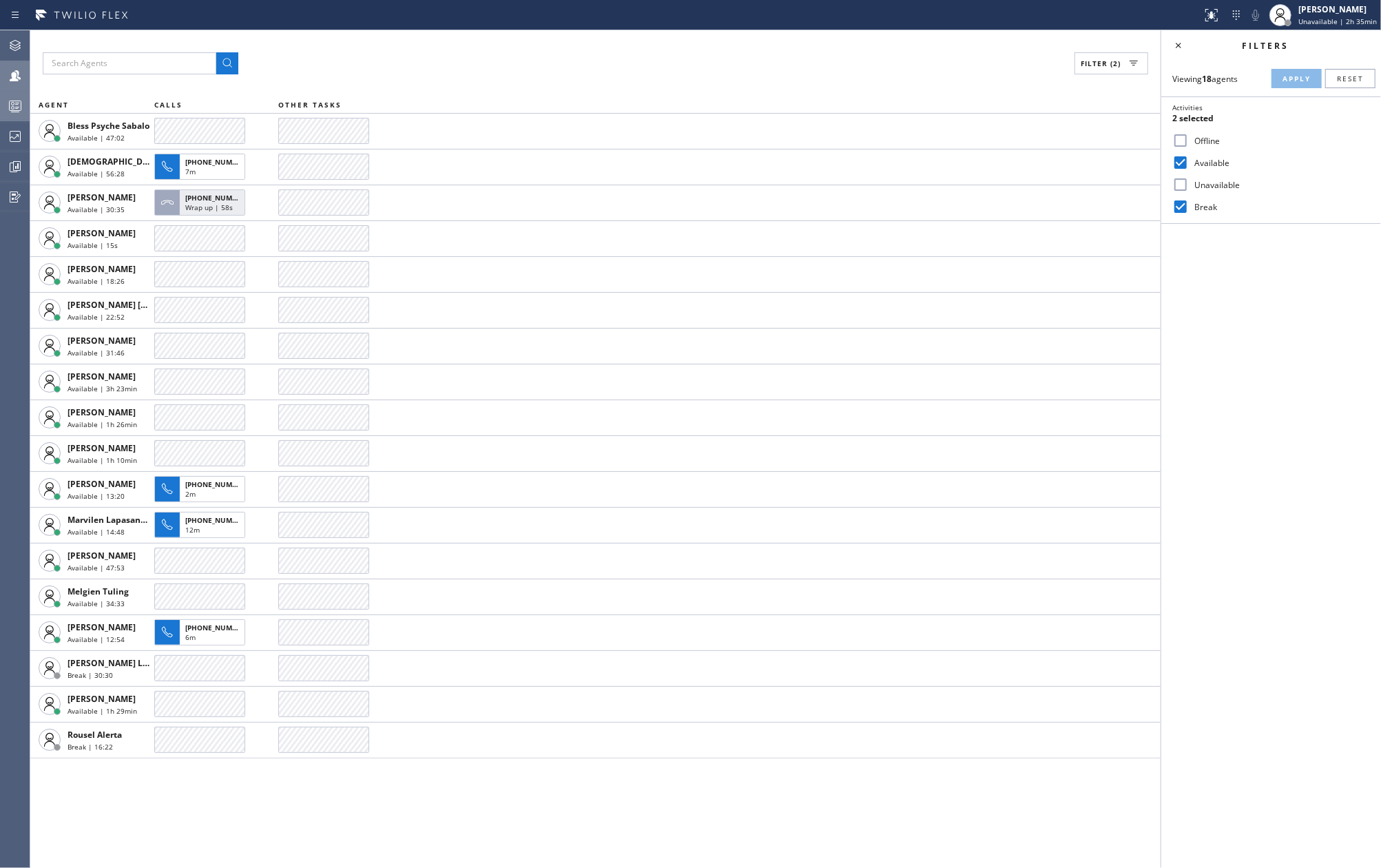
click at [15, 108] on icon at bounding box center [15, 106] width 17 height 17
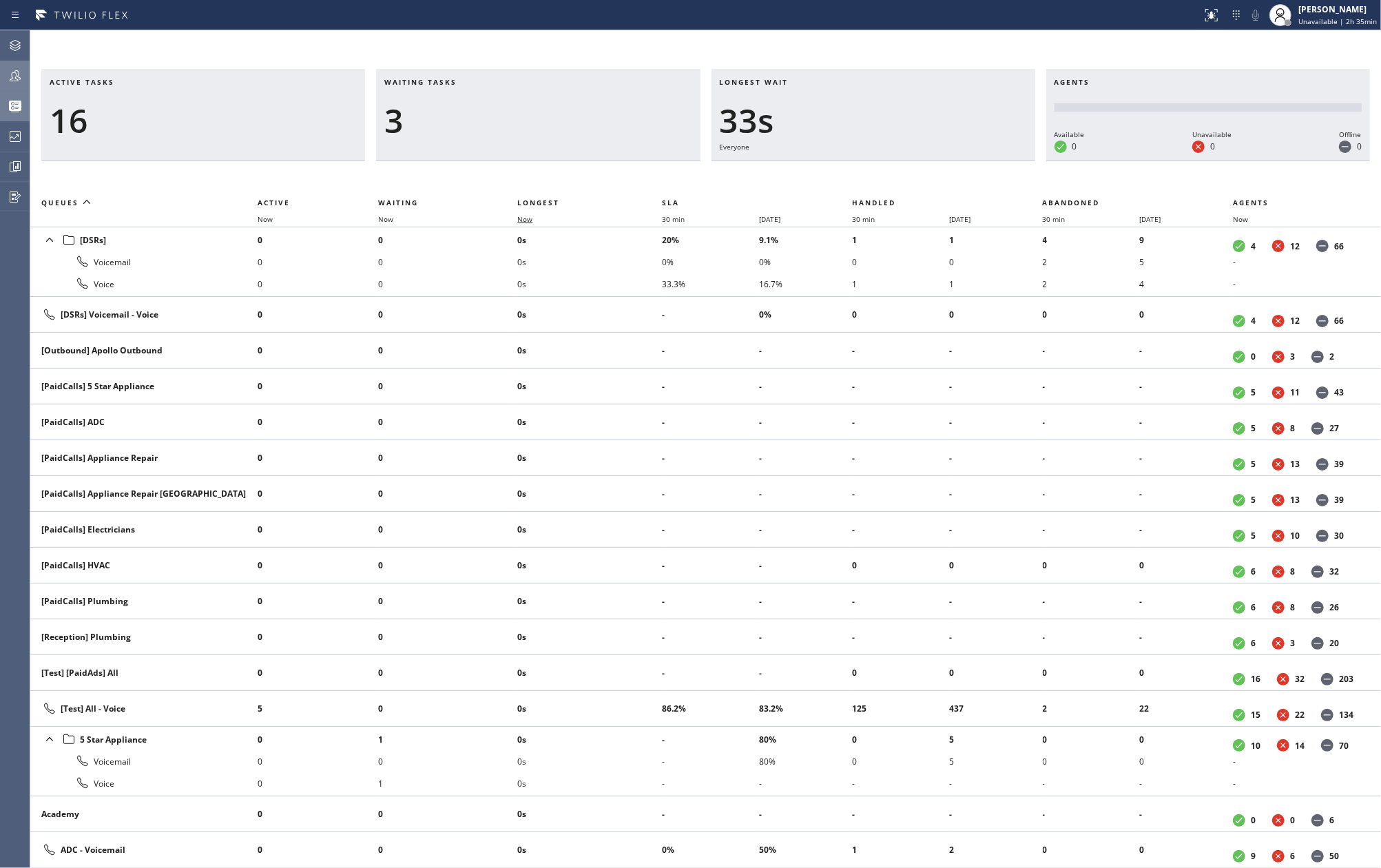
click at [530, 217] on span "Now" at bounding box center [524, 218] width 15 height 10
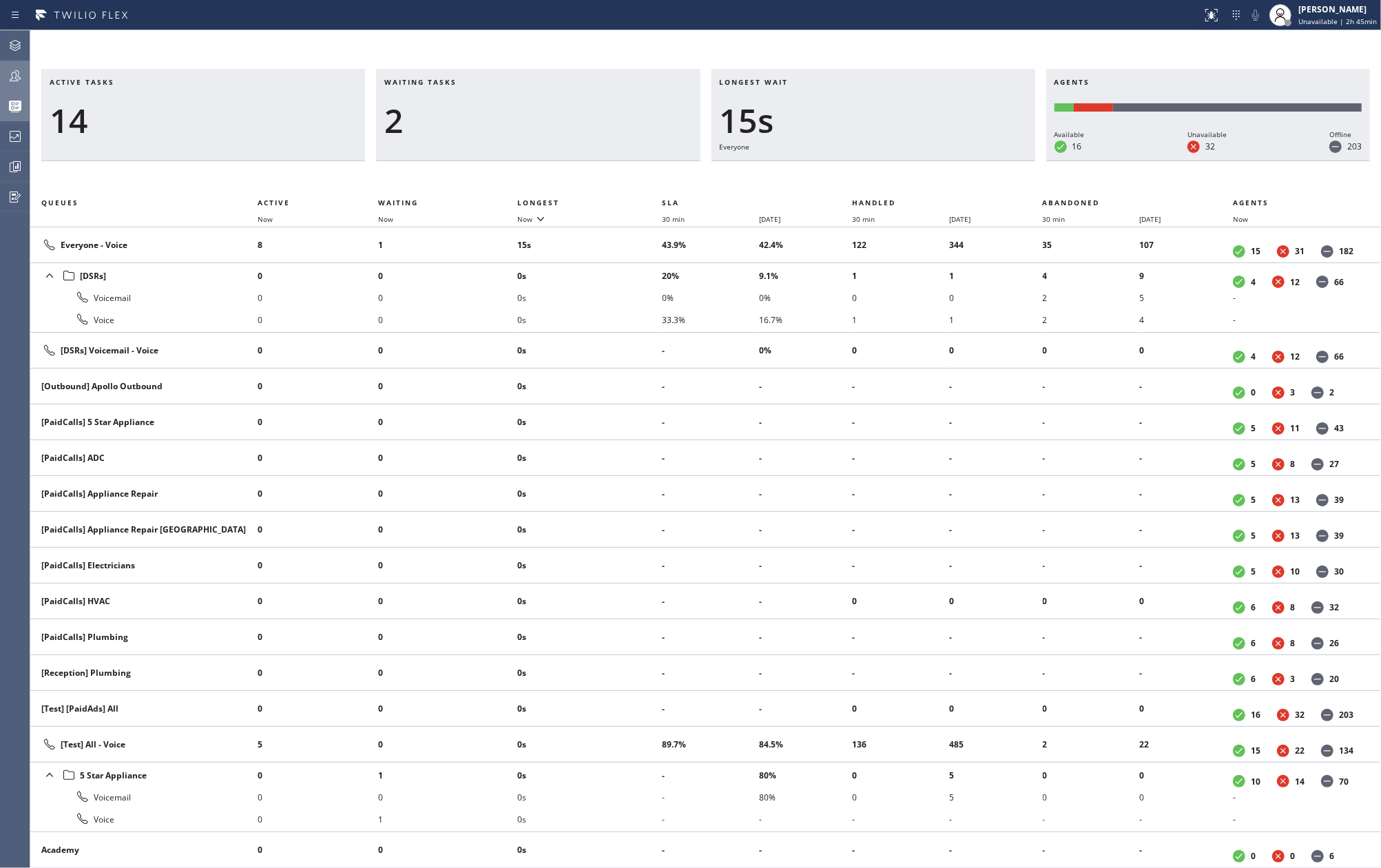
click at [14, 77] on icon at bounding box center [15, 75] width 17 height 17
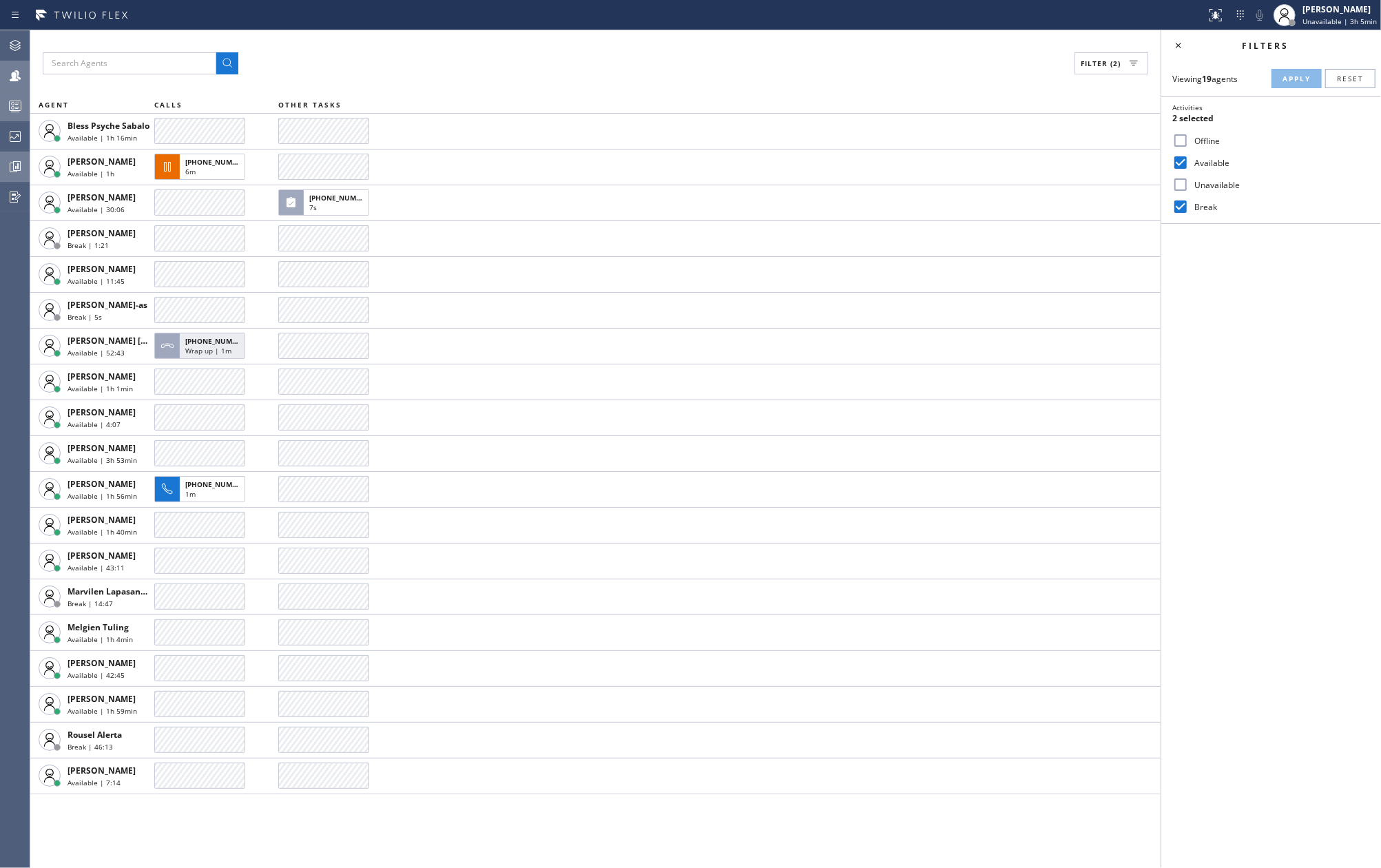
click at [10, 168] on icon at bounding box center [16, 167] width 10 height 10
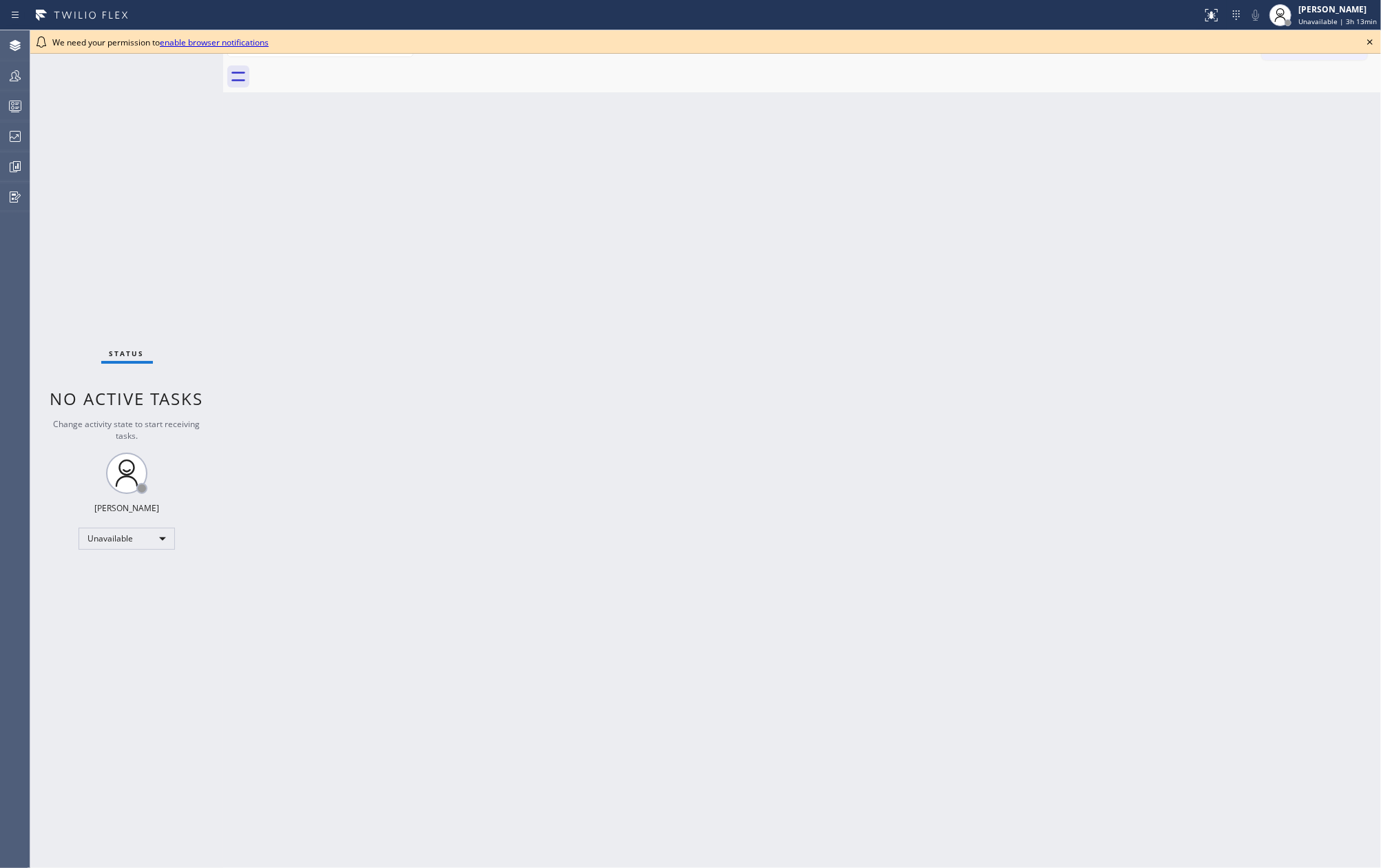
click at [1371, 43] on icon at bounding box center [1369, 42] width 17 height 17
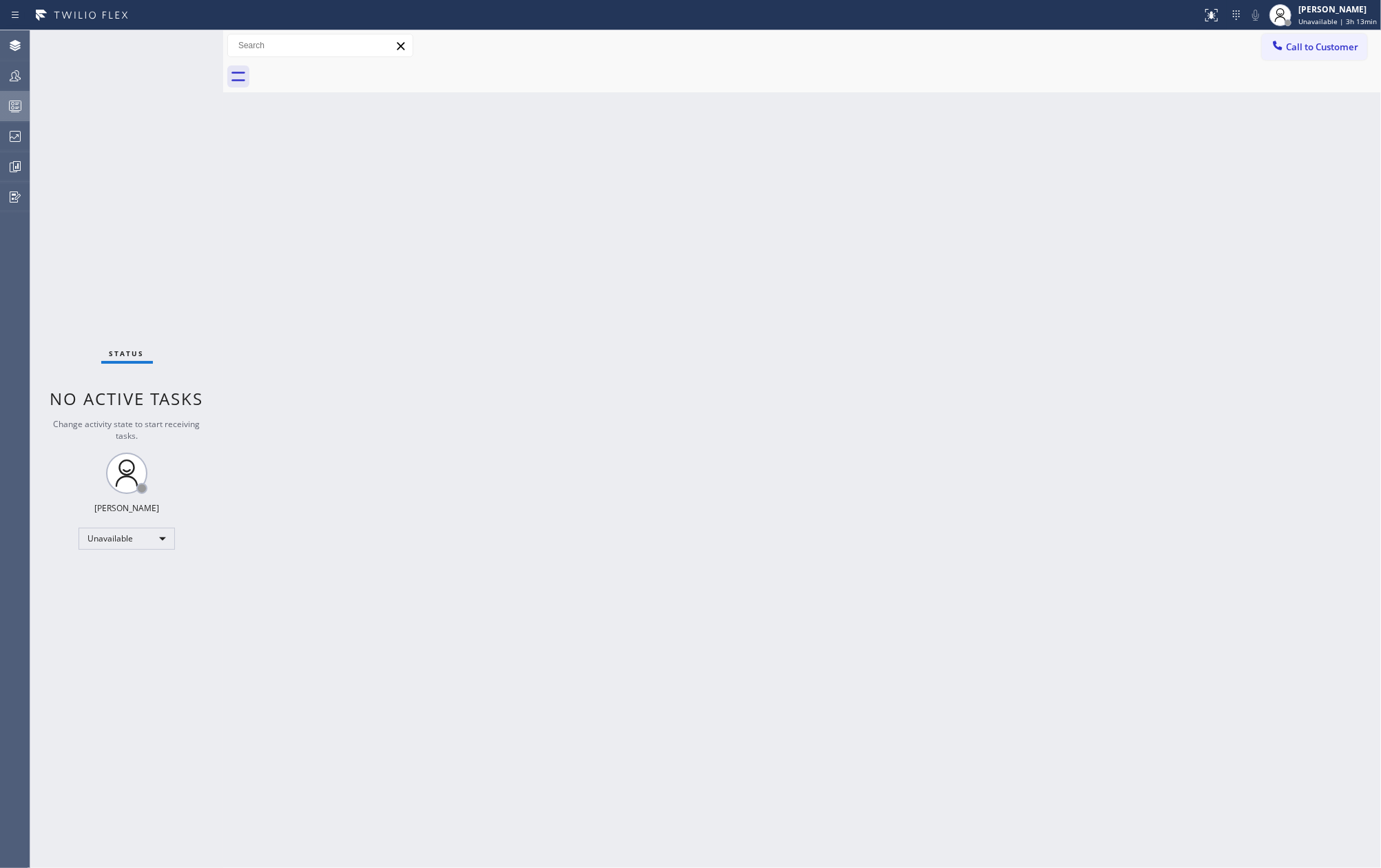
click at [18, 103] on icon at bounding box center [15, 107] width 8 height 9
